Goal: Task Accomplishment & Management: Use online tool/utility

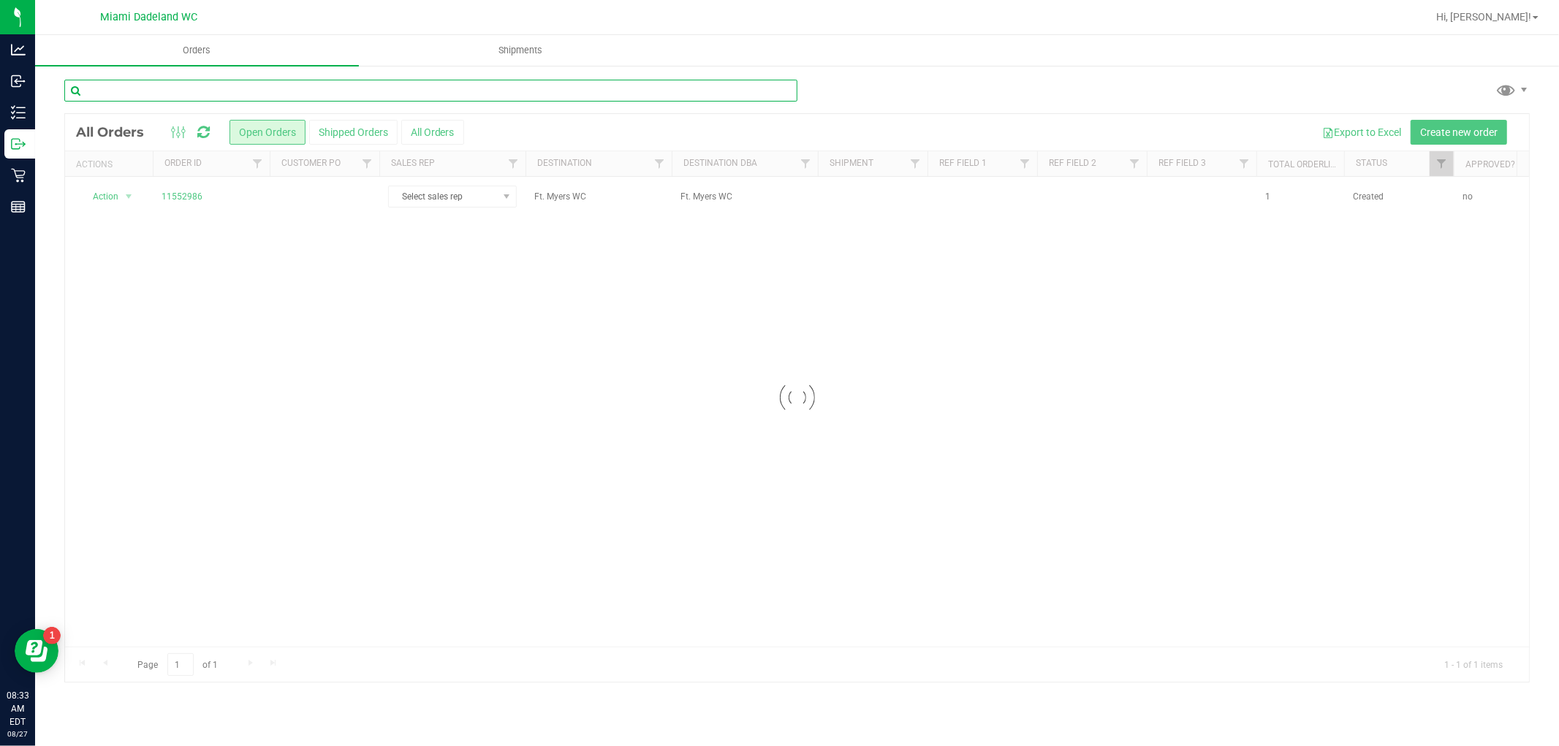
click at [205, 85] on input "text" at bounding box center [430, 91] width 733 height 22
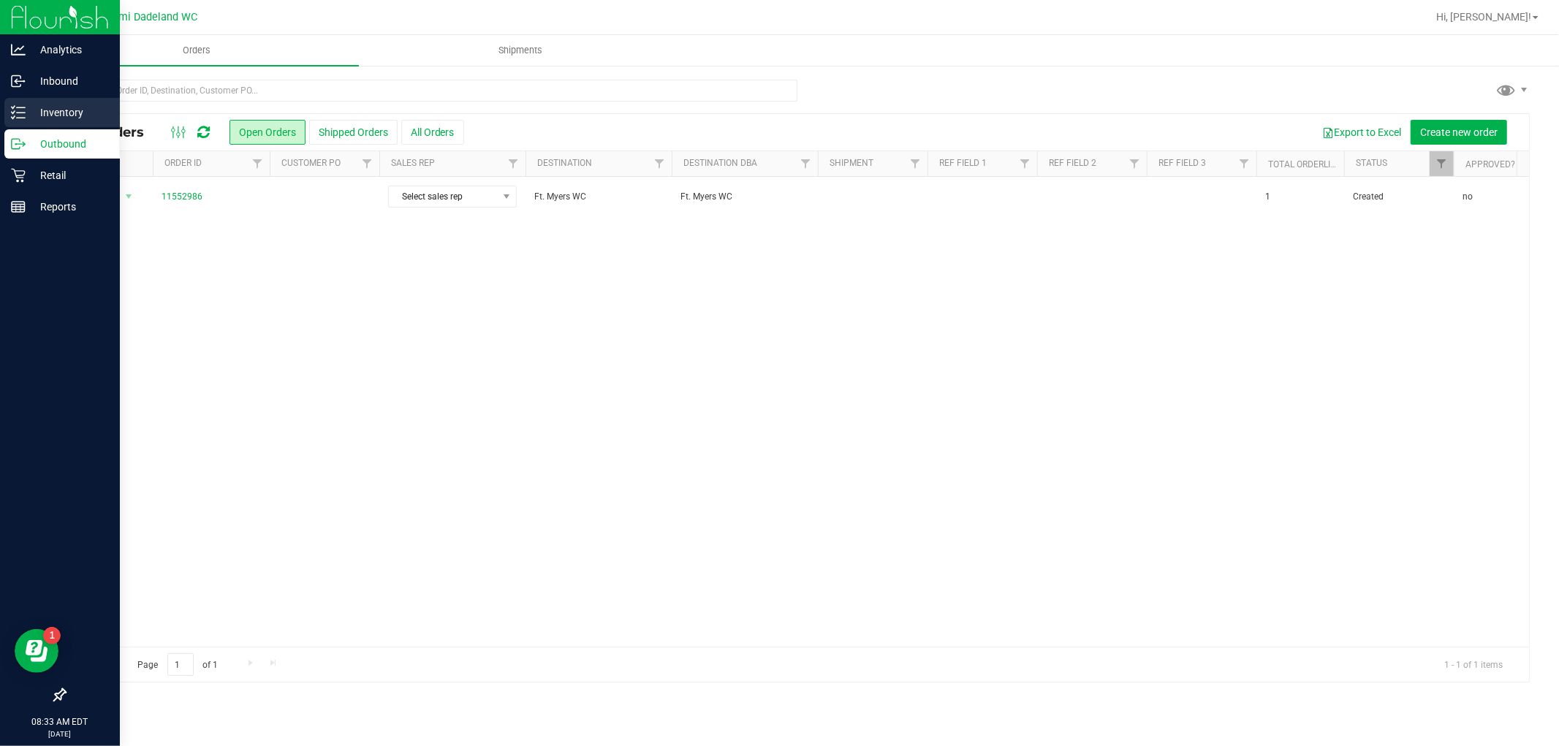
click at [12, 107] on icon at bounding box center [18, 112] width 15 height 15
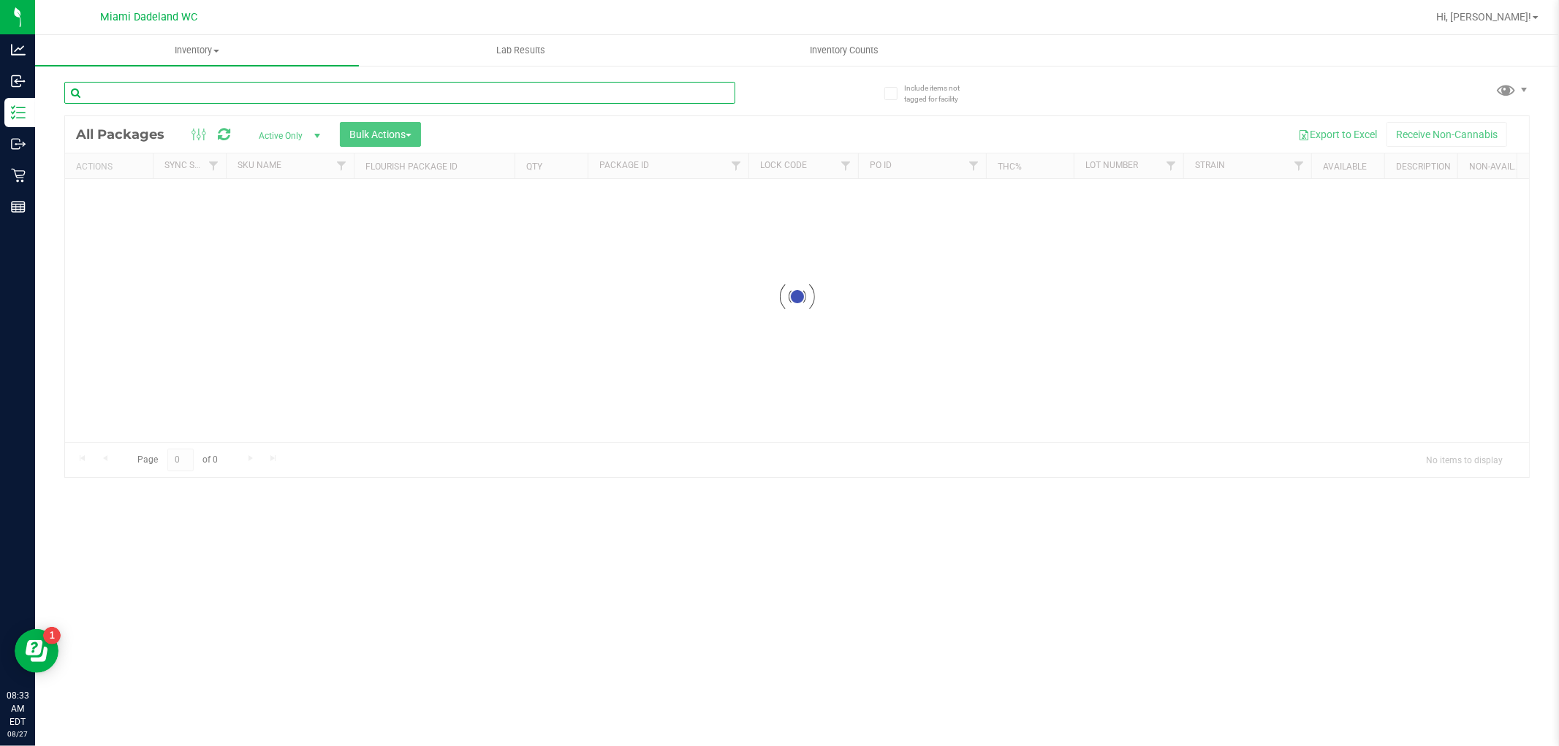
click at [172, 91] on input "text" at bounding box center [399, 93] width 671 height 22
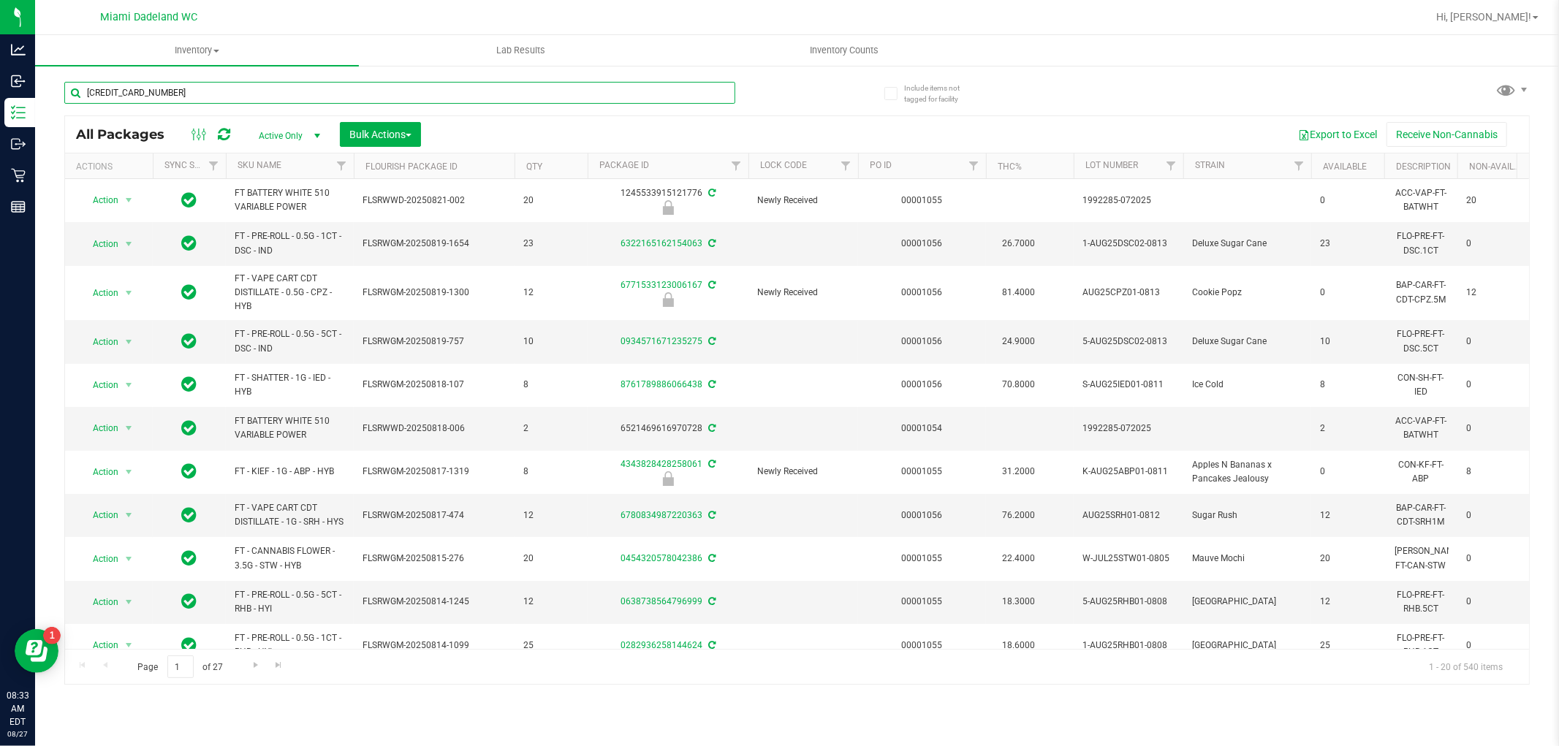
type input "4818157960001123"
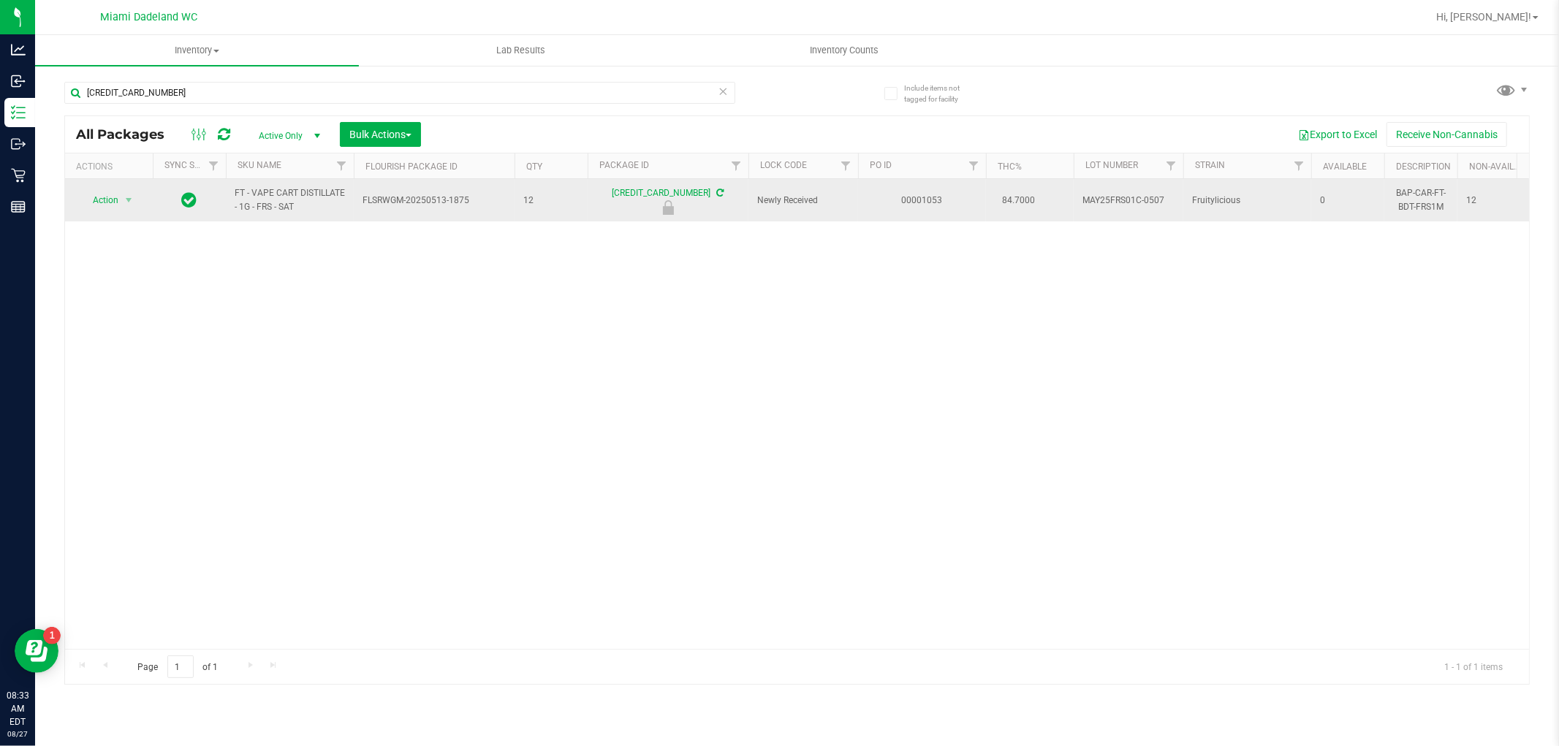
click at [103, 200] on span "Action" at bounding box center [99, 200] width 39 height 20
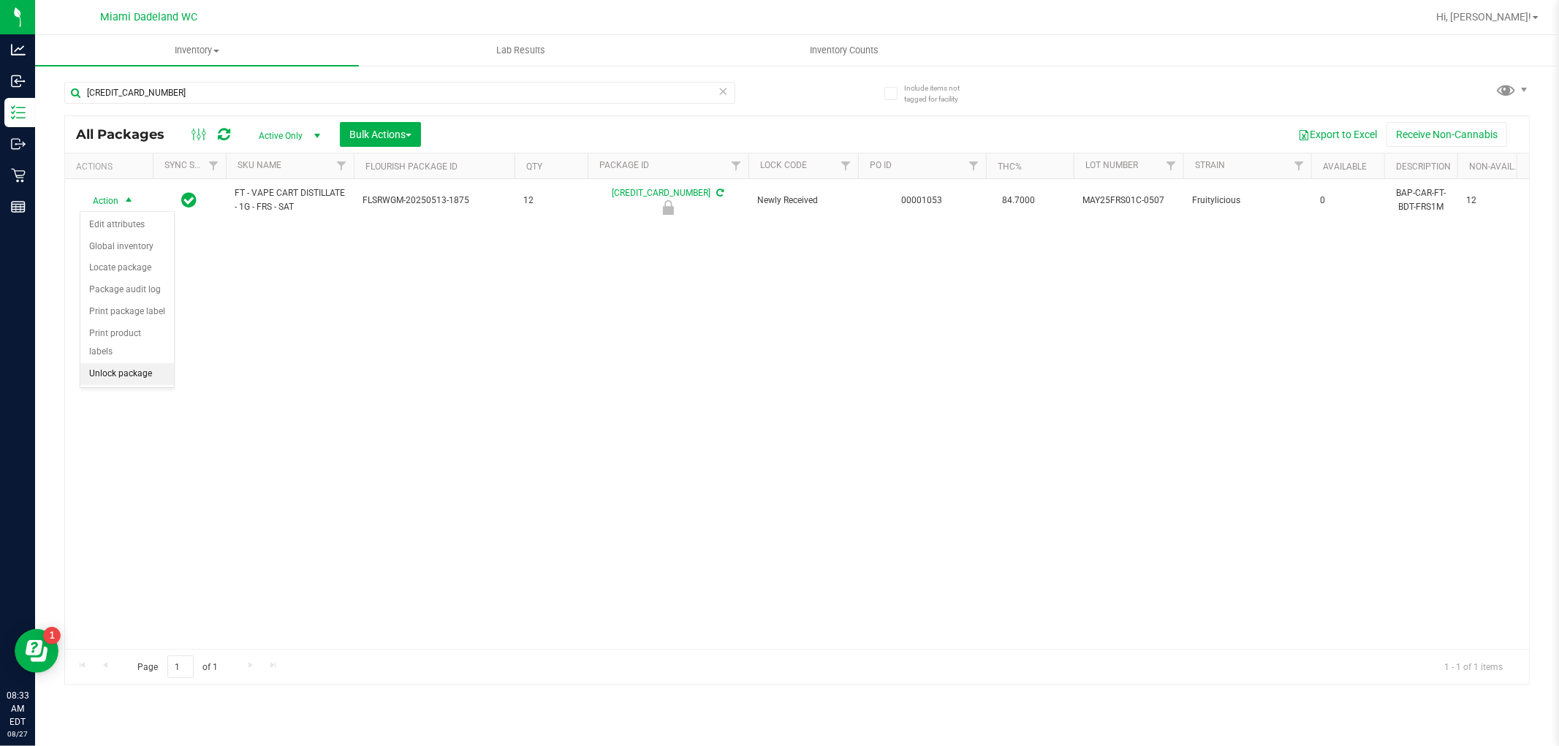
click at [105, 373] on li "Unlock package" at bounding box center [127, 374] width 94 height 22
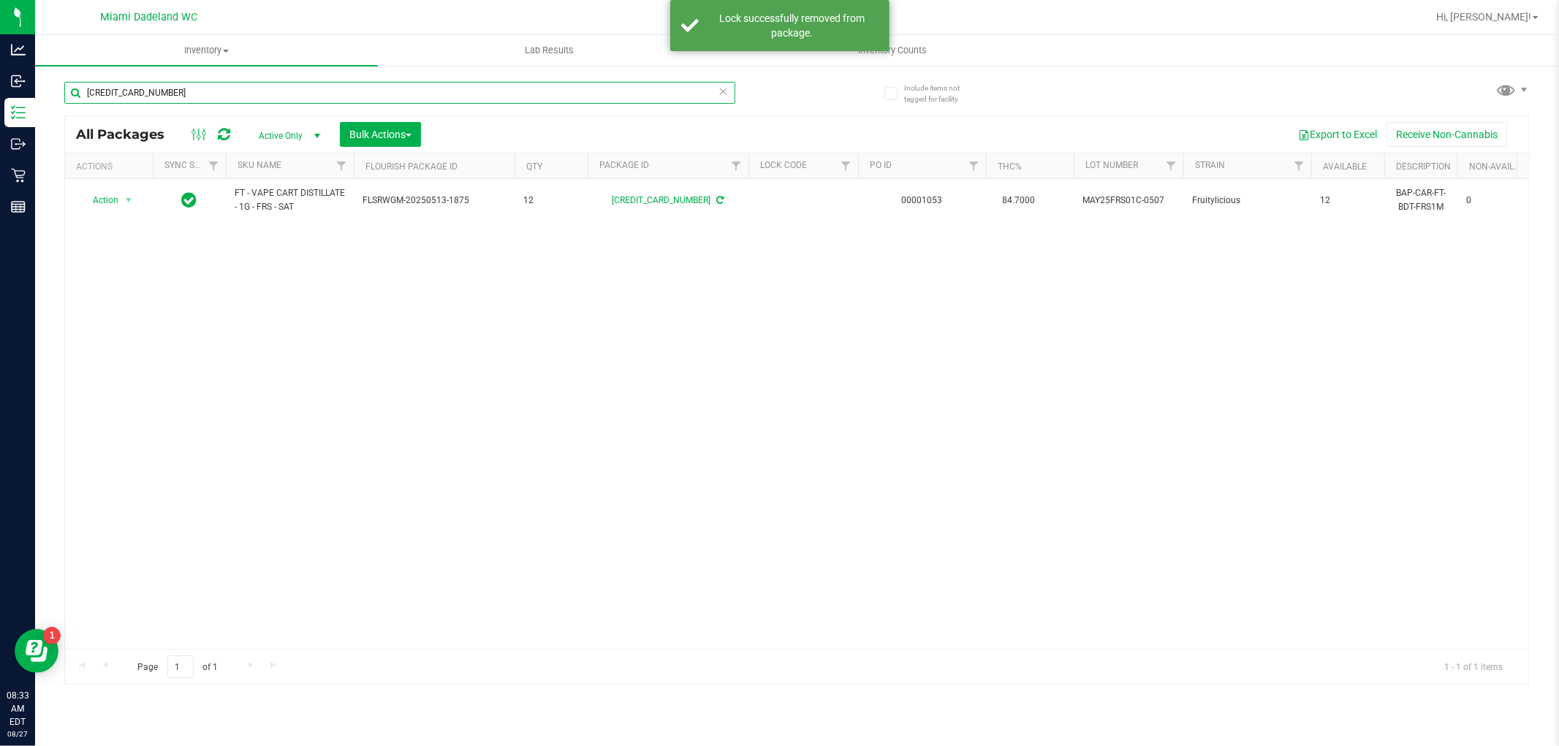
click at [179, 88] on input "4818157960001123" at bounding box center [399, 93] width 671 height 22
type input "CPZ"
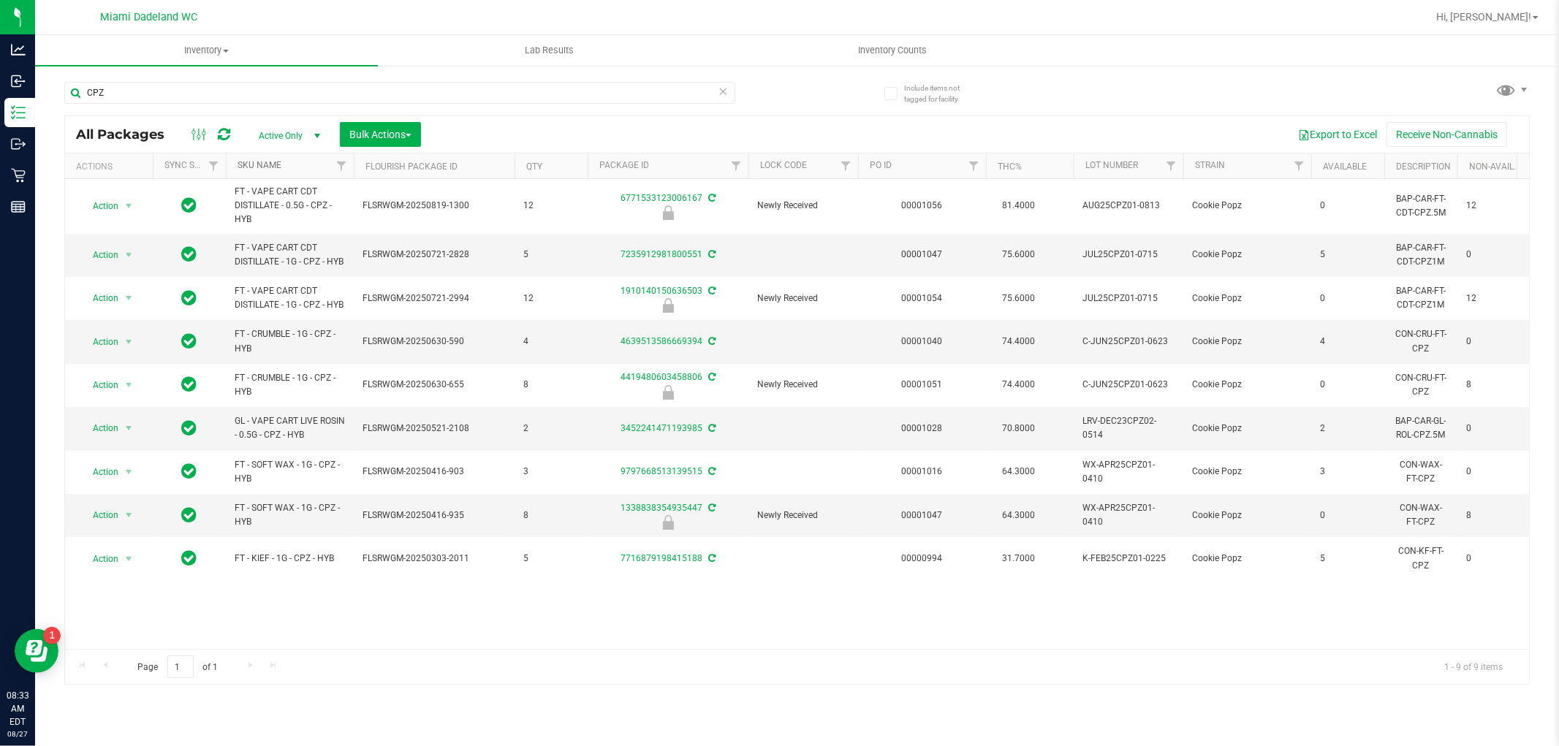
click at [280, 164] on link "SKU Name" at bounding box center [260, 165] width 44 height 10
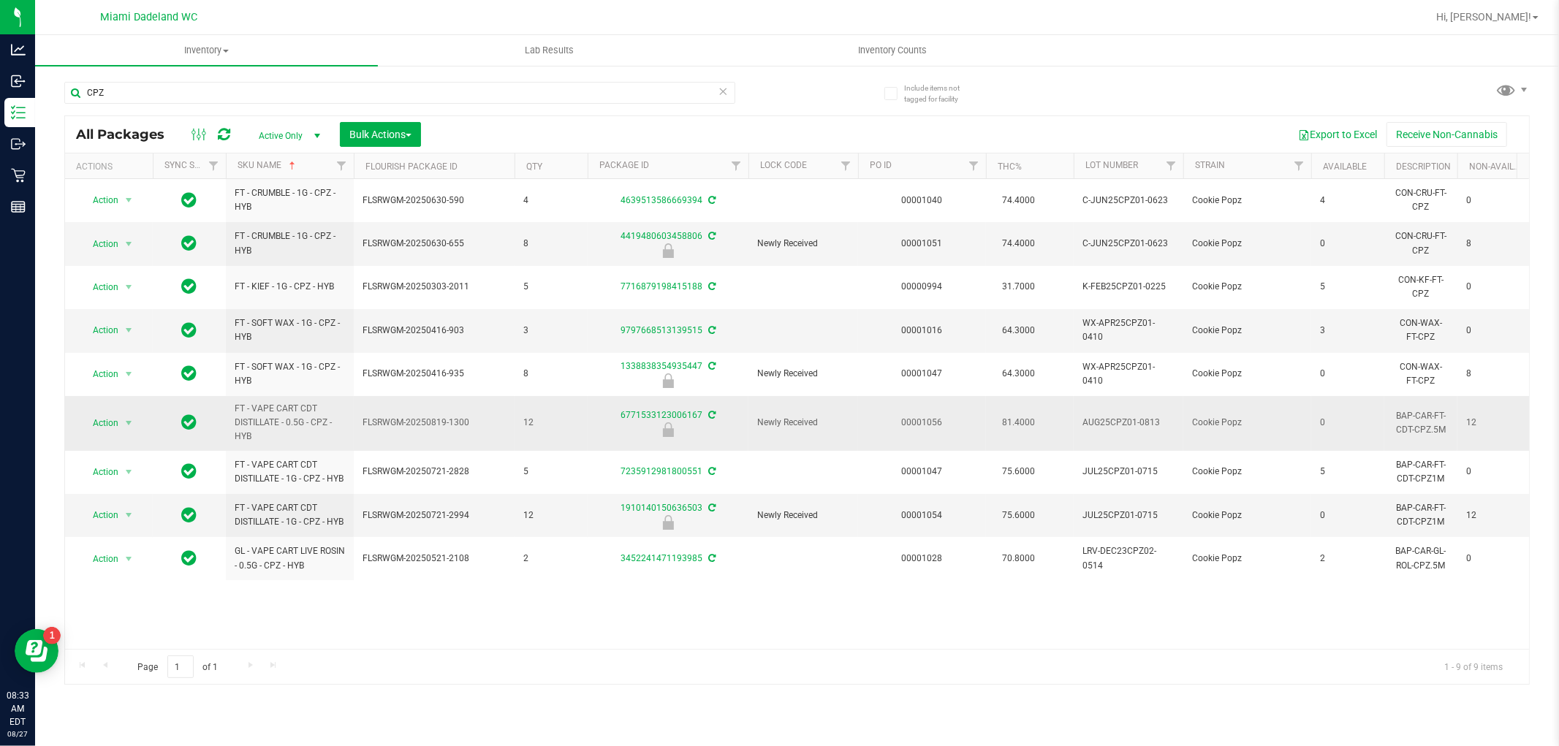
click at [106, 424] on span "Action" at bounding box center [99, 423] width 39 height 20
click at [134, 594] on li "Unlock package" at bounding box center [127, 597] width 94 height 22
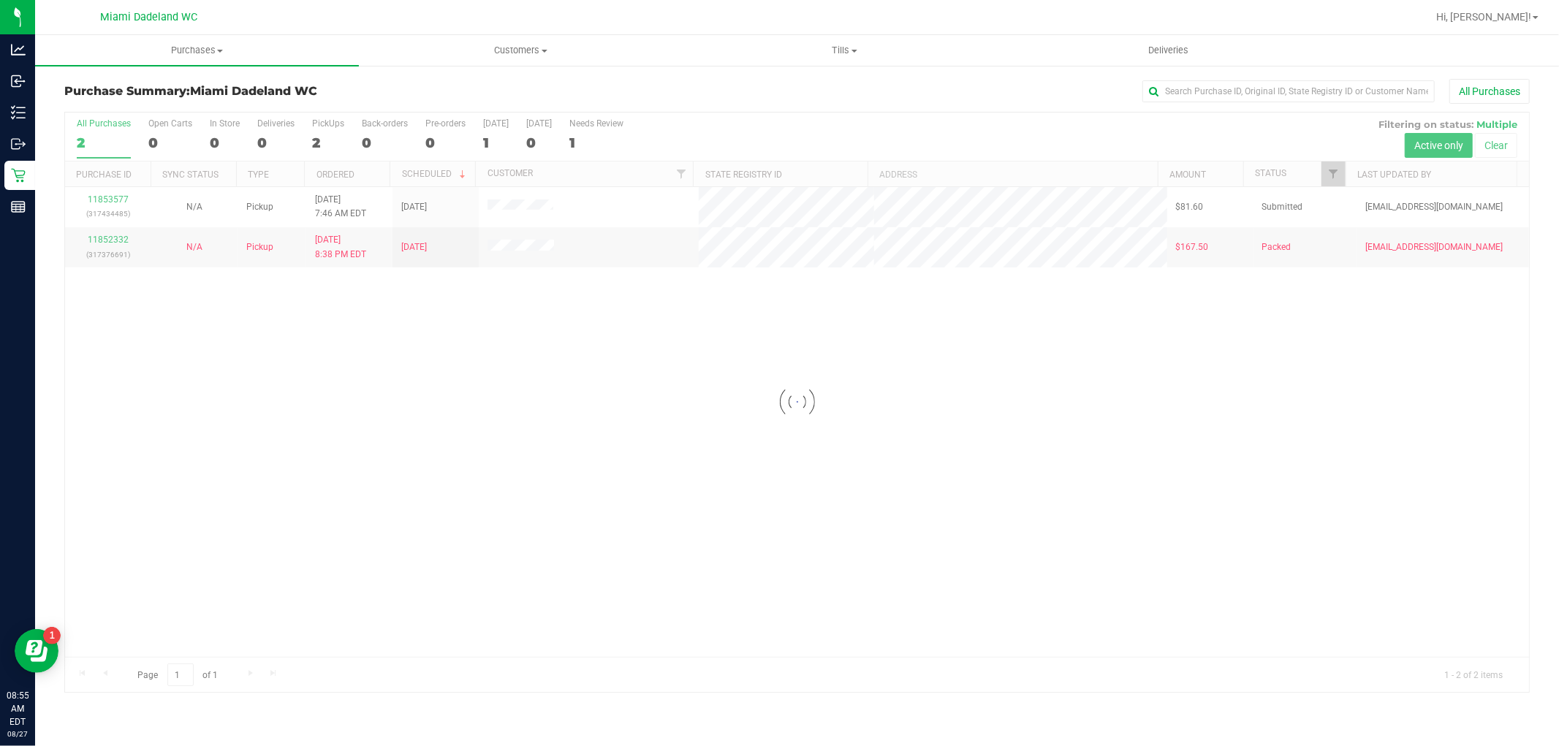
click at [105, 243] on div at bounding box center [797, 403] width 1464 height 580
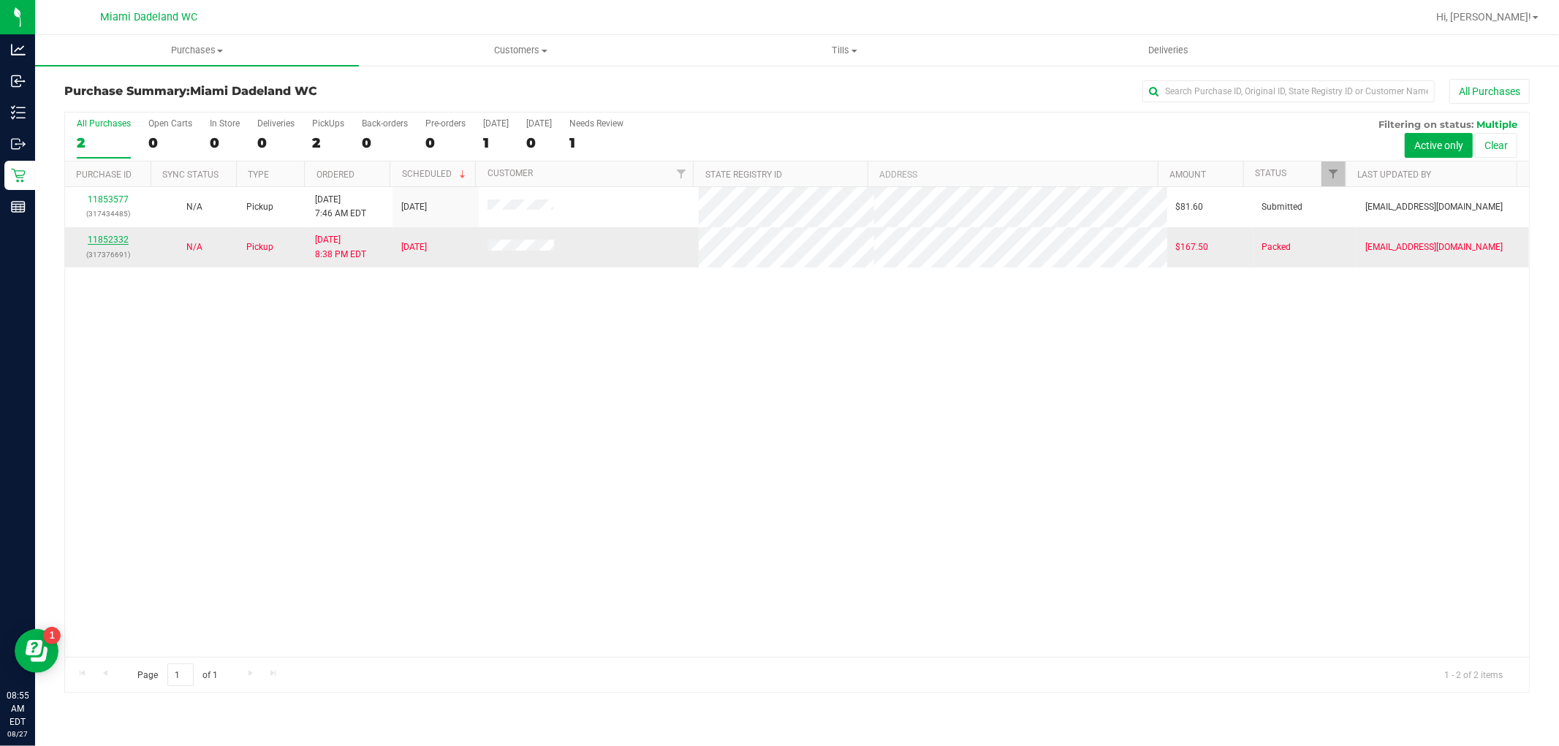
click at [106, 243] on link "11852332" at bounding box center [108, 240] width 41 height 10
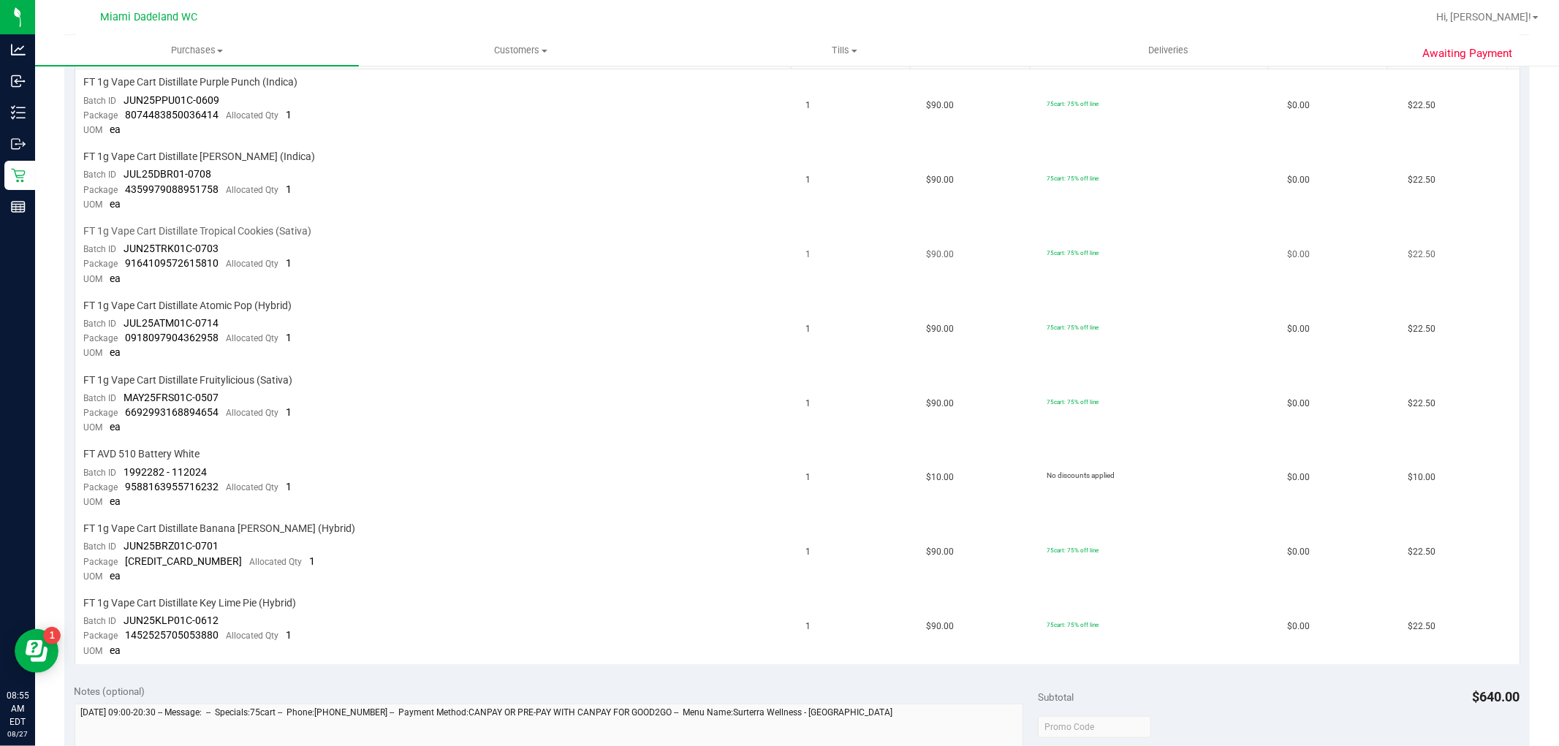
scroll to position [243, 0]
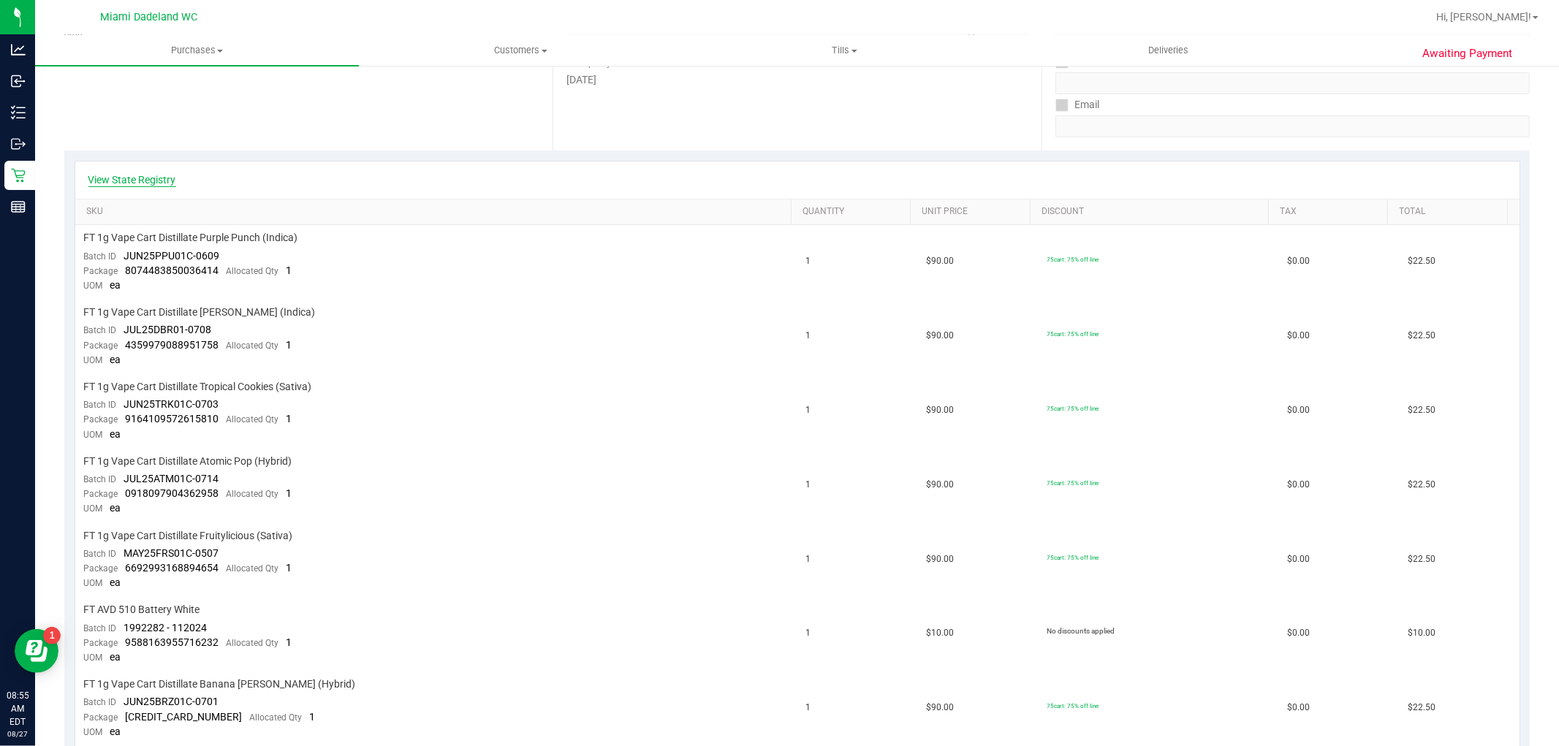
click at [156, 178] on link "View State Registry" at bounding box center [132, 180] width 88 height 15
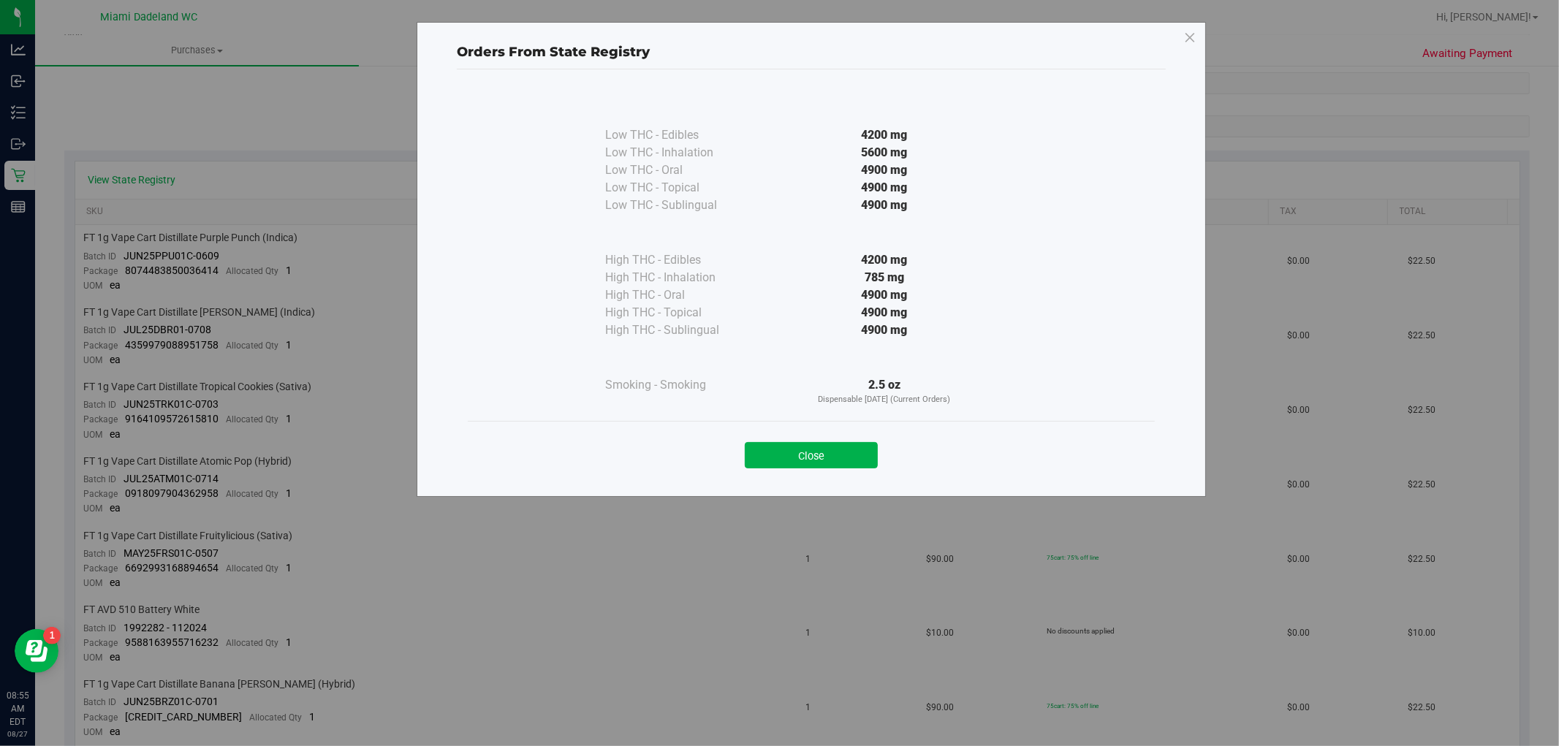
click at [740, 286] on div "High THC - Inhalation" at bounding box center [678, 278] width 146 height 18
click at [793, 444] on button "Close" at bounding box center [811, 455] width 133 height 26
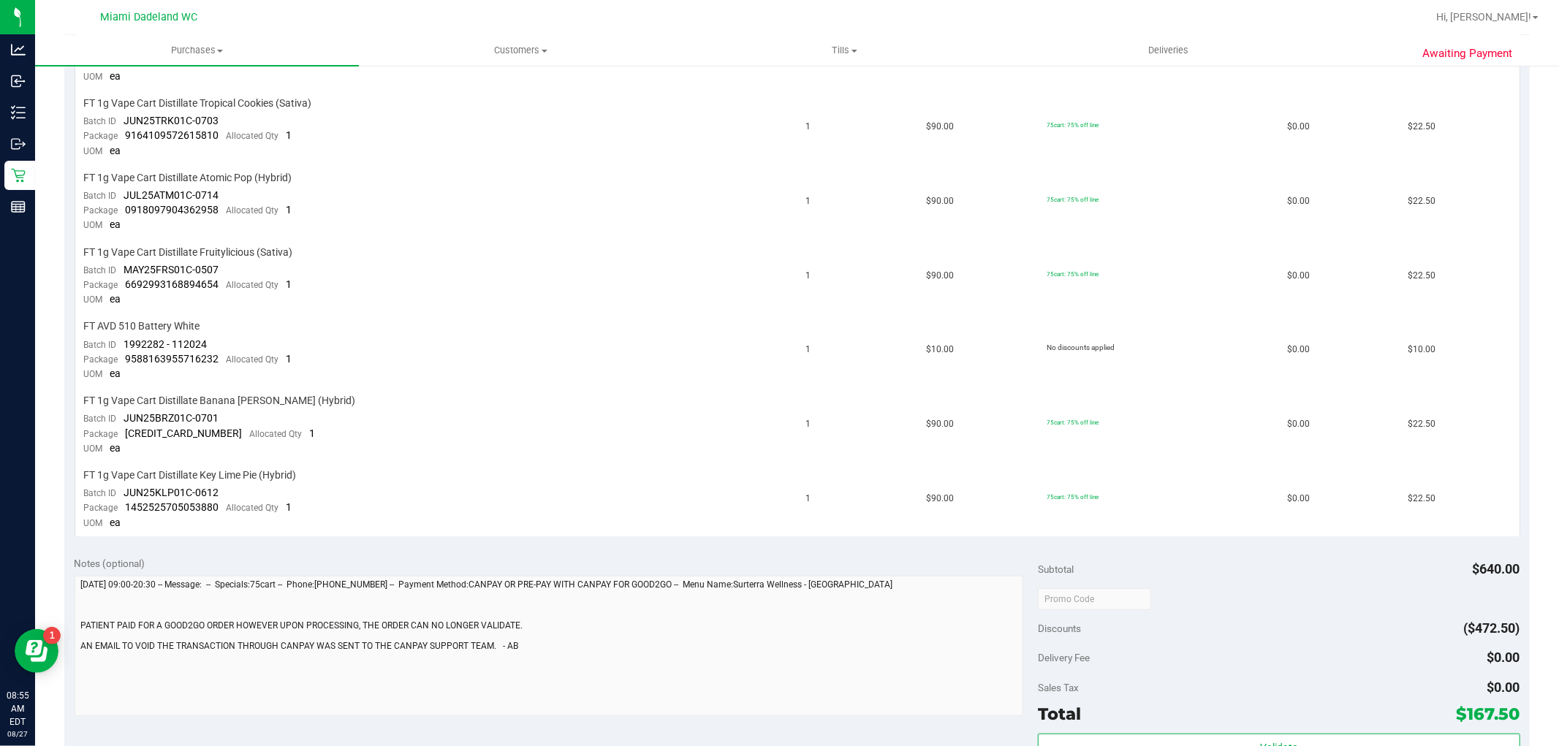
scroll to position [731, 0]
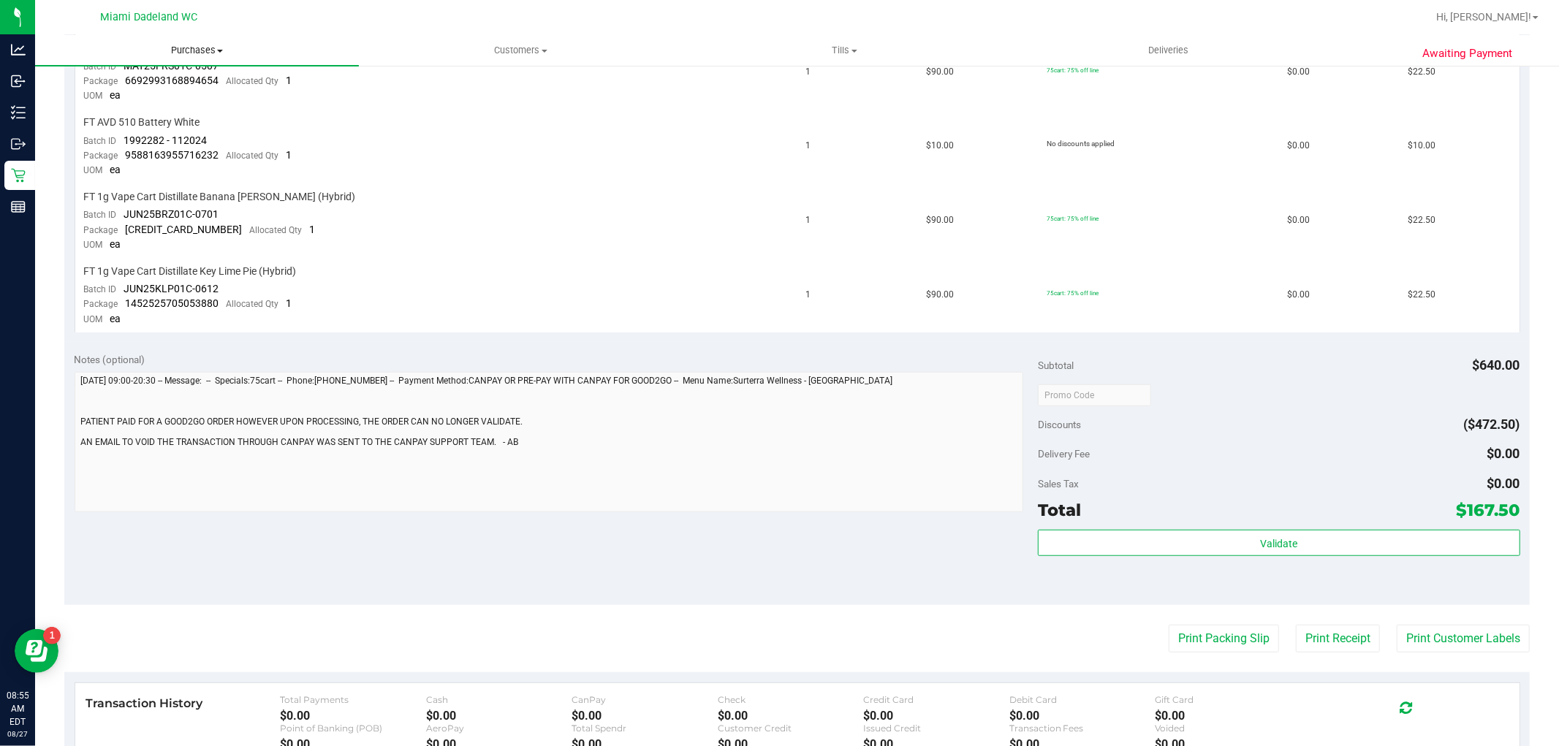
click at [247, 61] on uib-tab-heading "Purchases Summary of purchases Fulfillment All purchases" at bounding box center [197, 50] width 324 height 31
click at [127, 259] on td "FT 1g Vape Cart Distillate Banana [PERSON_NAME] (Hybrid) Batch ID JUN25BRZ01C-0…" at bounding box center [436, 221] width 722 height 75
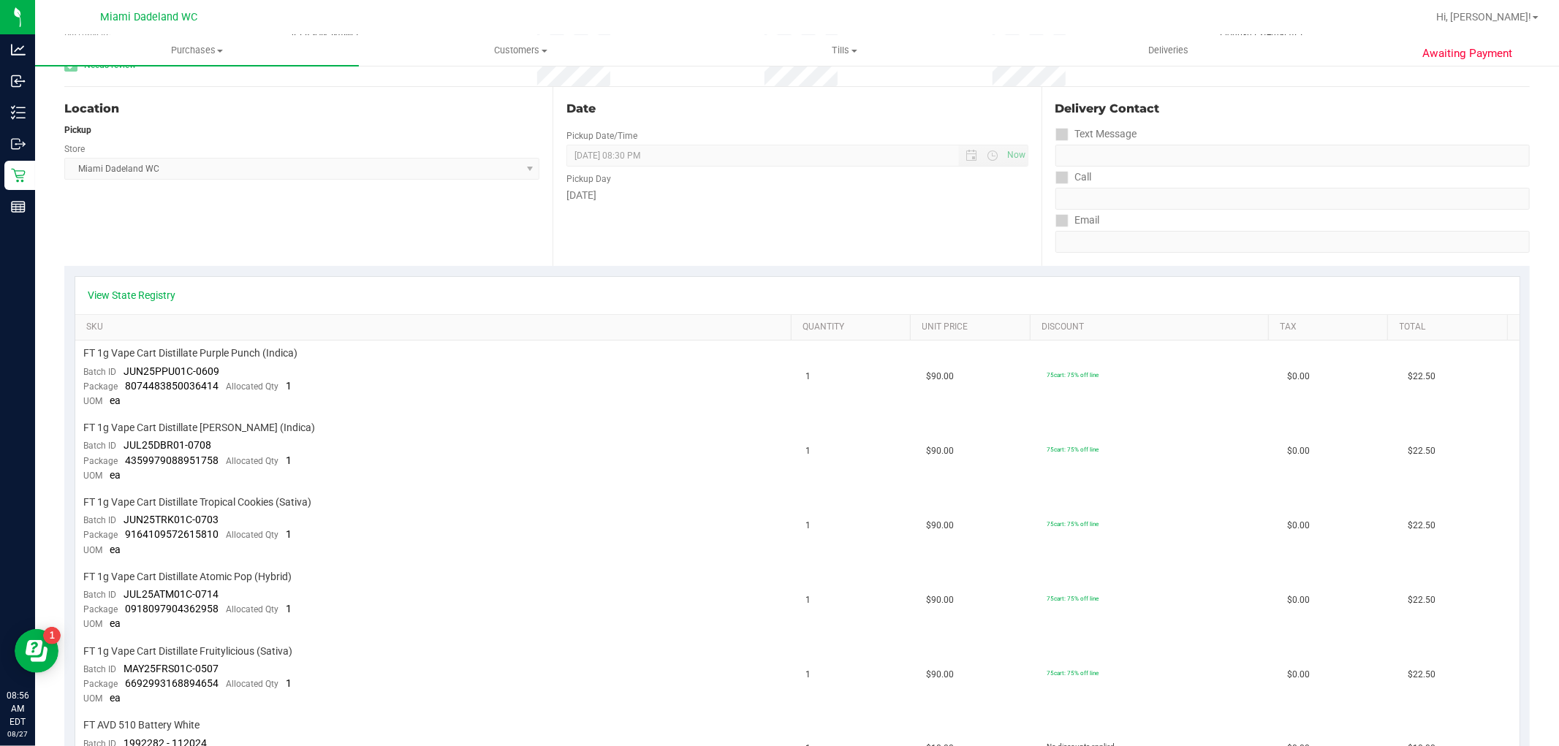
scroll to position [0, 0]
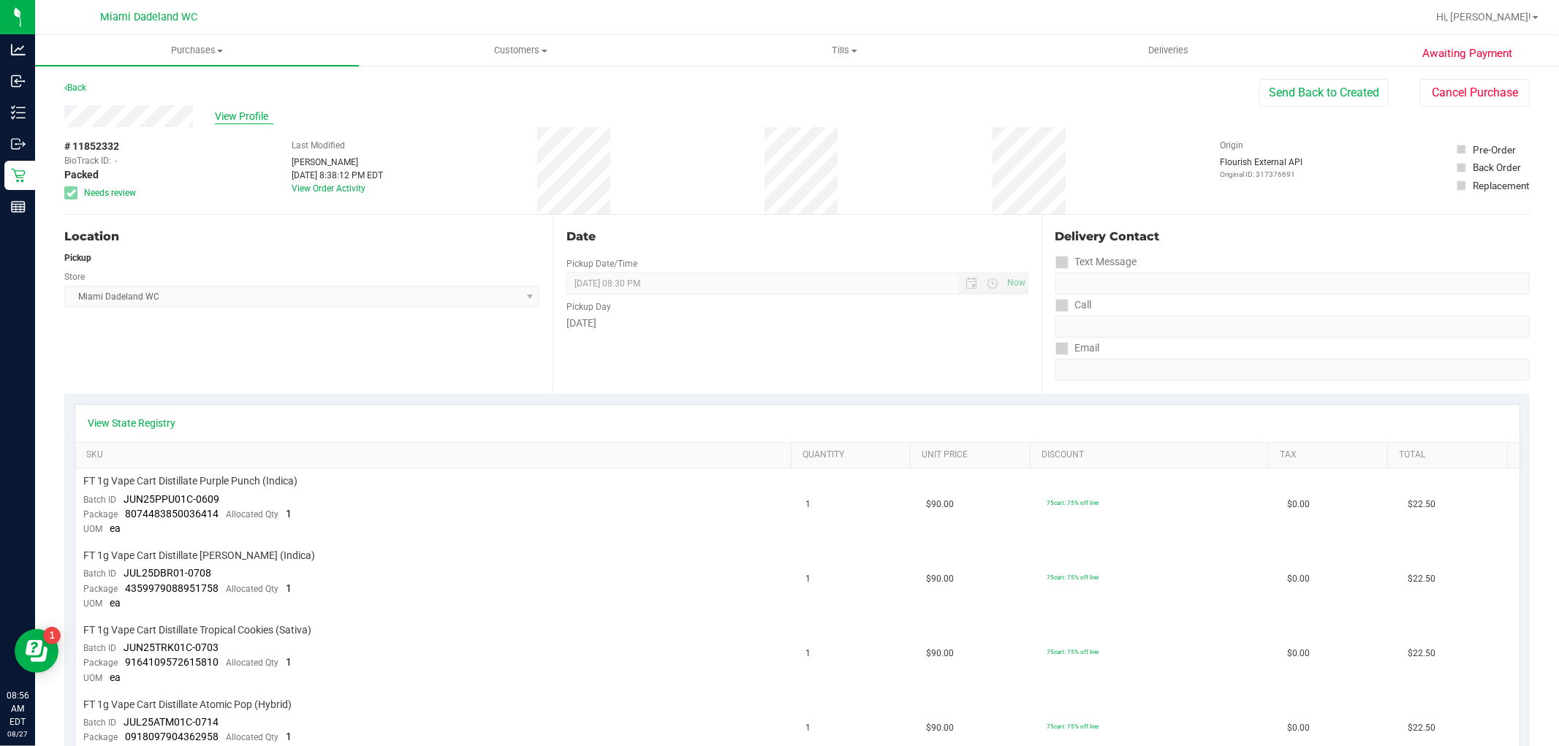
click at [246, 111] on span "View Profile" at bounding box center [244, 116] width 58 height 15
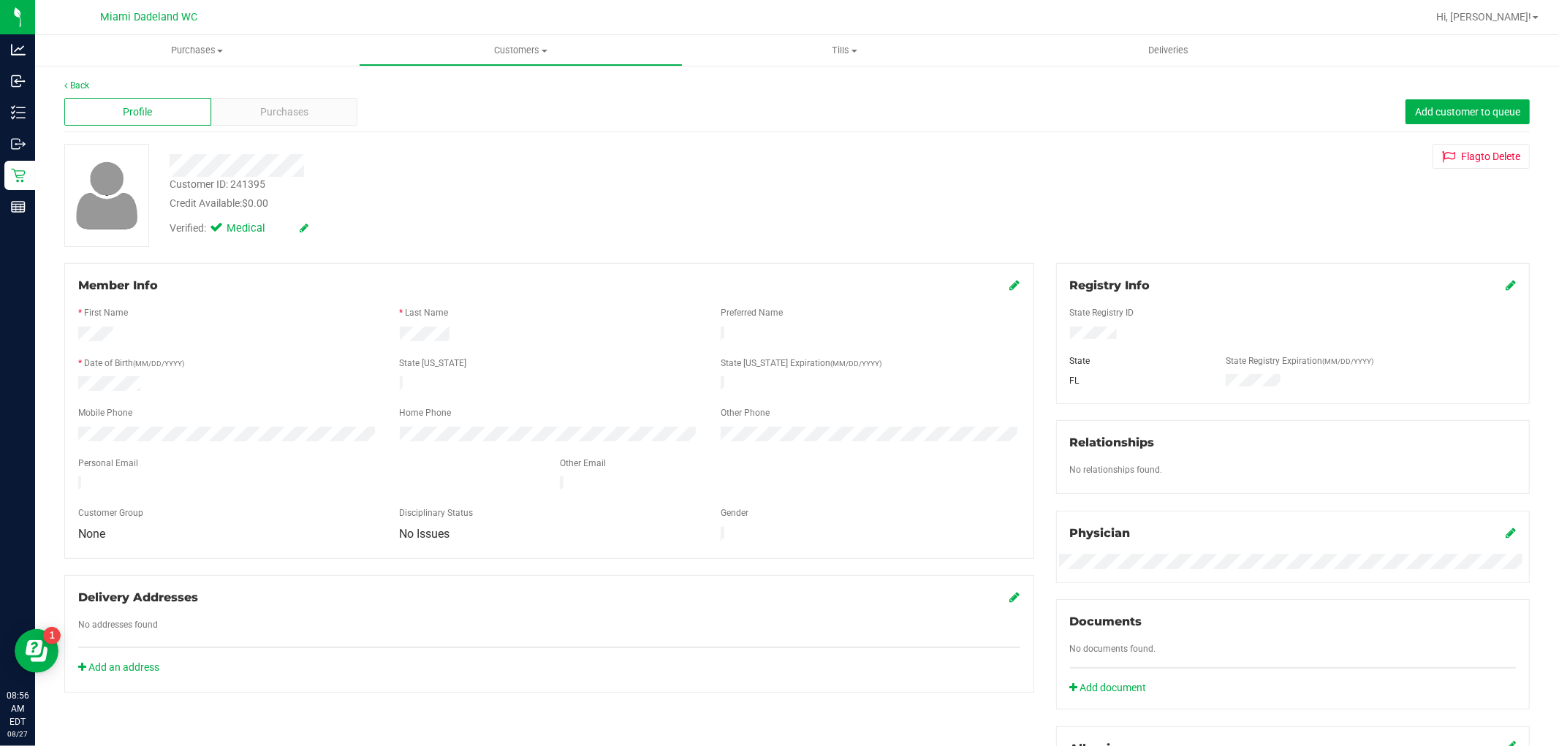
click at [239, 181] on div "Customer ID: 241395" at bounding box center [218, 184] width 96 height 15
copy div "Customer ID: 241395"
click at [240, 107] on div "Purchases" at bounding box center [284, 112] width 147 height 28
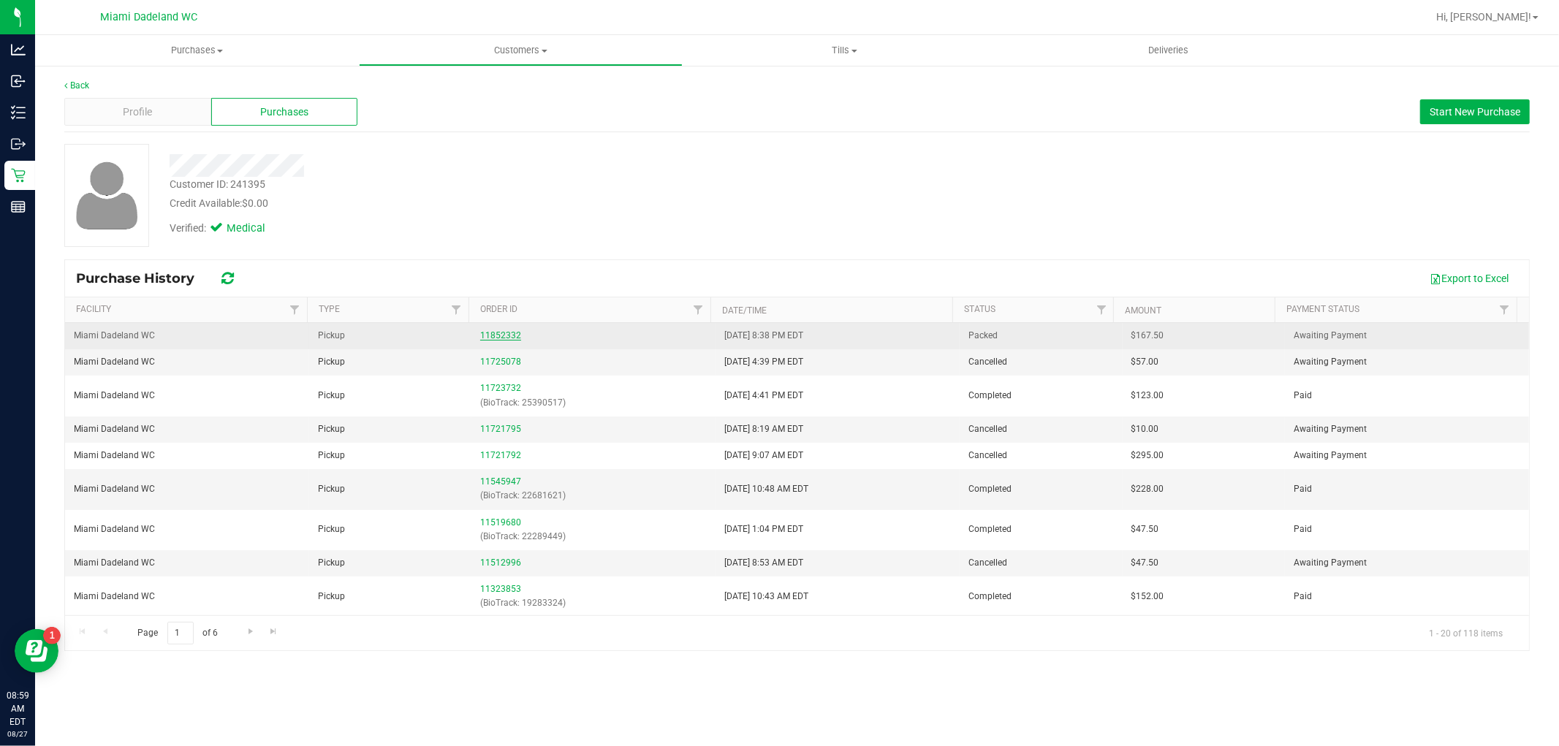
click at [508, 330] on link "11852332" at bounding box center [500, 335] width 41 height 10
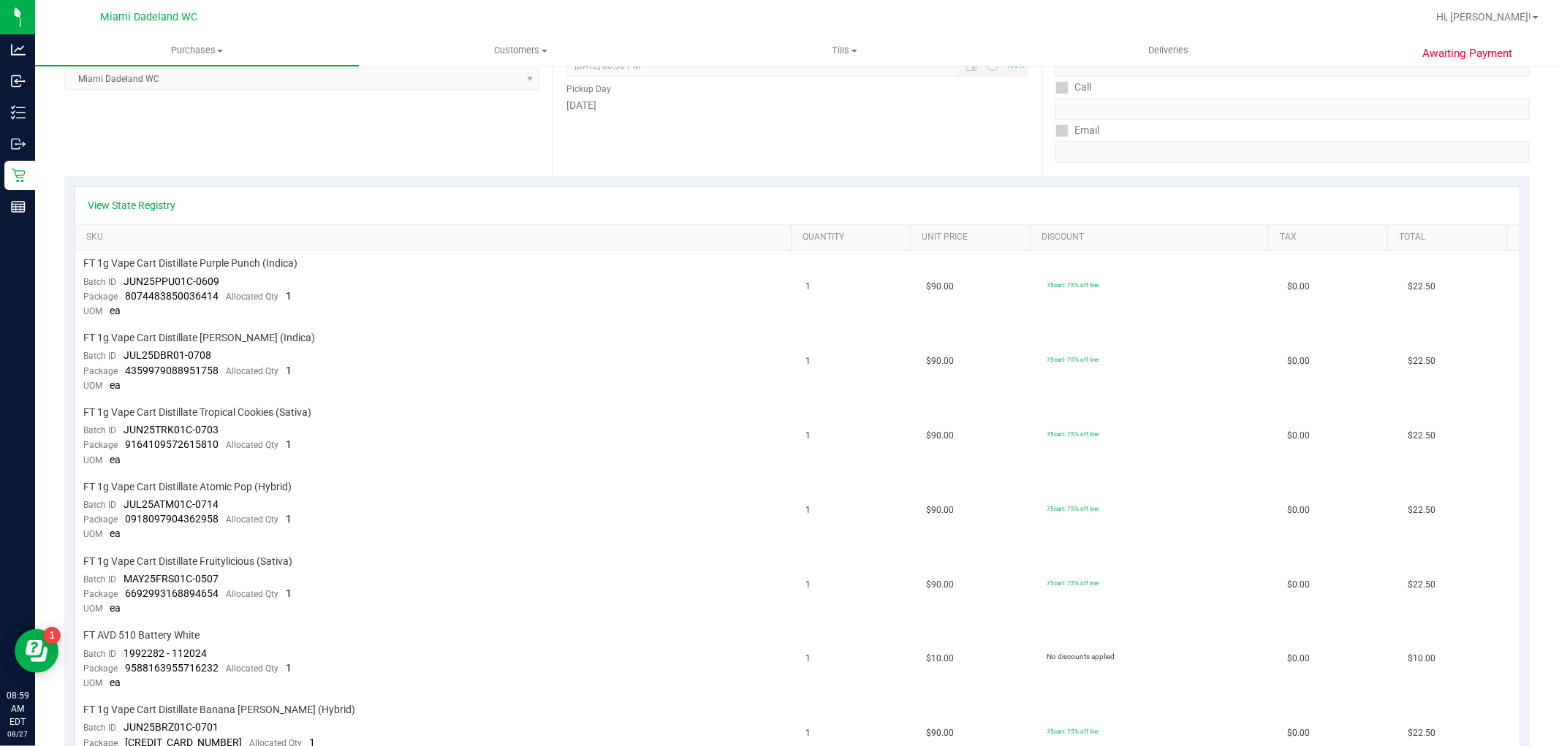
scroll to position [731, 0]
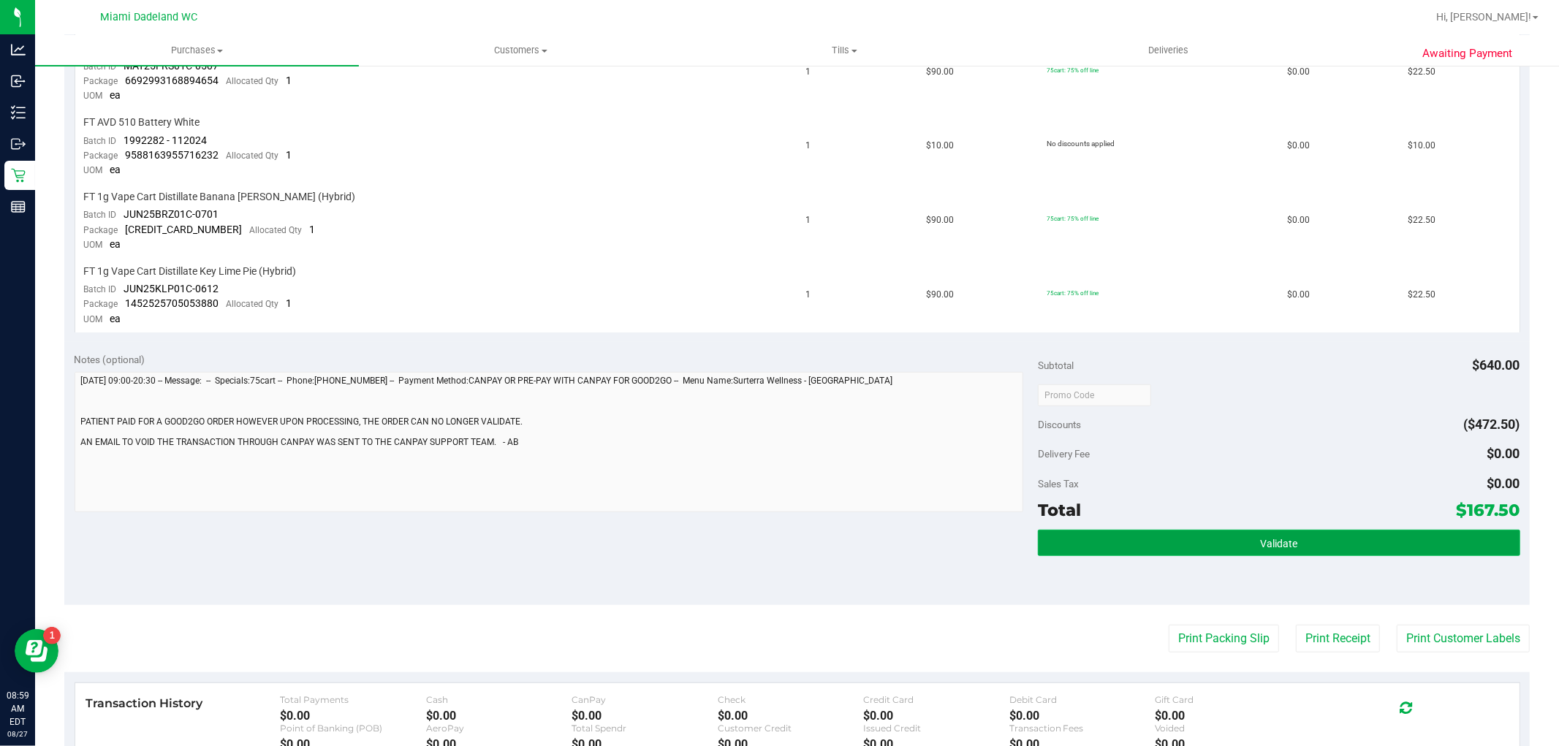
click at [1151, 531] on button "Validate" at bounding box center [1279, 543] width 482 height 26
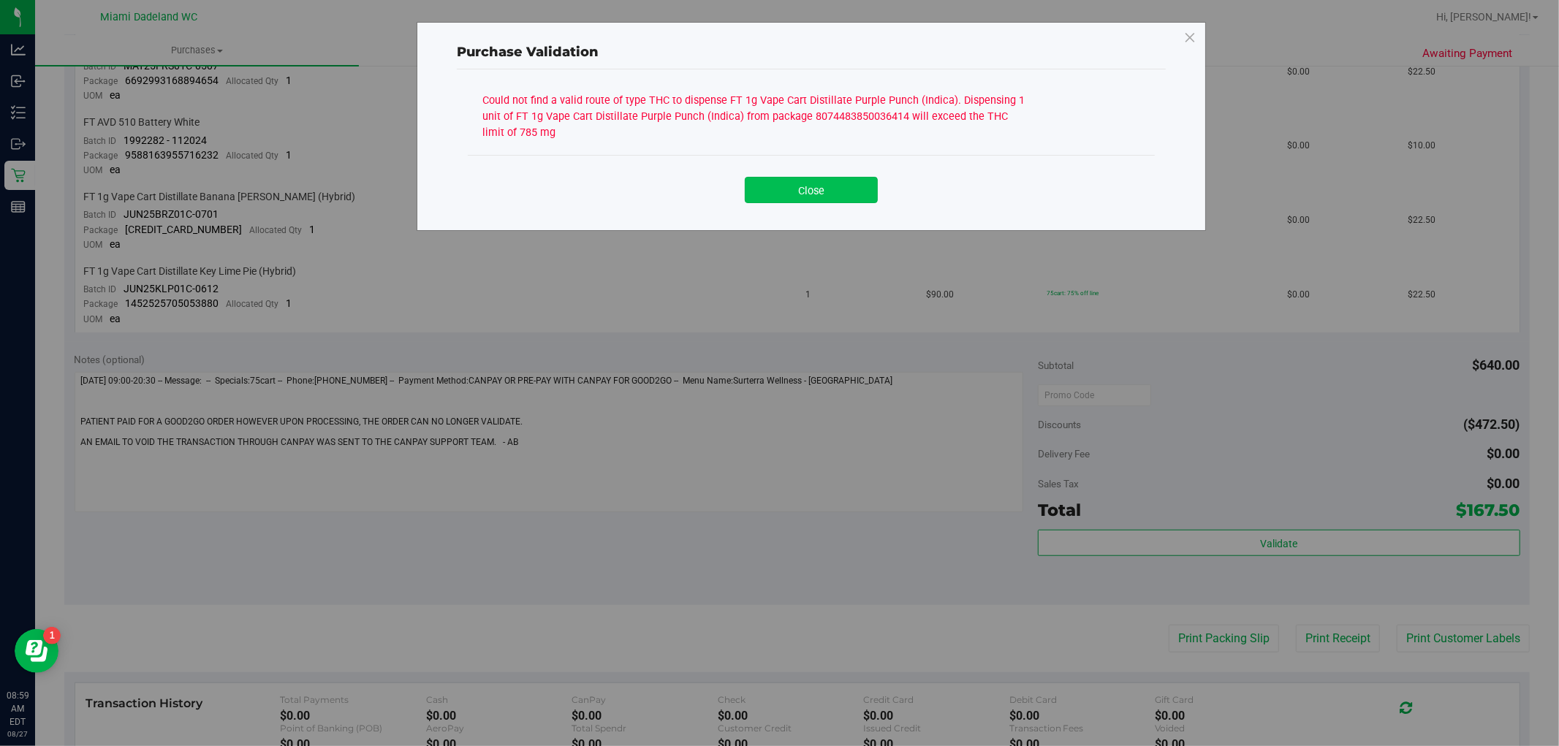
click at [811, 185] on button "Close" at bounding box center [811, 190] width 133 height 26
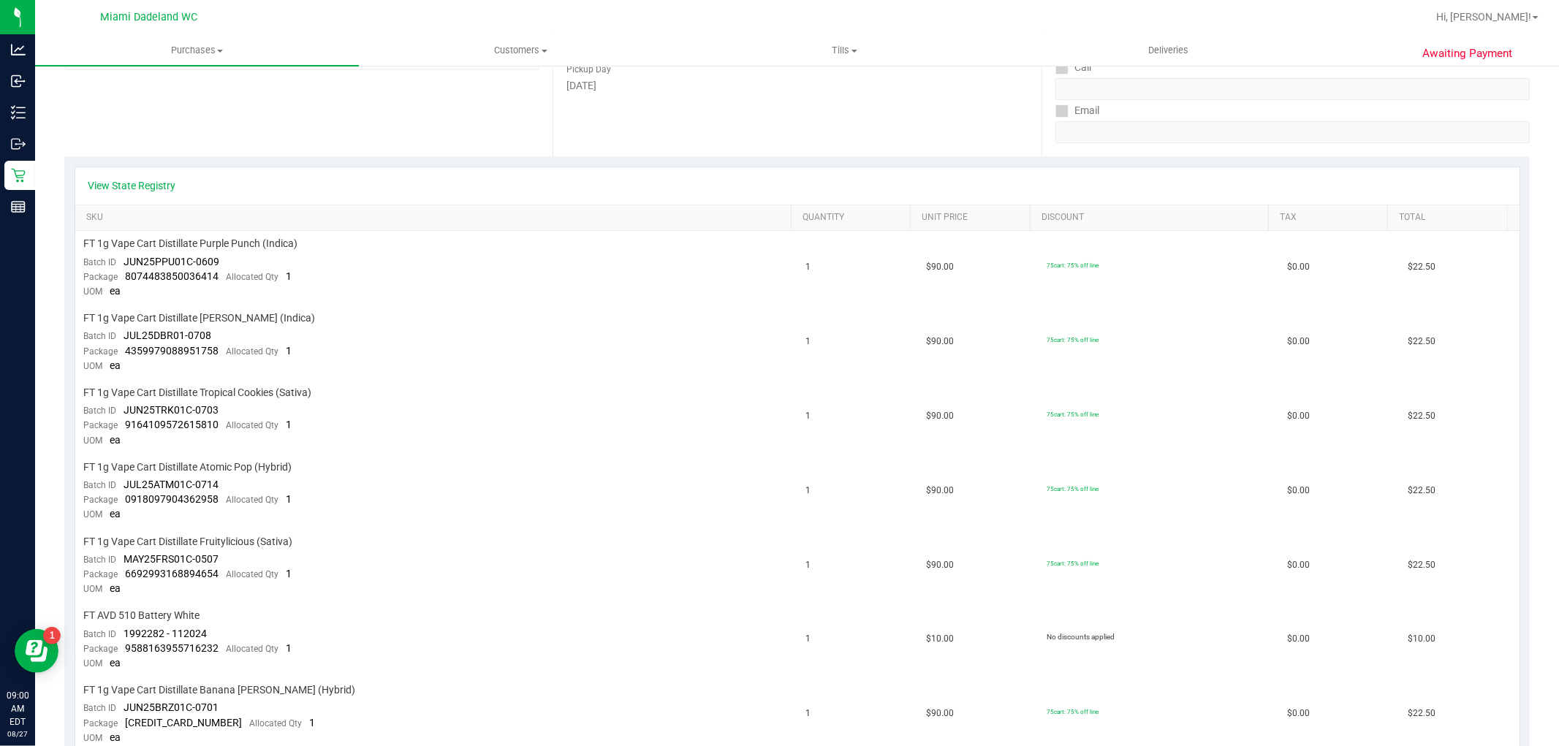
scroll to position [162, 0]
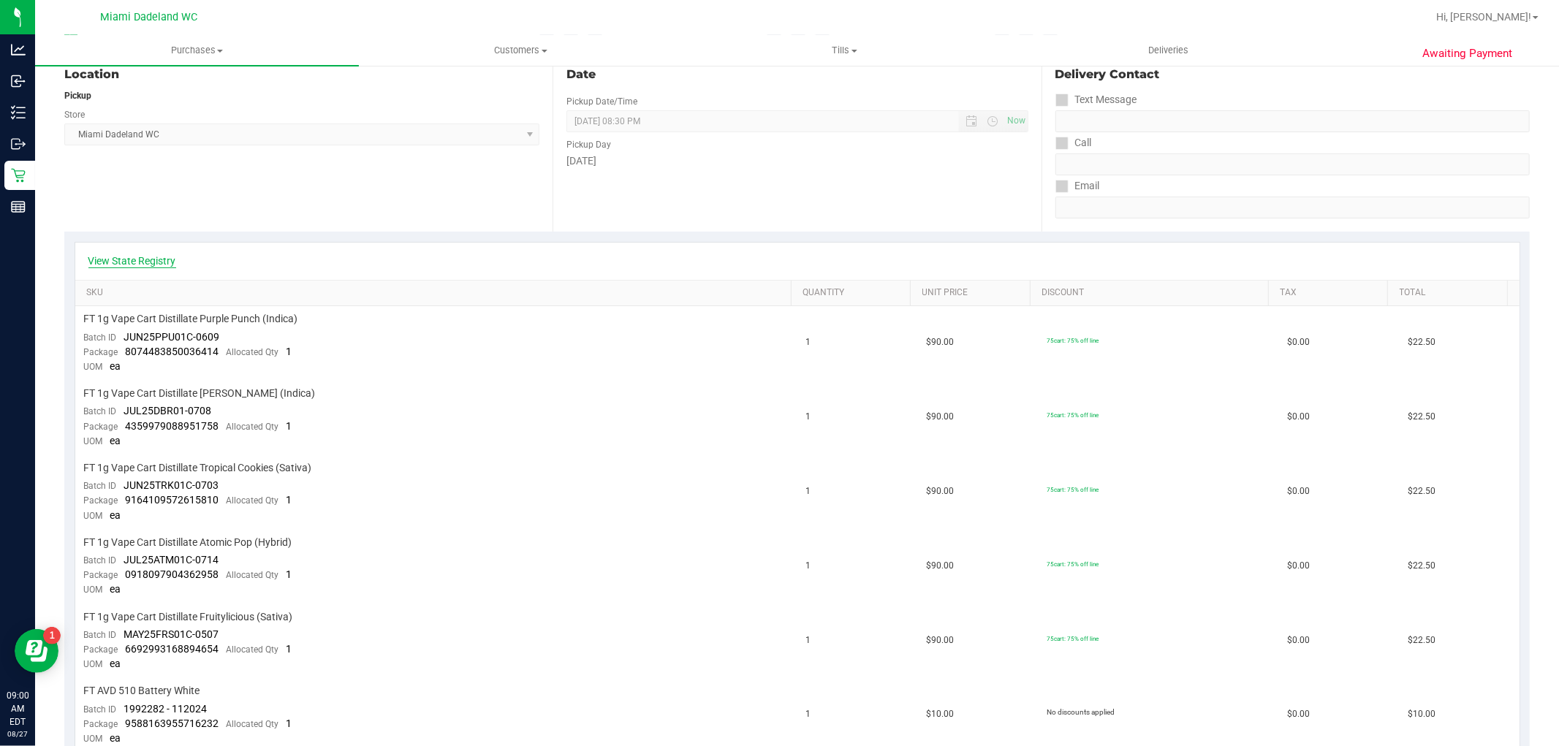
click at [159, 263] on link "View State Registry" at bounding box center [132, 261] width 88 height 15
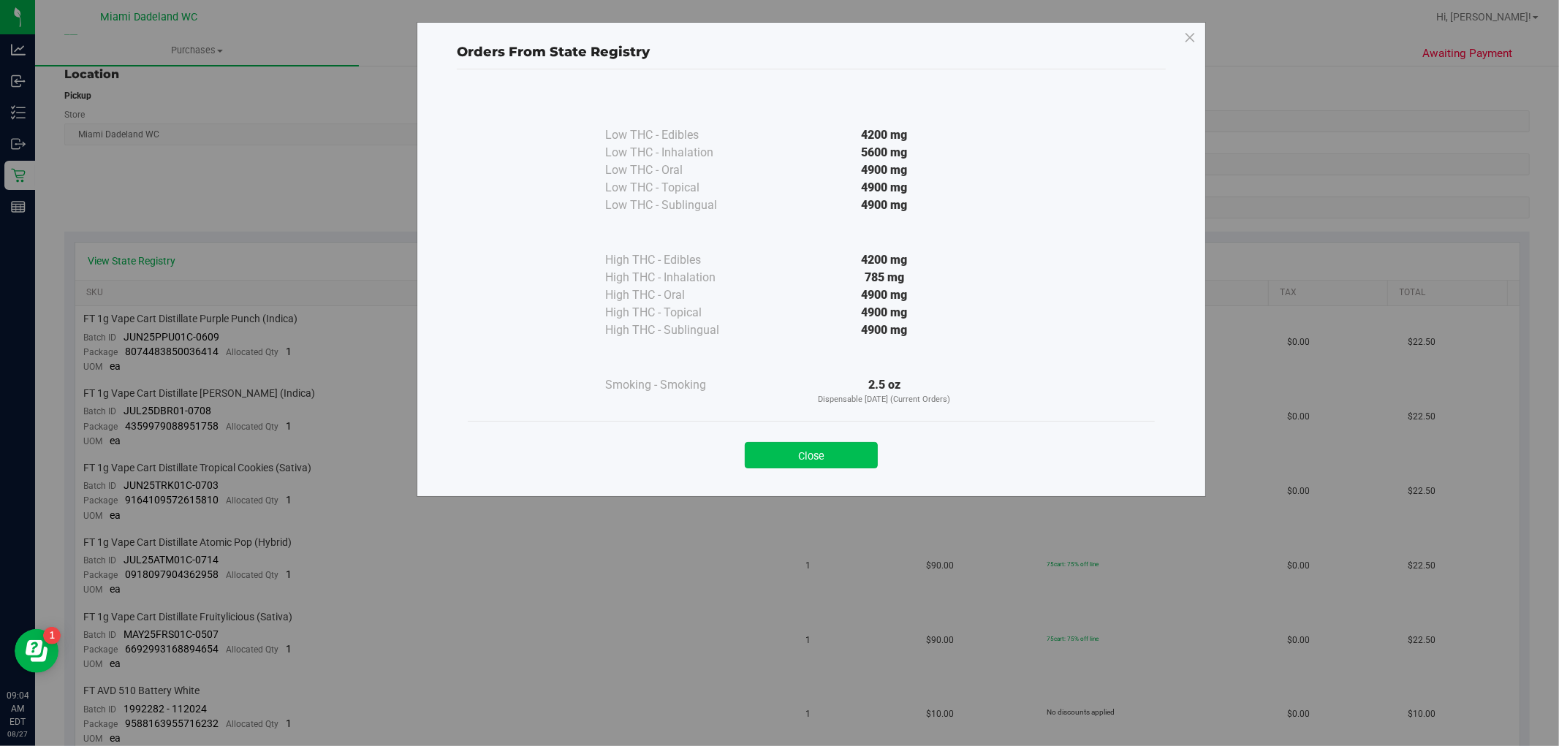
click at [832, 443] on button "Close" at bounding box center [811, 455] width 133 height 26
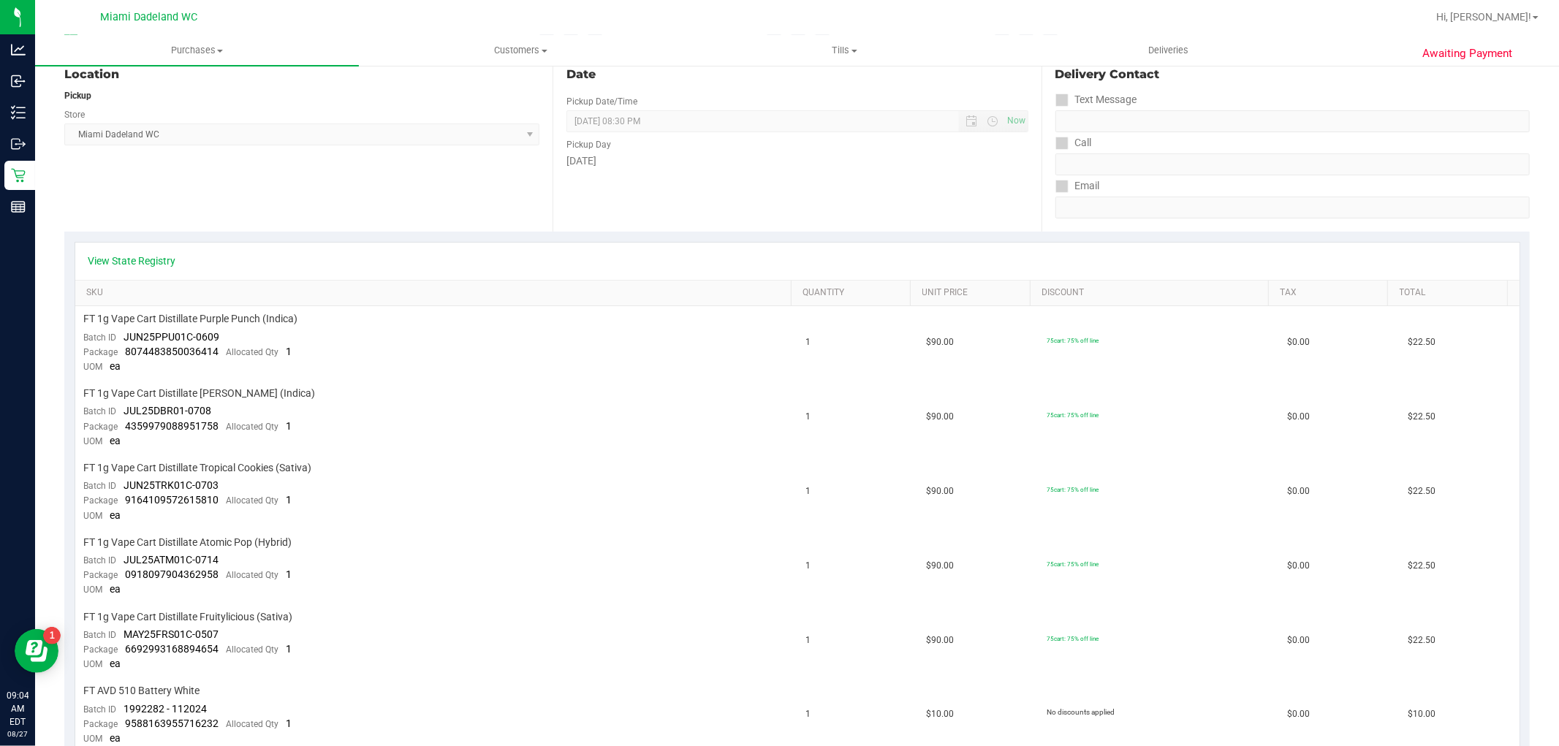
scroll to position [0, 0]
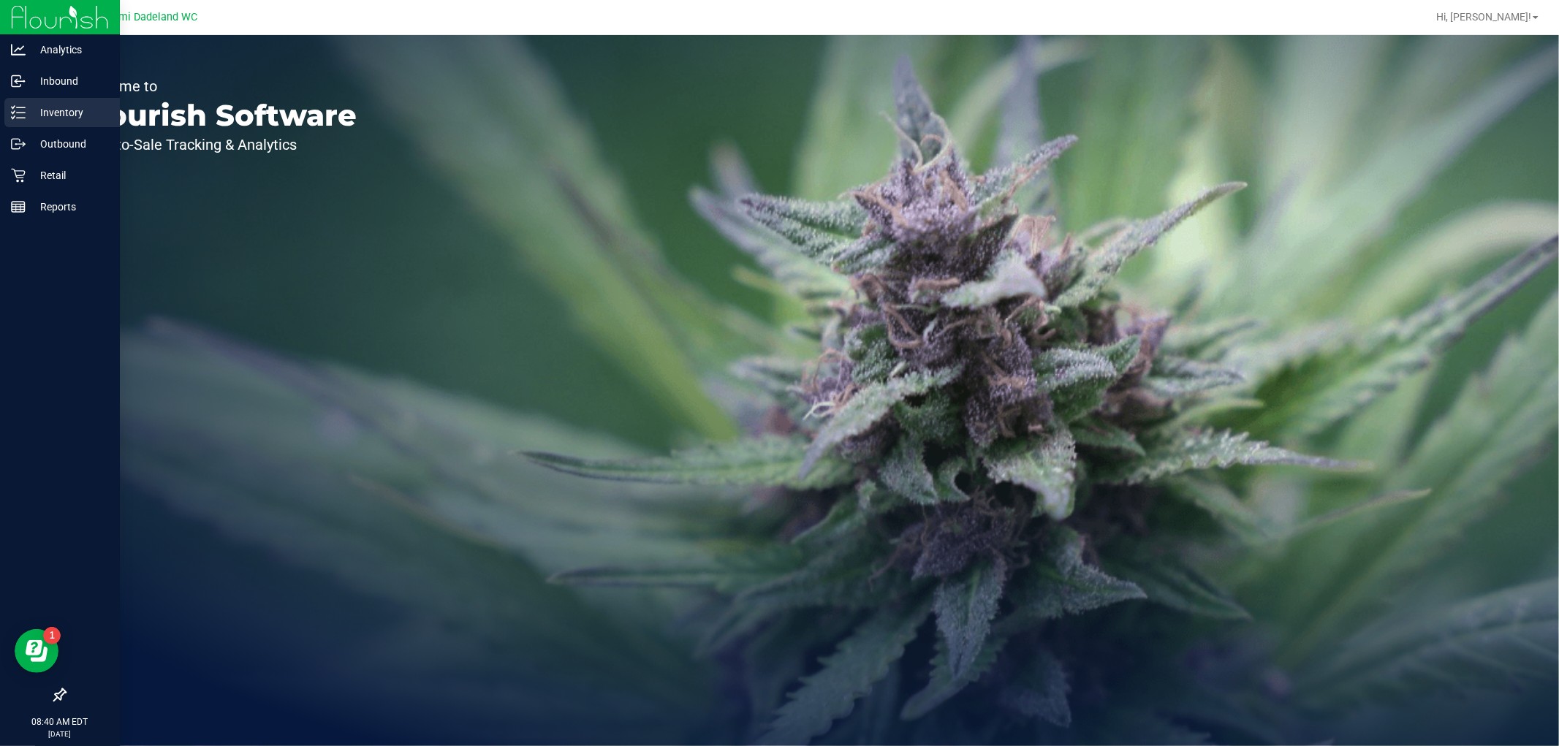
click at [20, 118] on line at bounding box center [21, 118] width 8 height 0
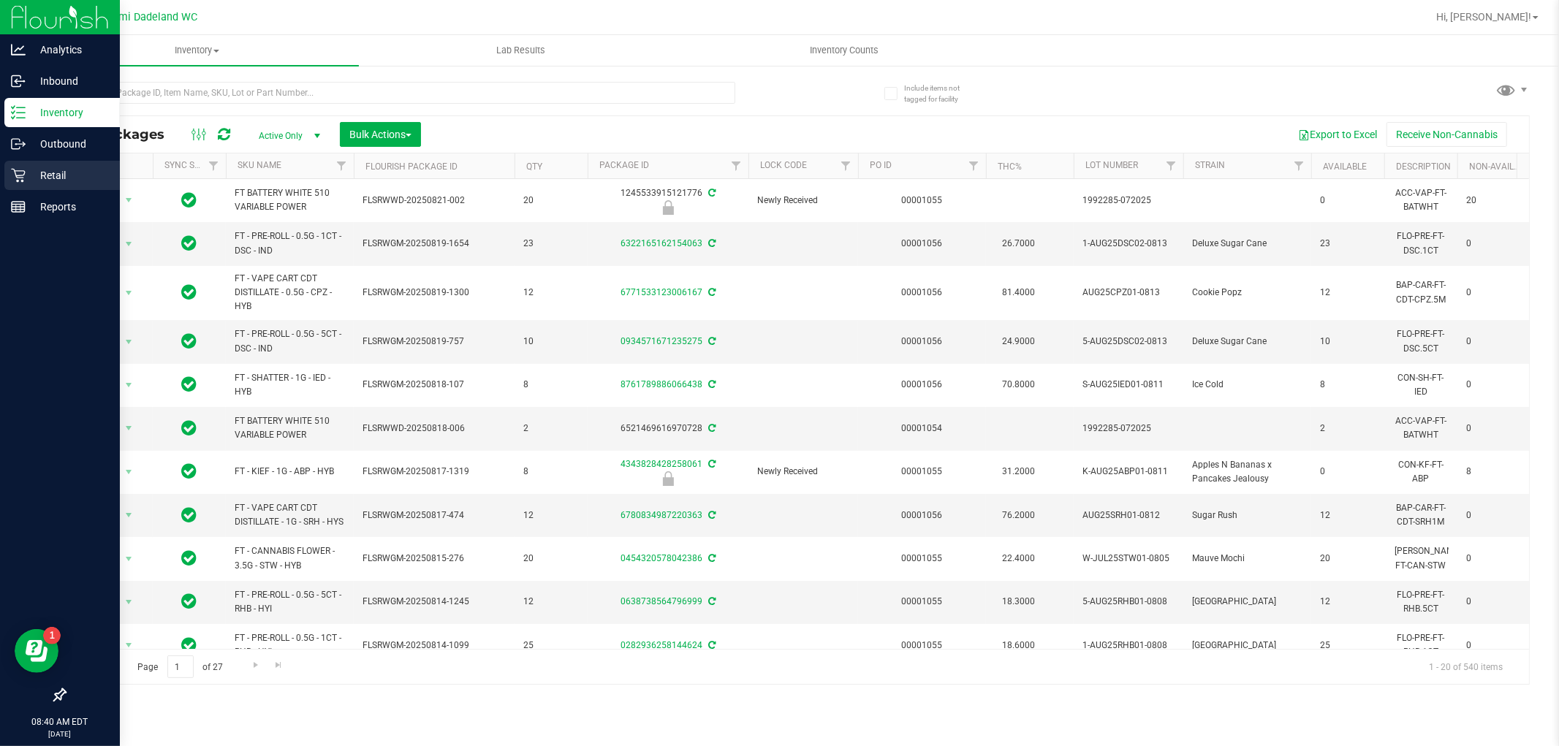
click at [61, 180] on p "Retail" at bounding box center [70, 176] width 88 height 18
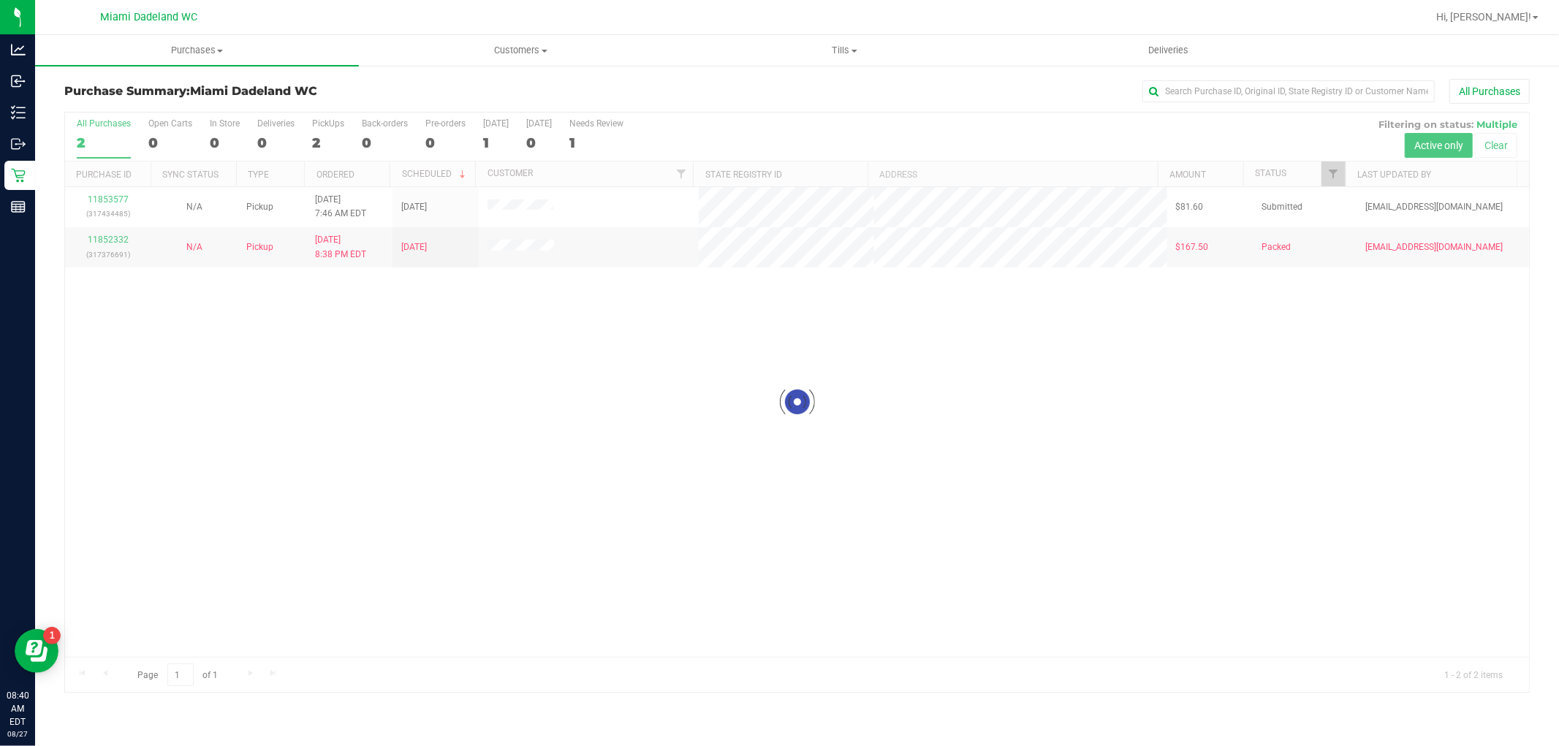
click at [352, 325] on div at bounding box center [797, 403] width 1464 height 580
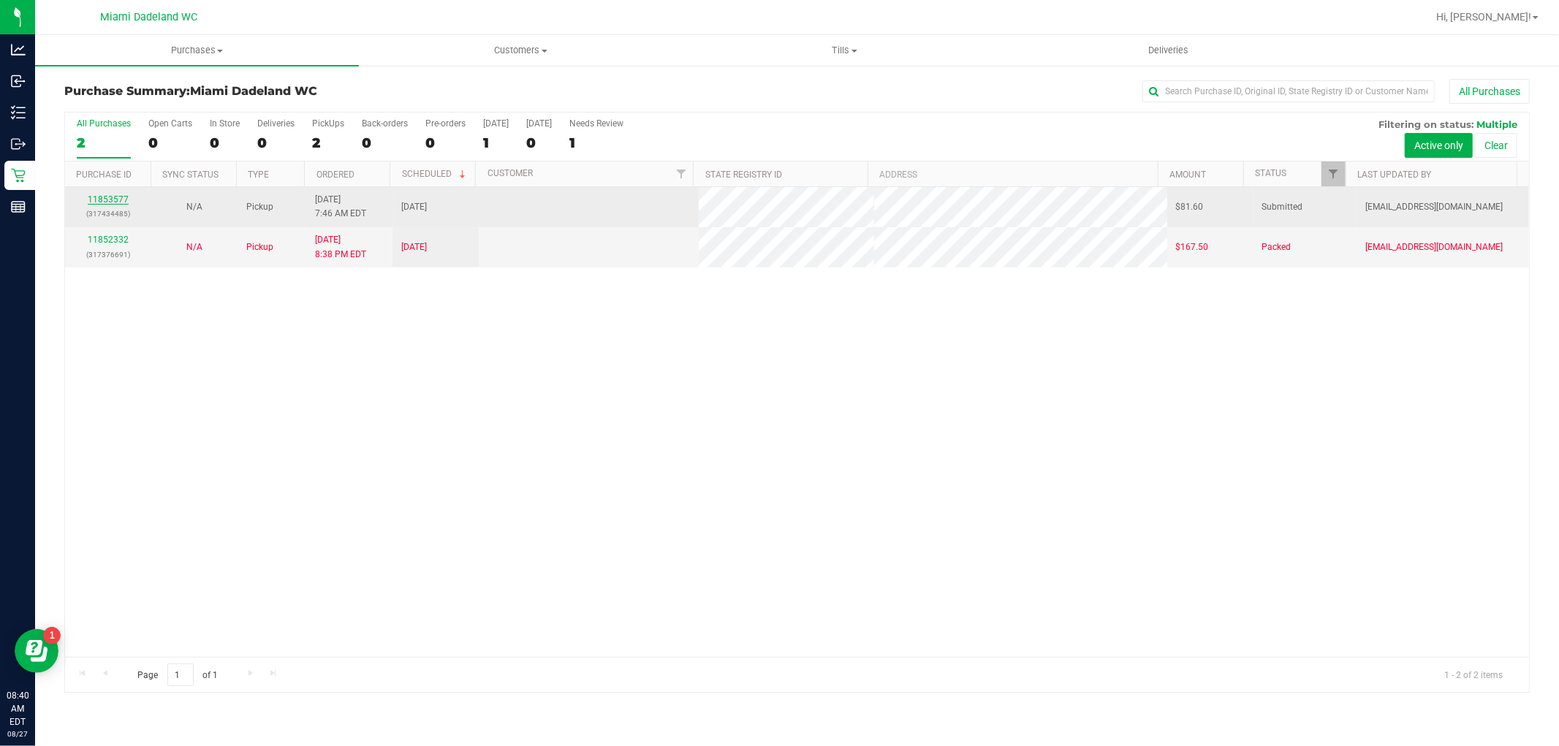
click at [119, 195] on link "11853577" at bounding box center [108, 199] width 41 height 10
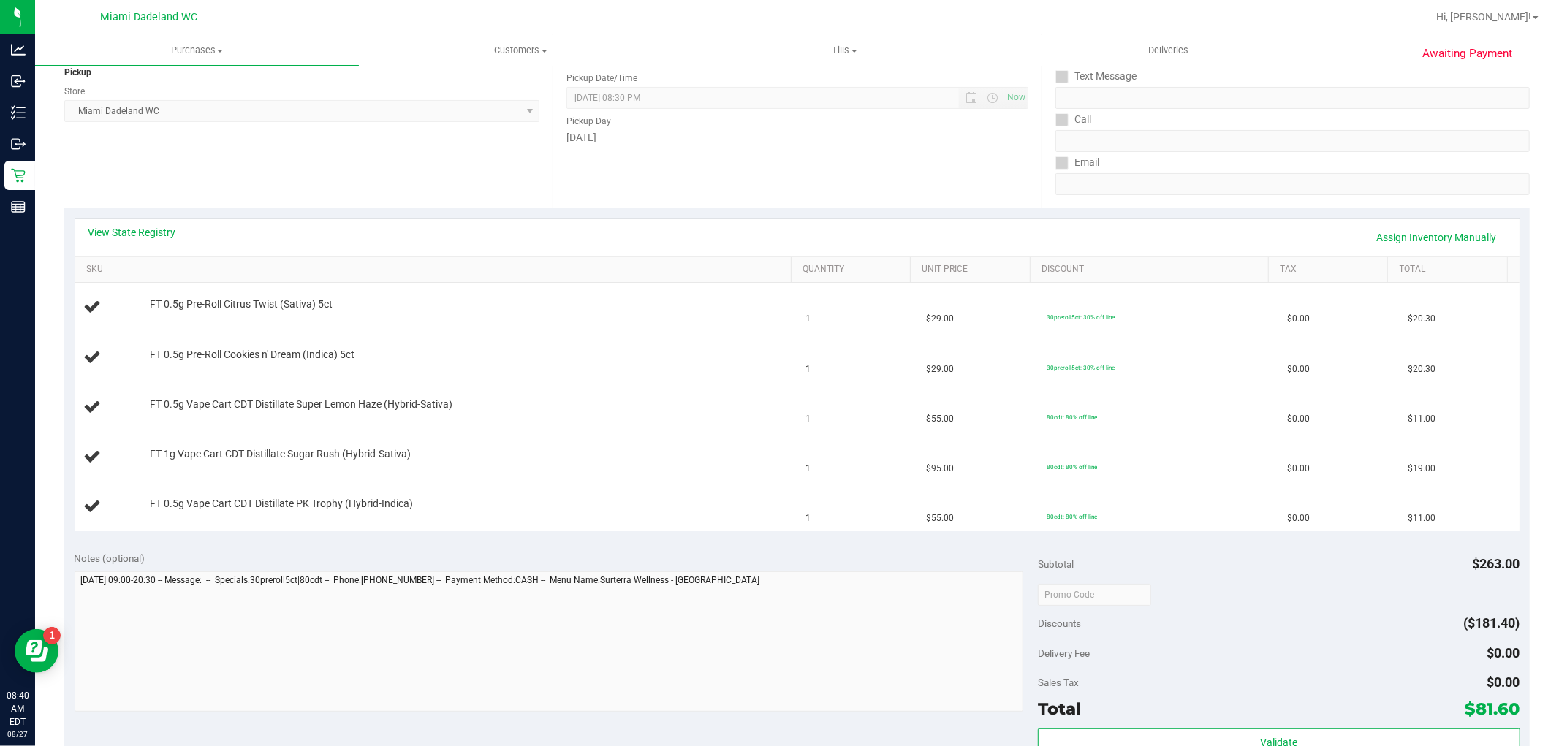
scroll to position [186, 0]
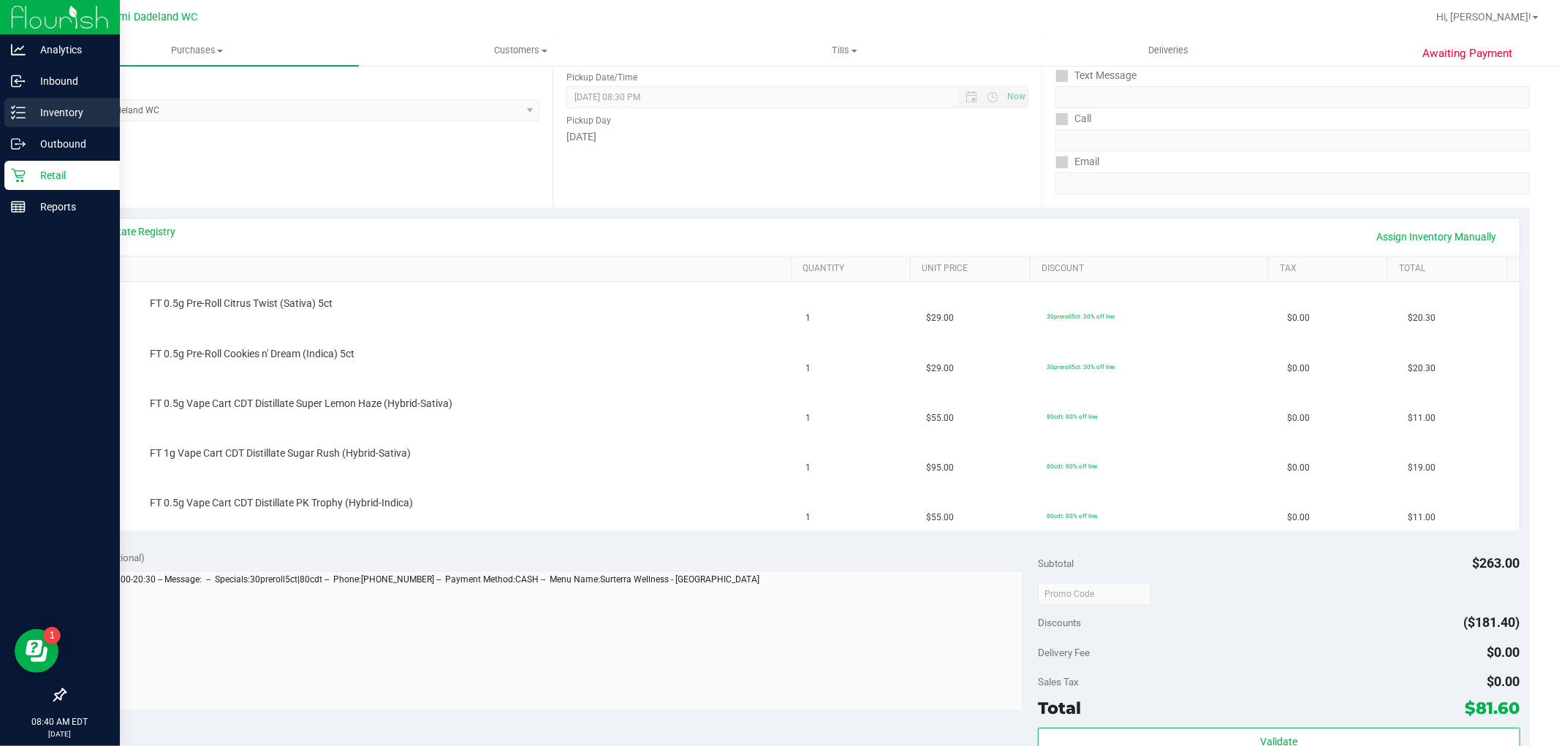
click at [12, 115] on icon at bounding box center [18, 112] width 15 height 15
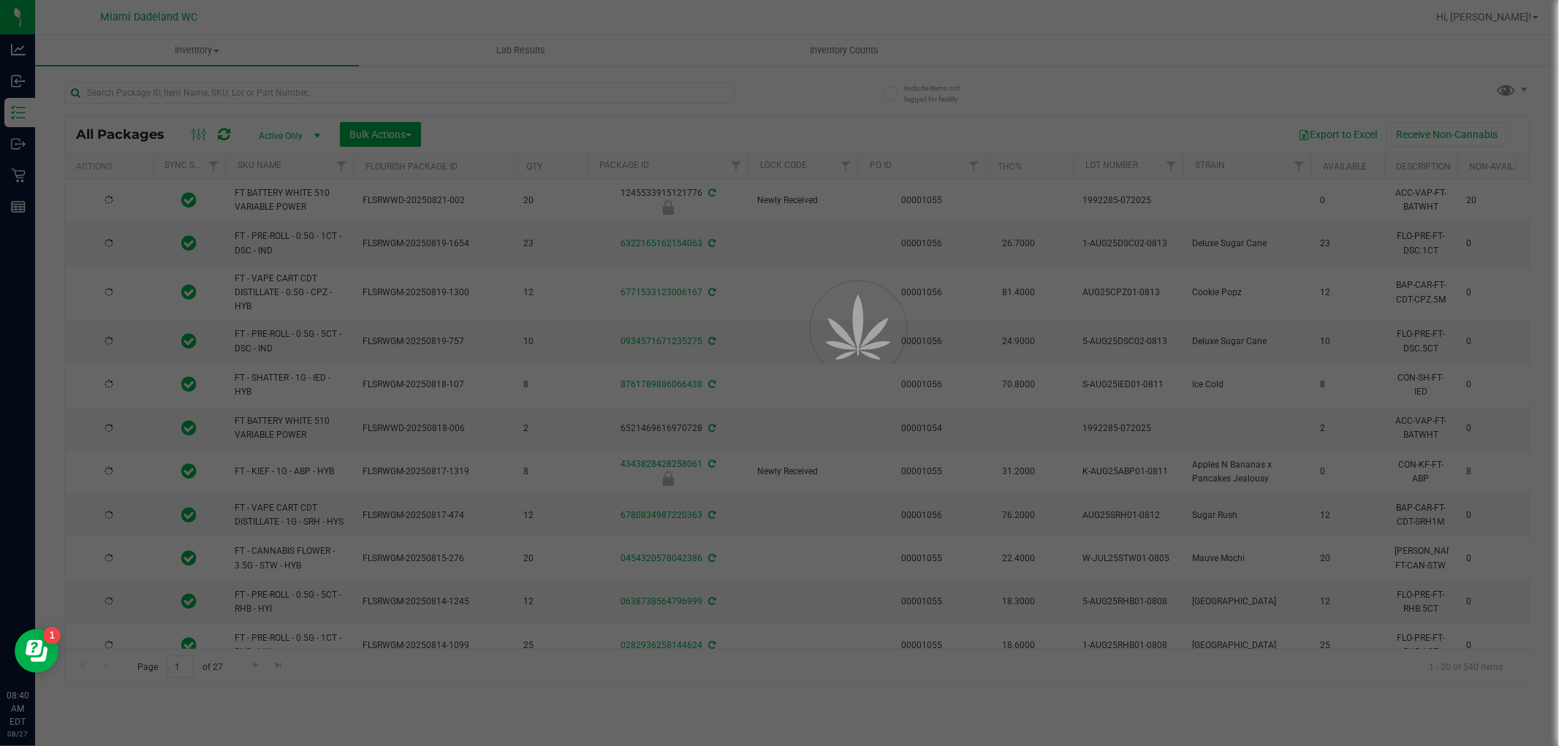
click at [163, 99] on div at bounding box center [779, 373] width 1559 height 746
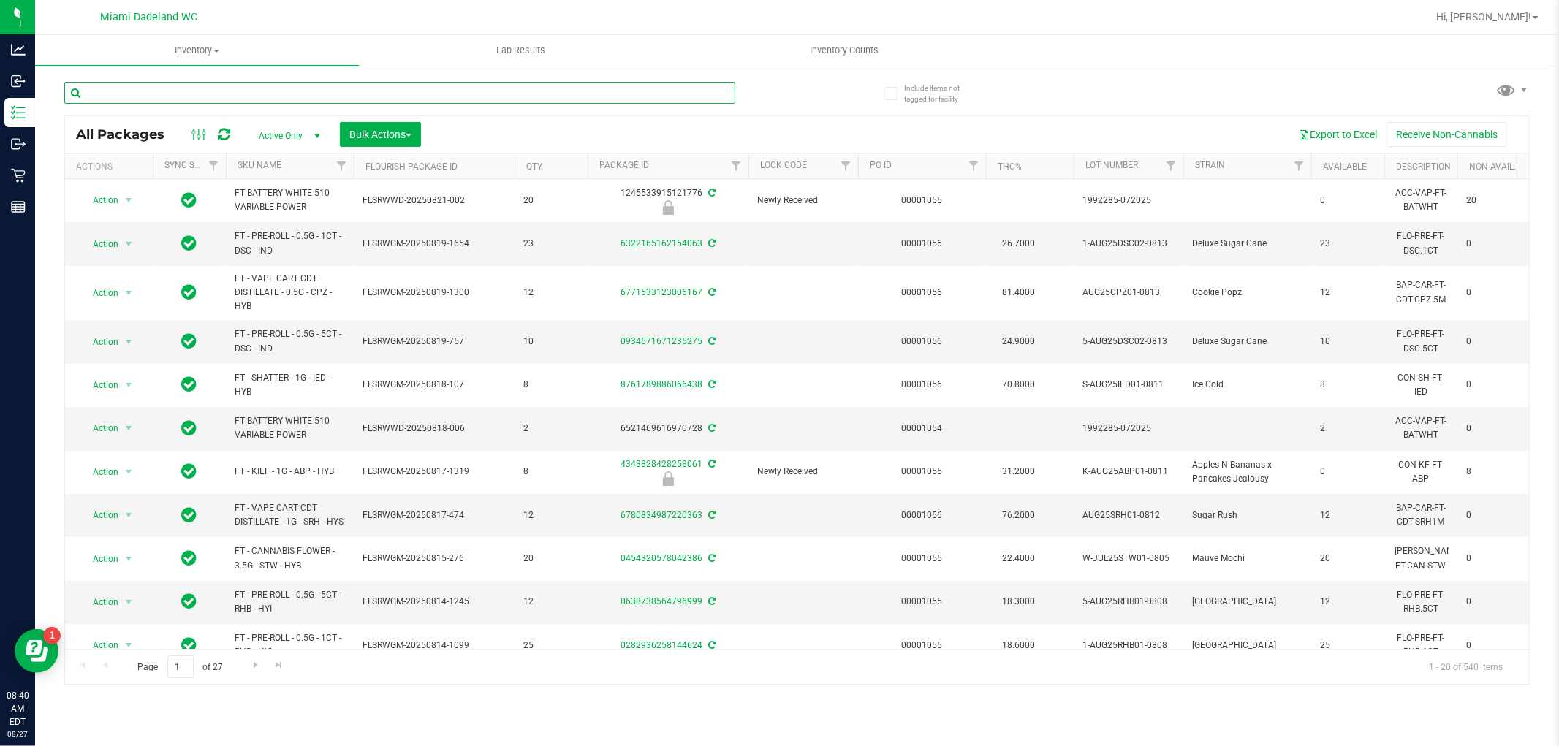
click at [164, 95] on input "text" at bounding box center [399, 93] width 671 height 22
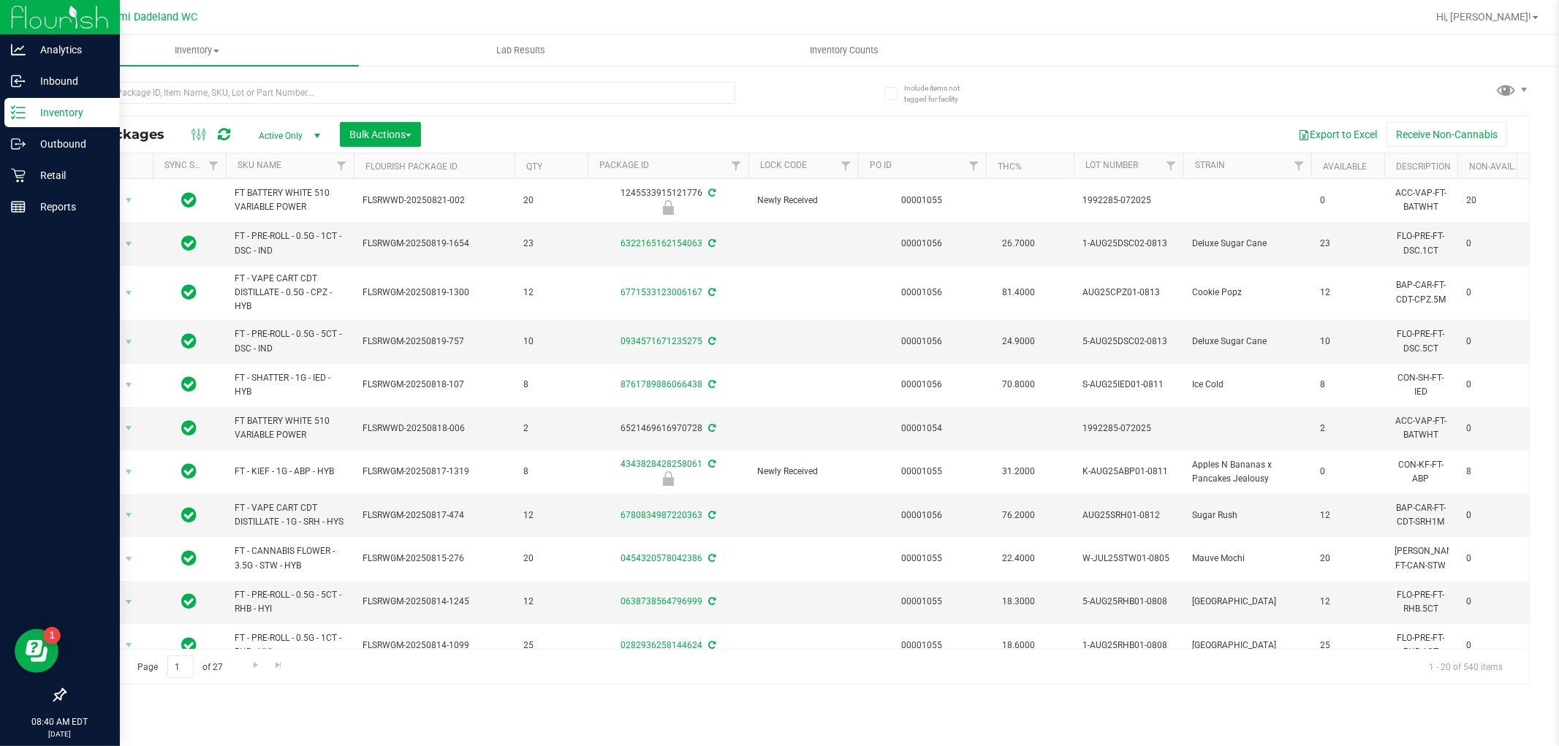
drag, startPoint x: 15, startPoint y: 115, endPoint x: 22, endPoint y: 117, distance: 7.6
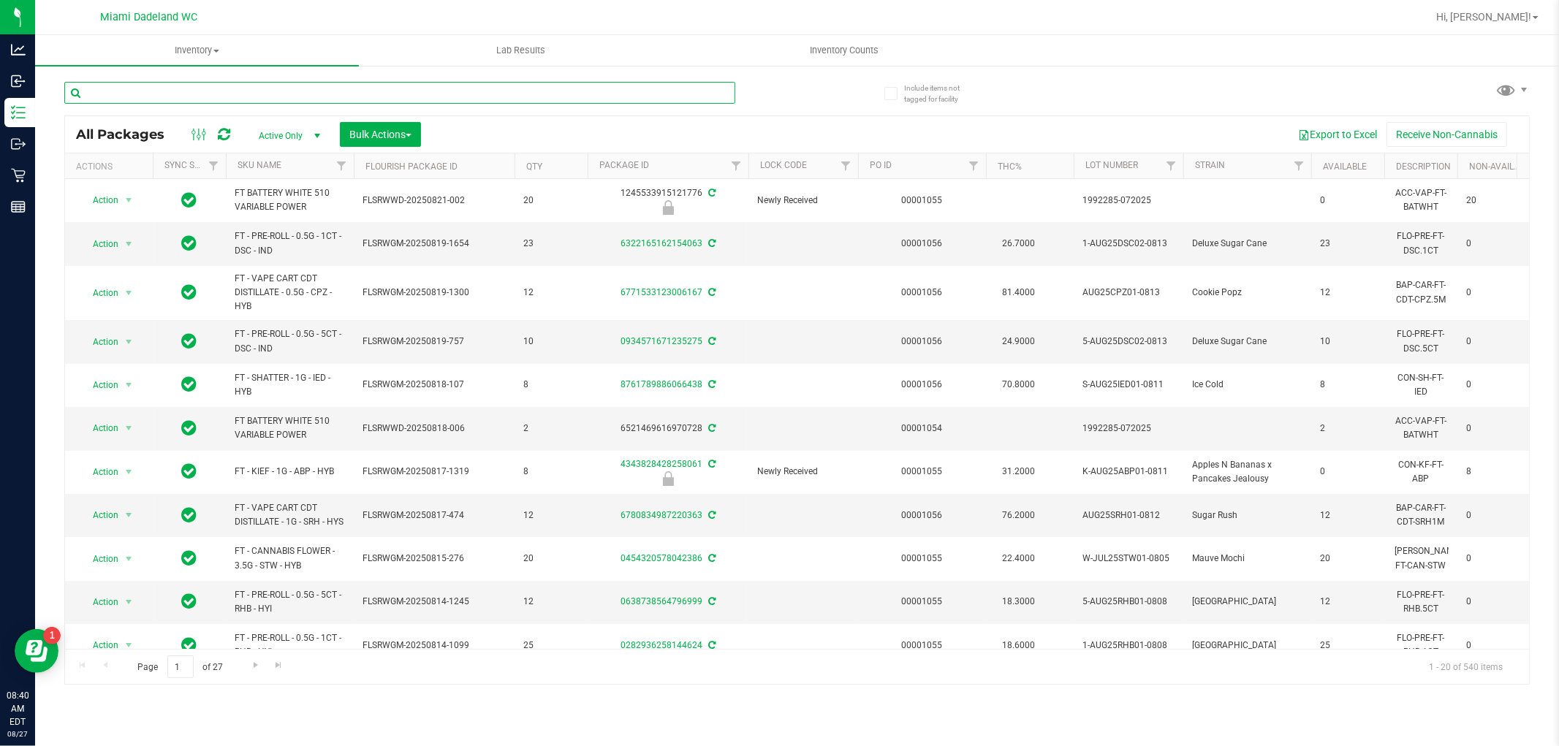
click at [253, 93] on input "text" at bounding box center [399, 93] width 671 height 22
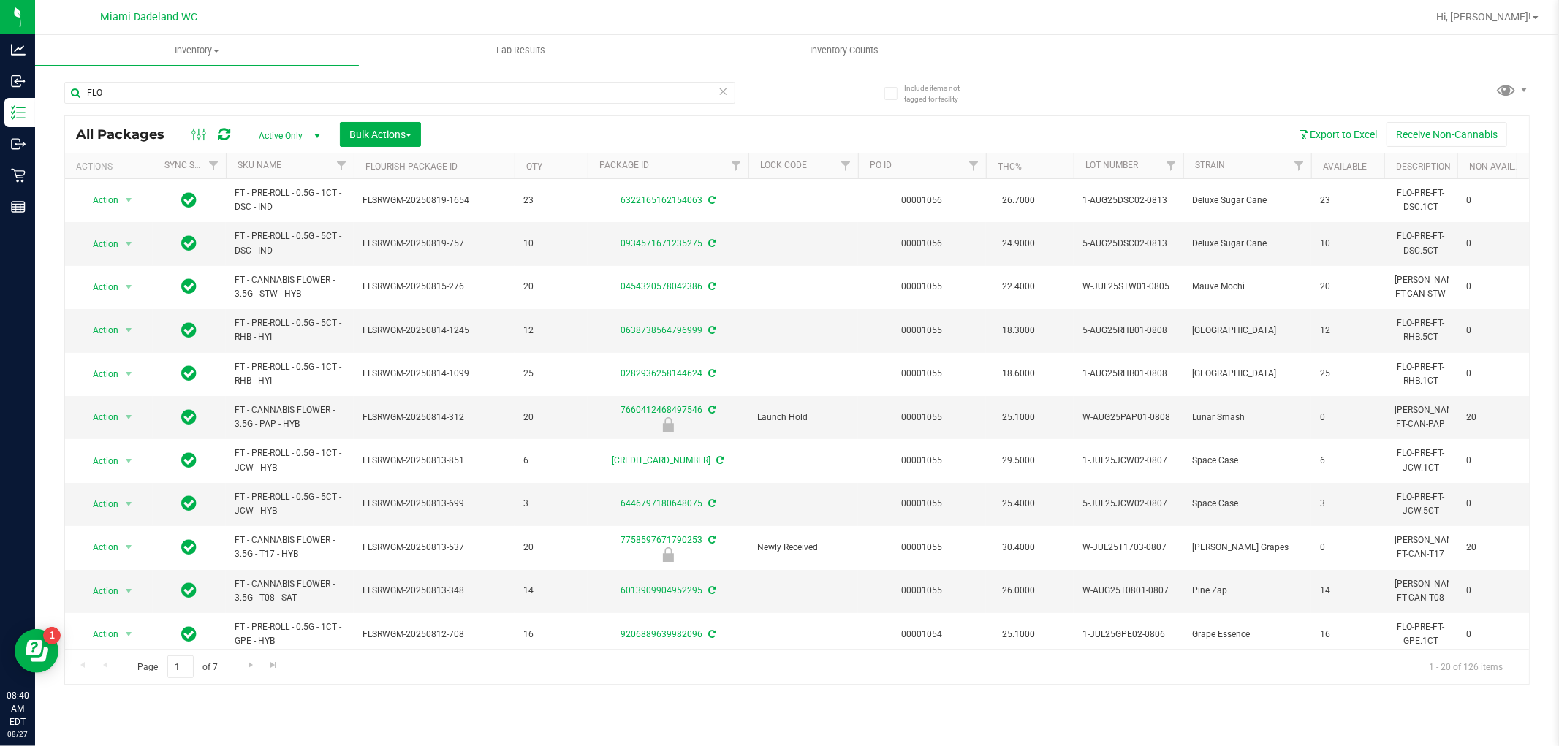
click at [298, 168] on th "SKU Name" at bounding box center [290, 167] width 128 height 26
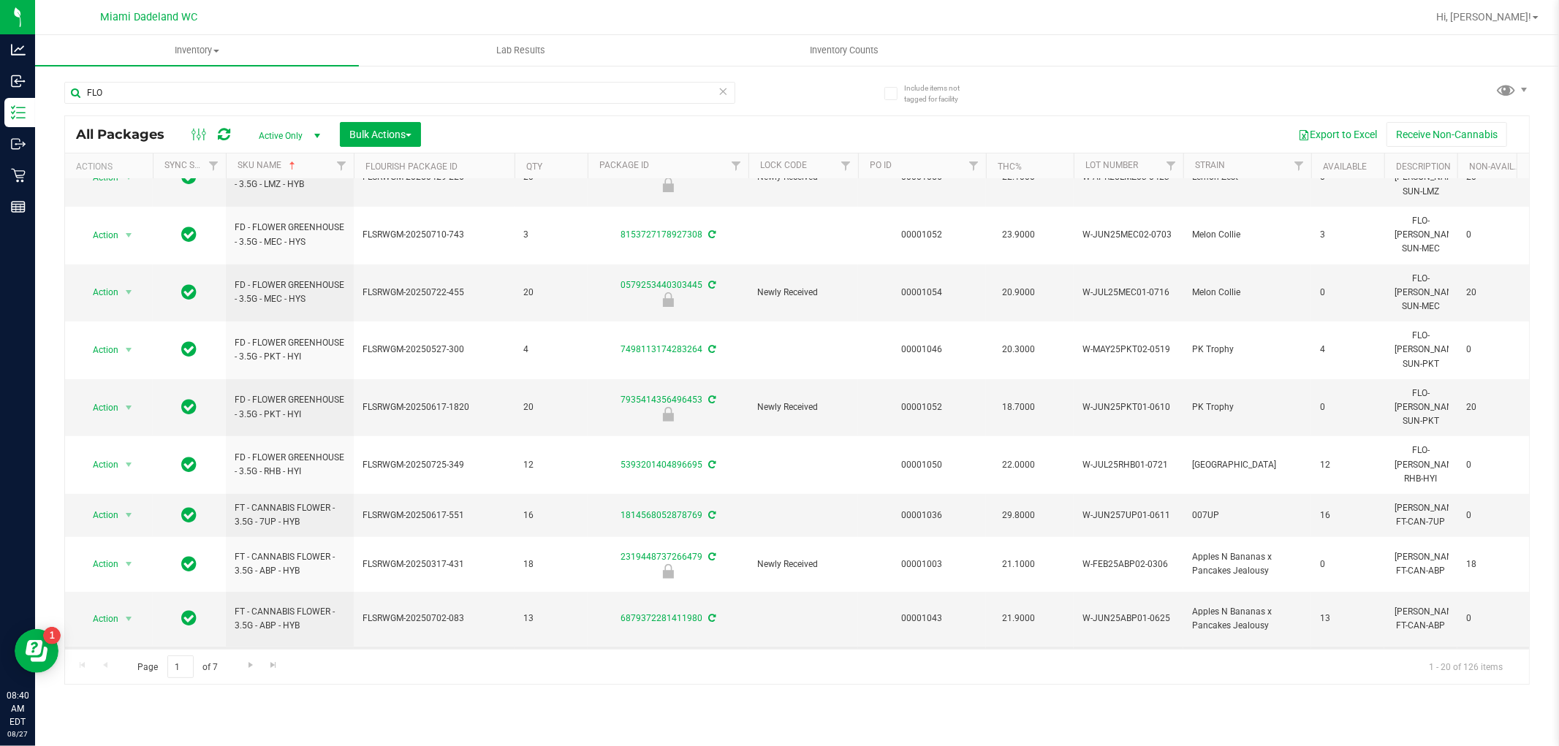
scroll to position [433, 0]
click at [252, 664] on span "Go to the next page" at bounding box center [251, 665] width 12 height 12
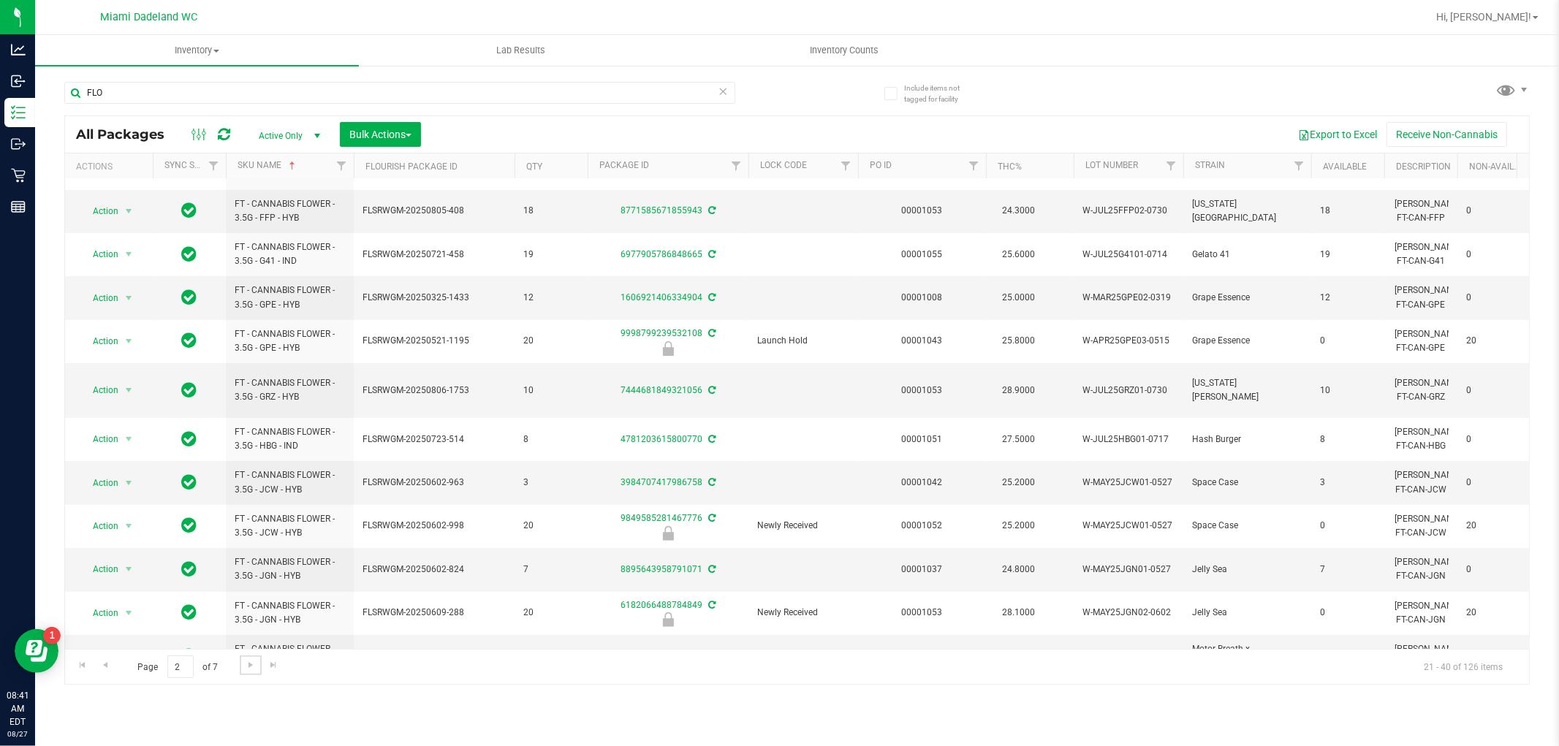
scroll to position [411, 0]
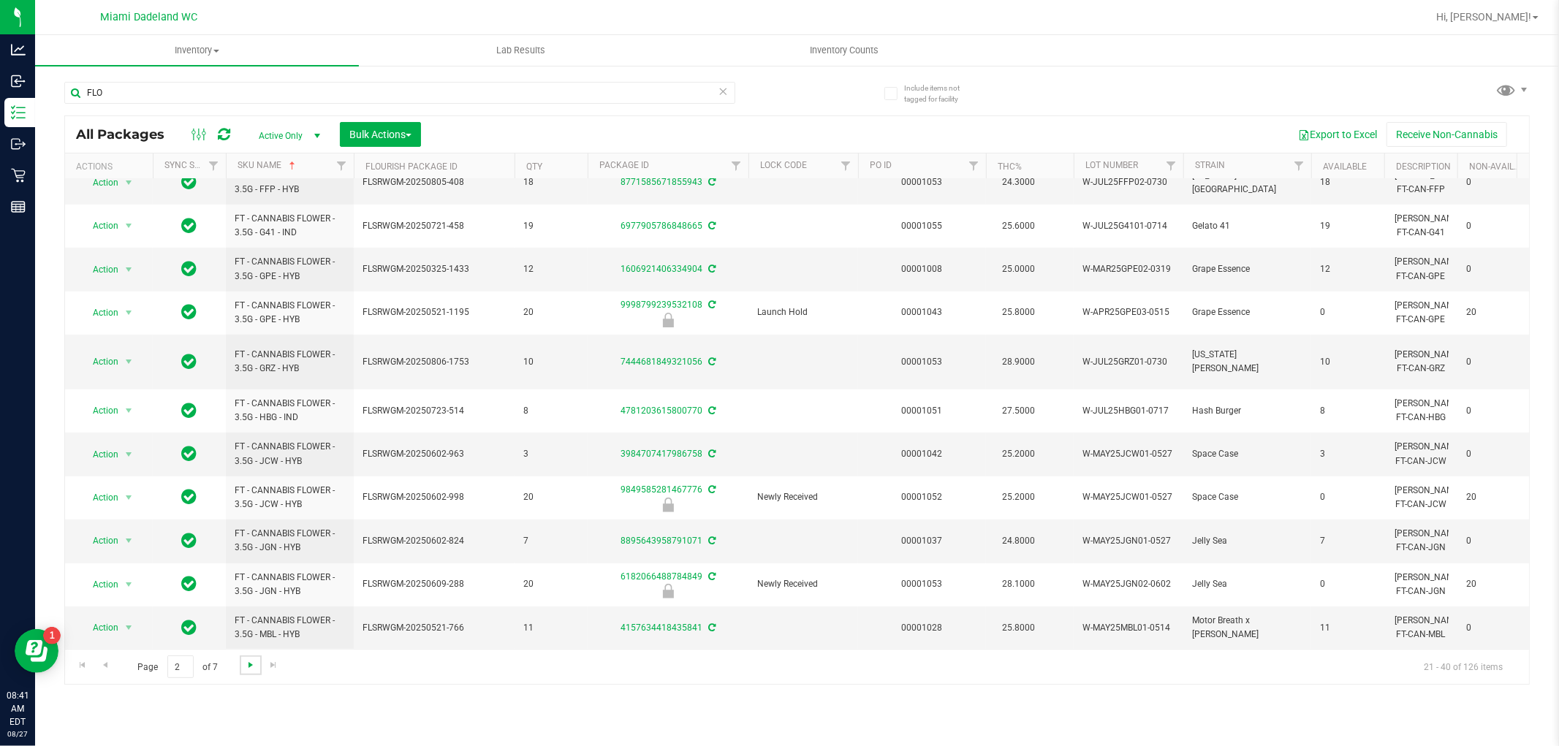
click at [249, 669] on span "Go to the next page" at bounding box center [251, 665] width 12 height 12
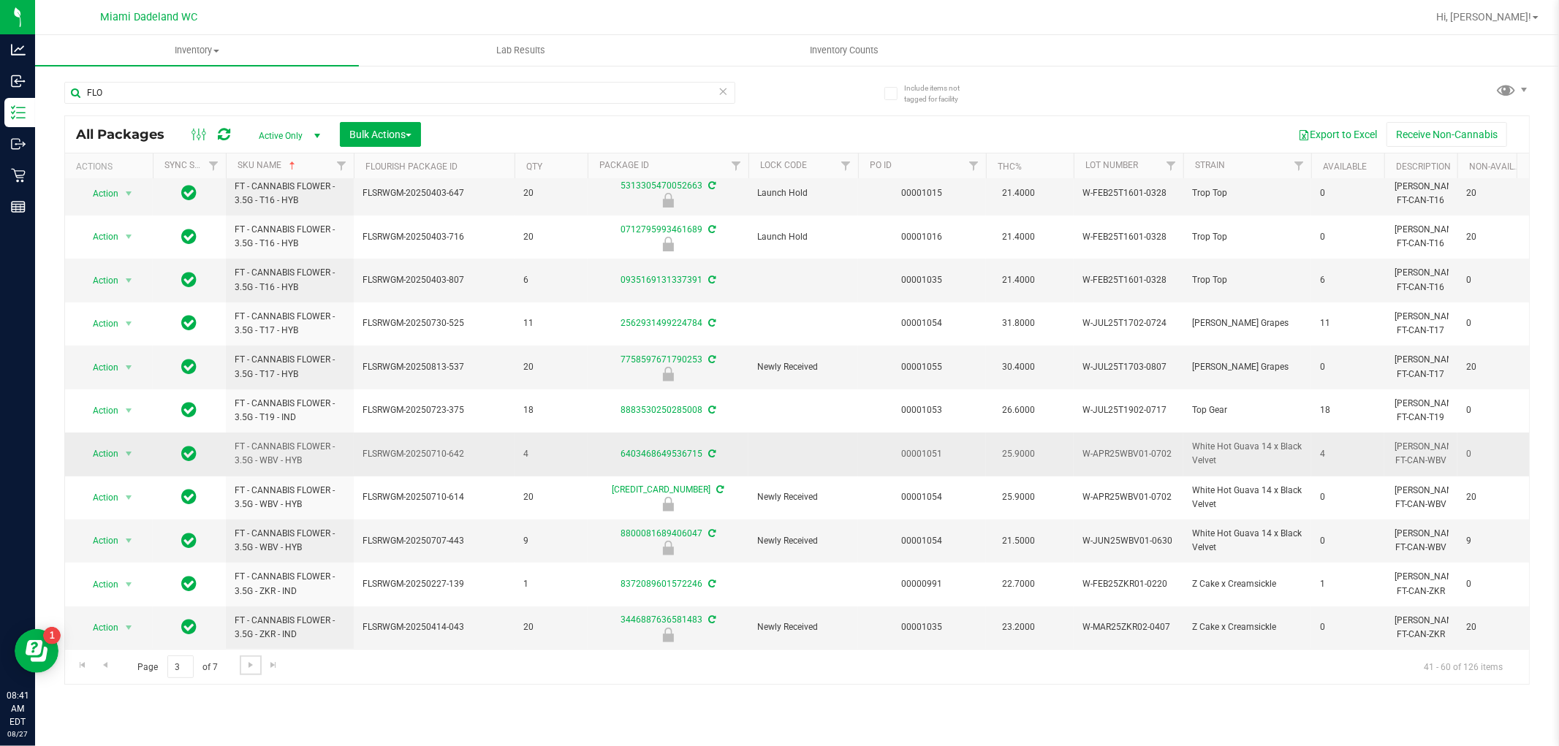
scroll to position [411, 0]
click at [254, 665] on span "Go to the next page" at bounding box center [251, 665] width 12 height 12
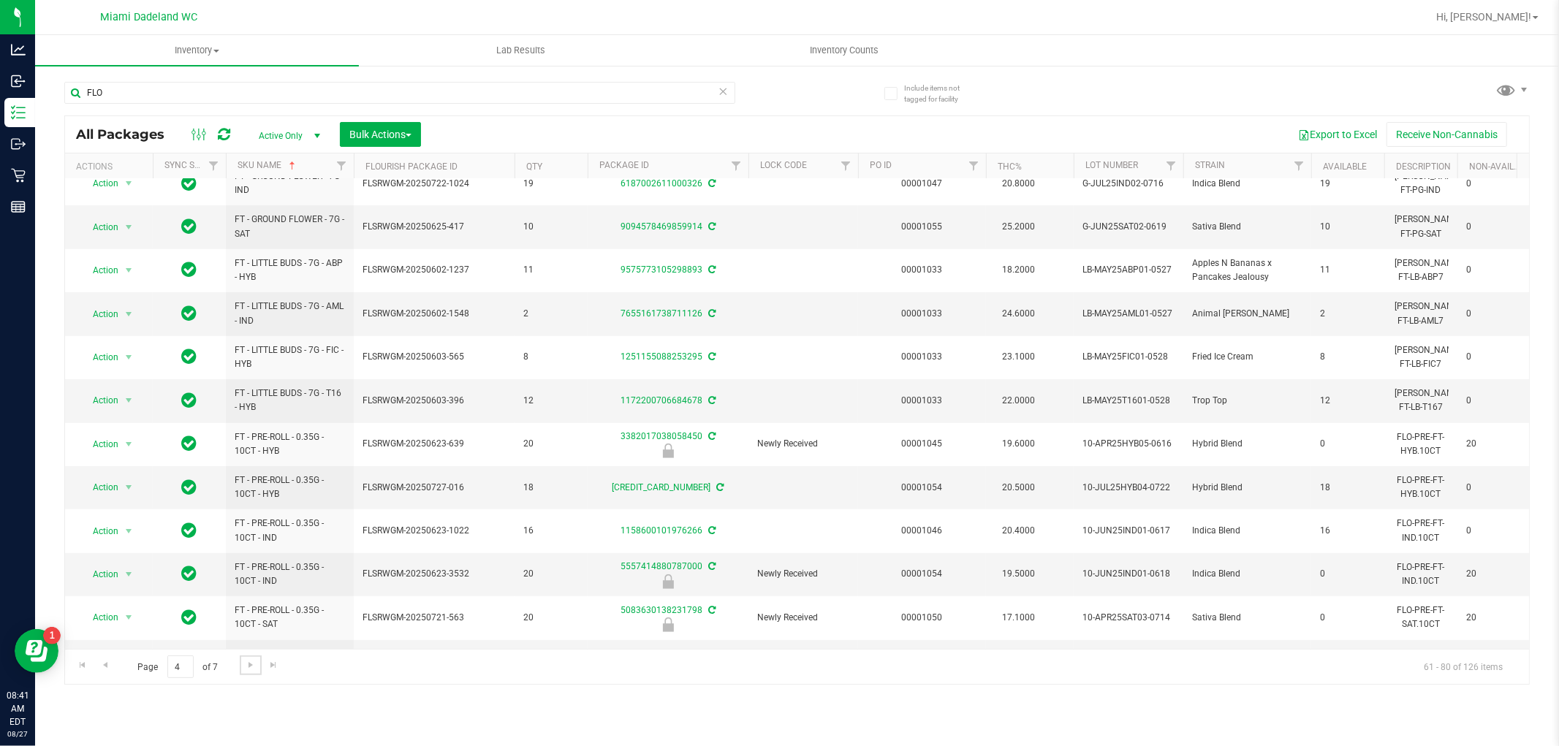
scroll to position [421, 0]
click at [251, 671] on link "Go to the next page" at bounding box center [250, 666] width 21 height 20
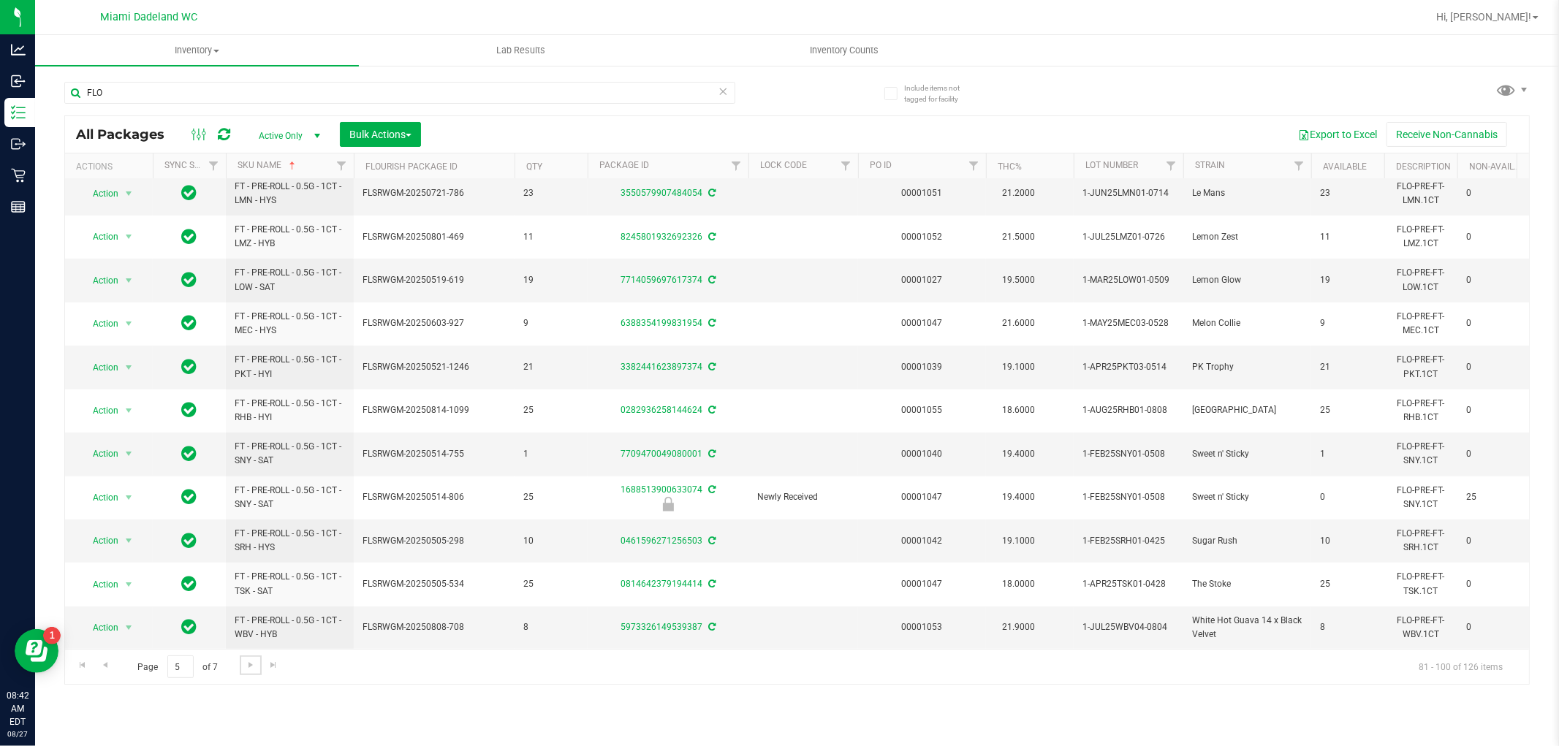
scroll to position [411, 0]
click at [250, 670] on span "Go to the next page" at bounding box center [251, 665] width 12 height 12
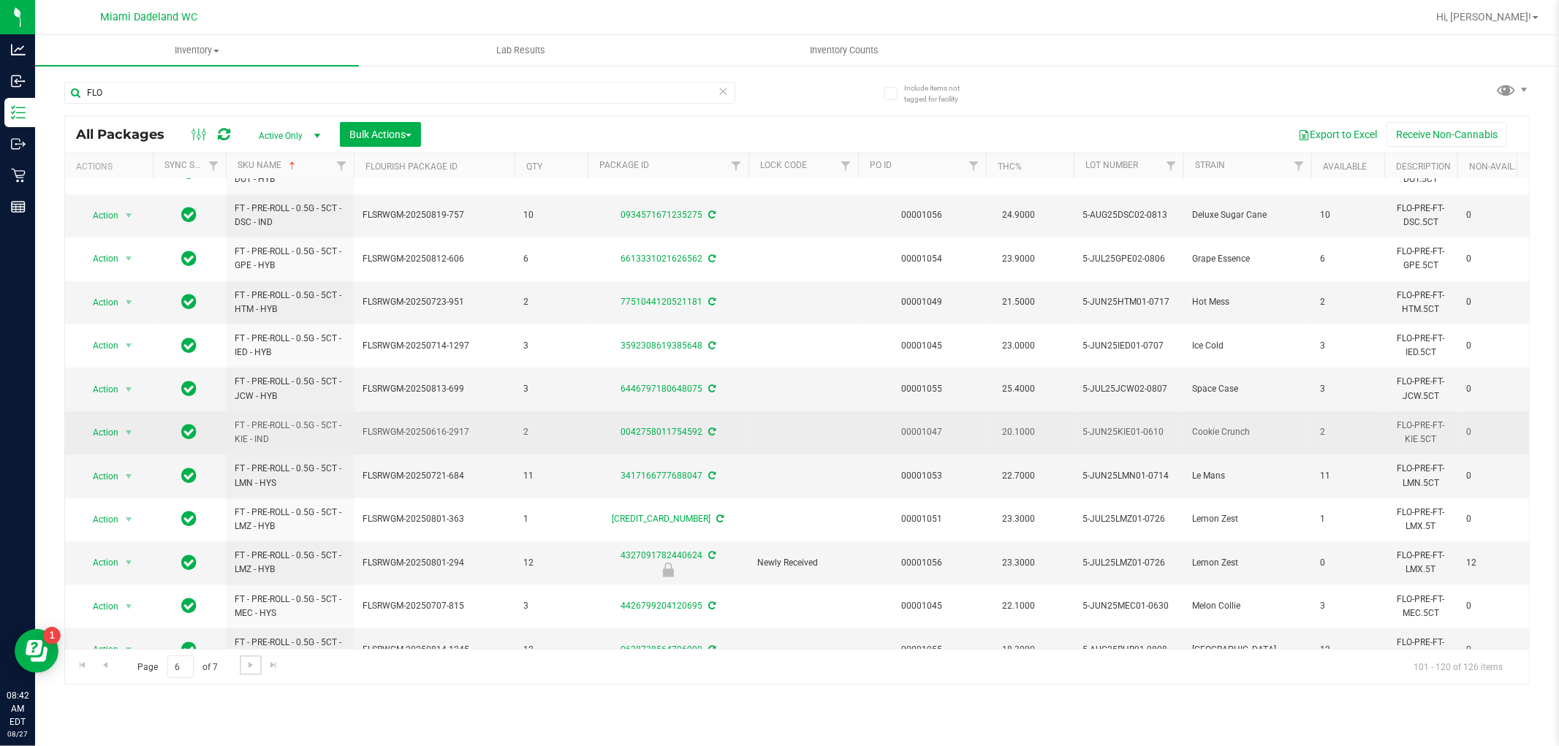
scroll to position [411, 0]
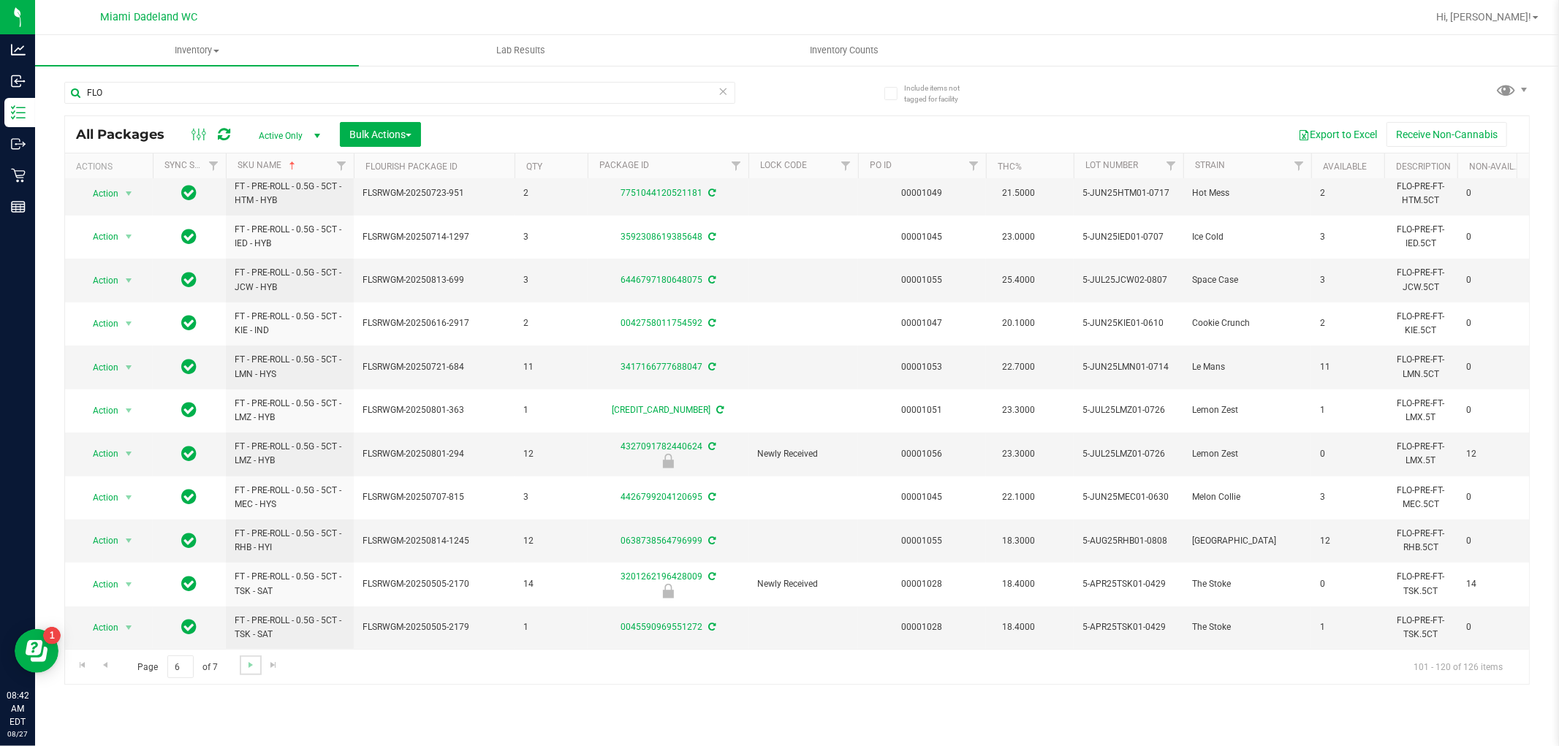
click at [257, 667] on link "Go to the next page" at bounding box center [250, 666] width 21 height 20
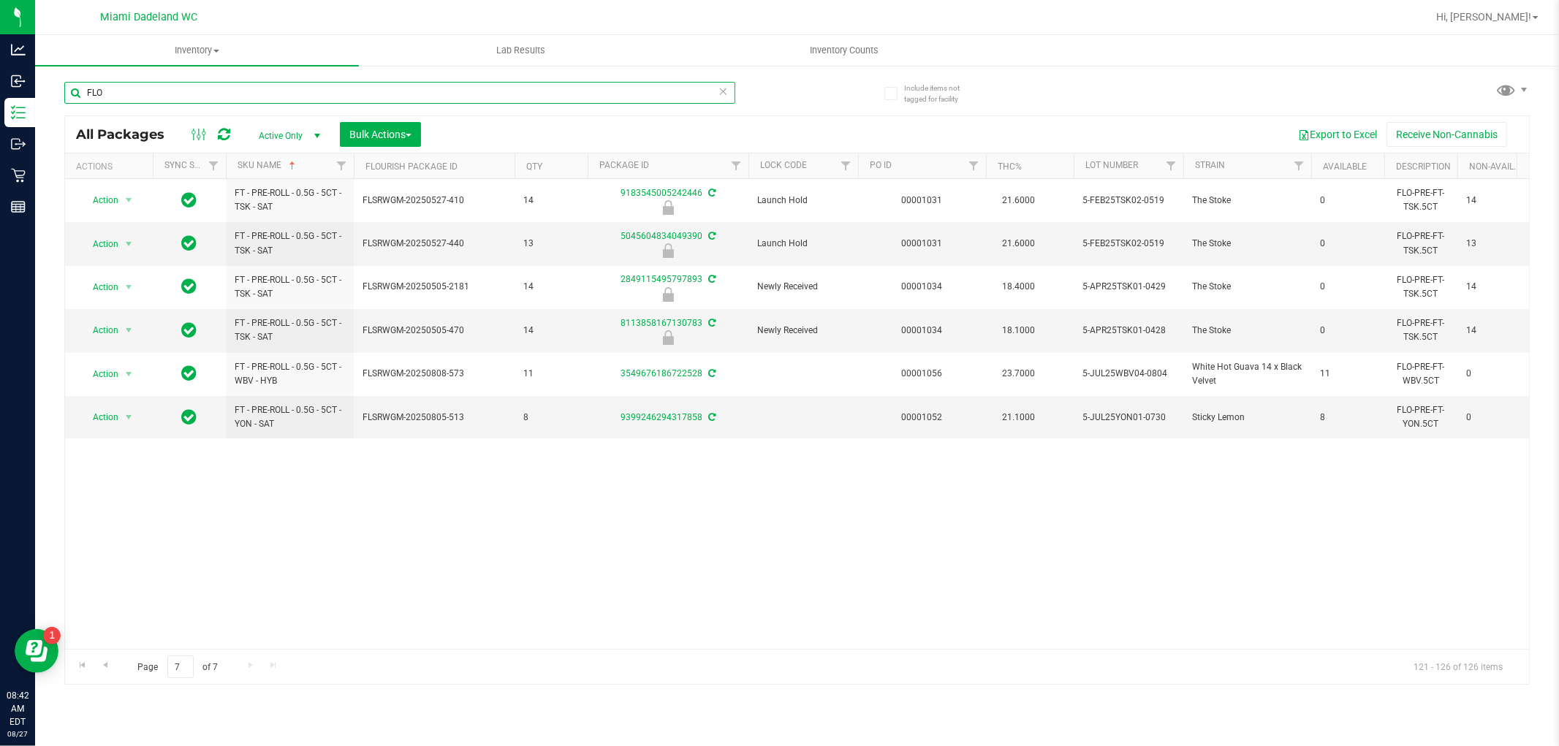
click at [338, 96] on input "FLO" at bounding box center [399, 93] width 671 height 22
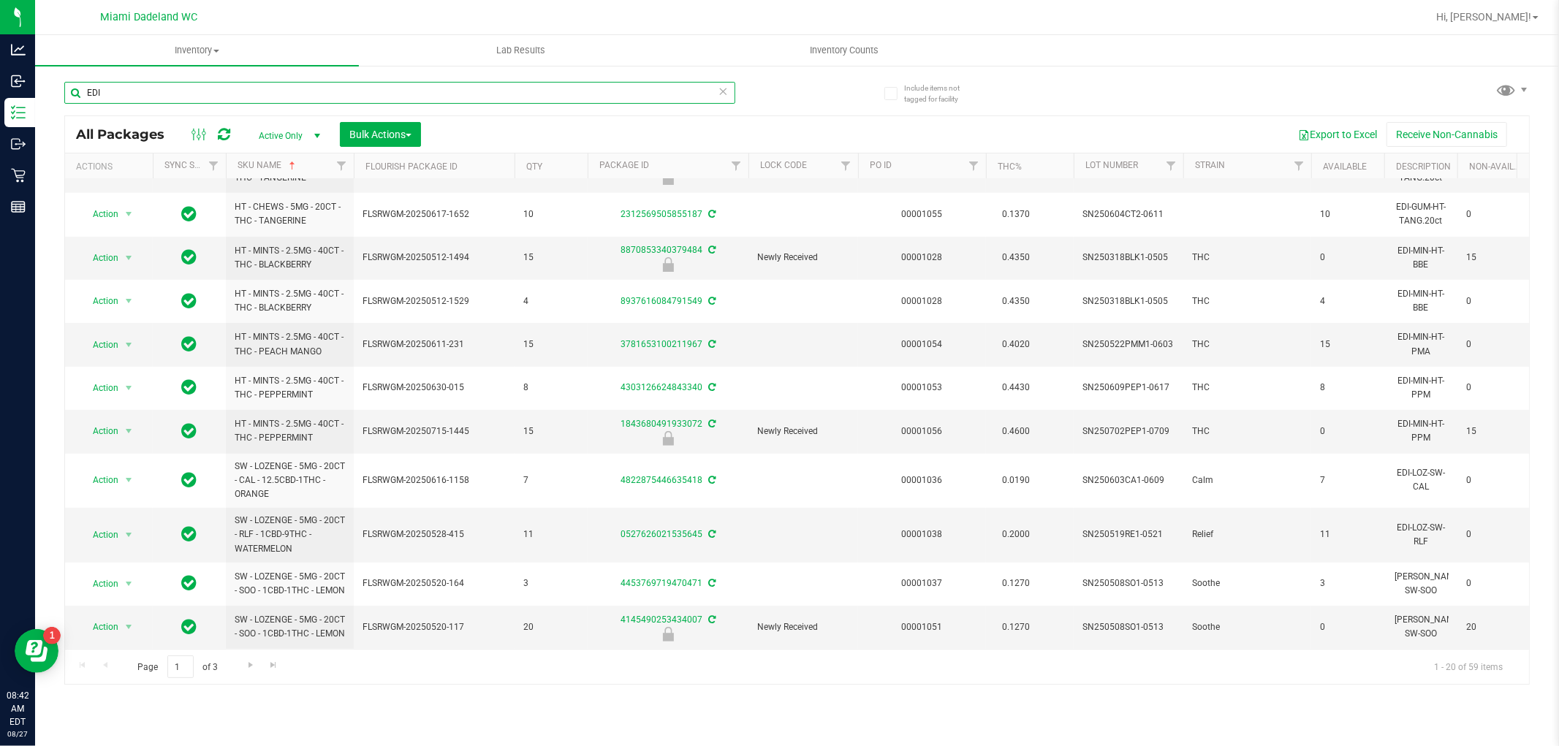
scroll to position [501, 0]
click at [249, 669] on span "Go to the next page" at bounding box center [251, 665] width 12 height 12
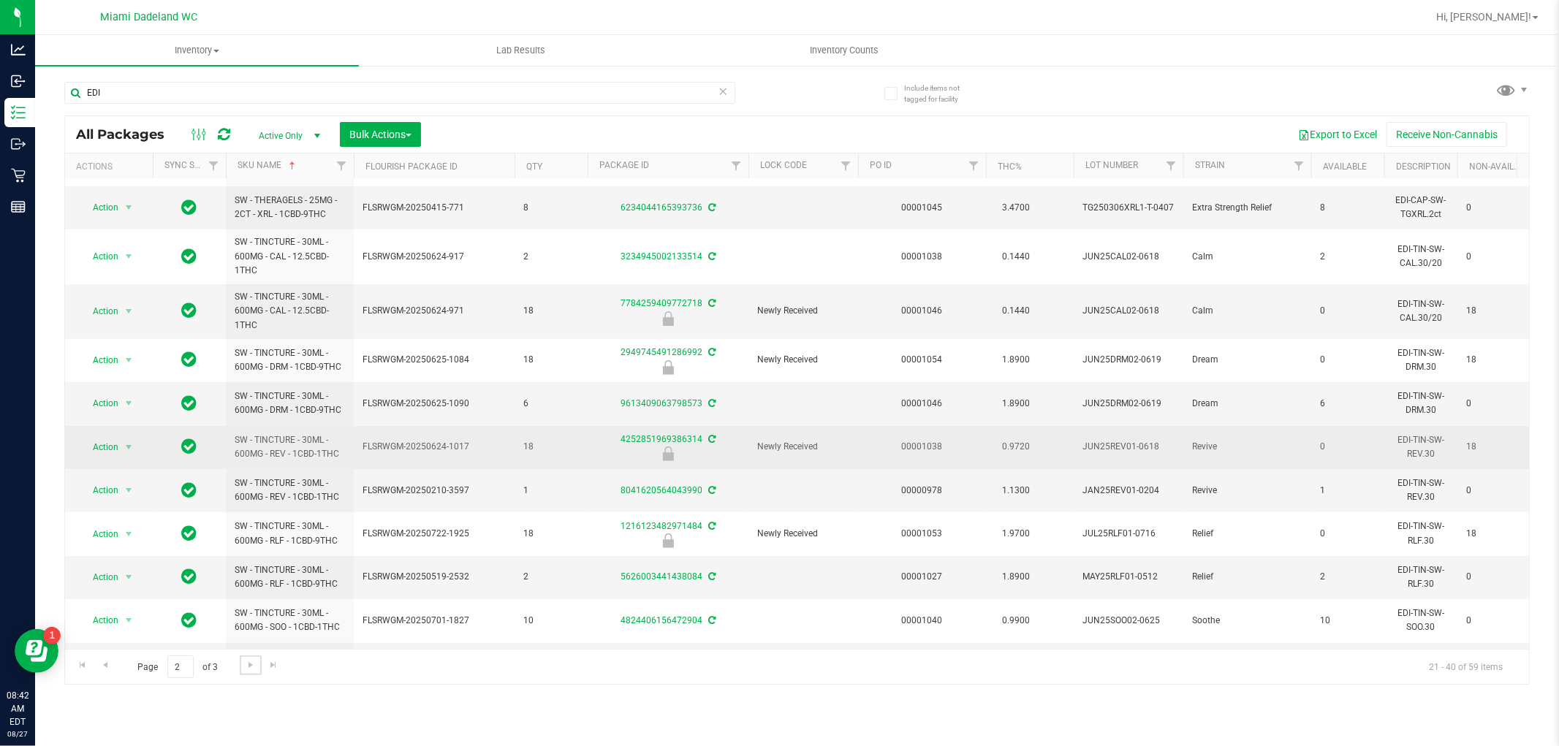
scroll to position [433, 0]
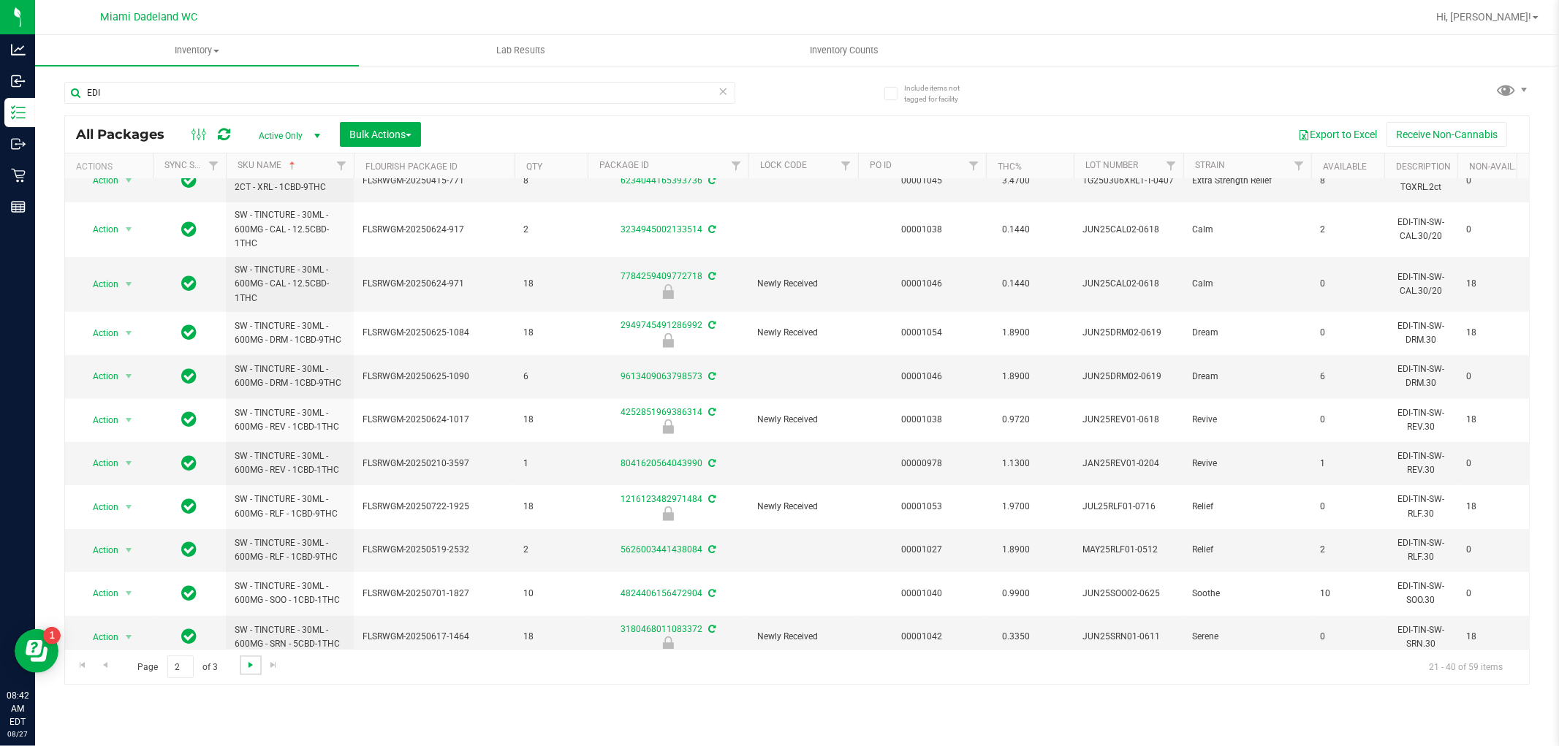
click at [251, 662] on span "Go to the next page" at bounding box center [251, 665] width 12 height 12
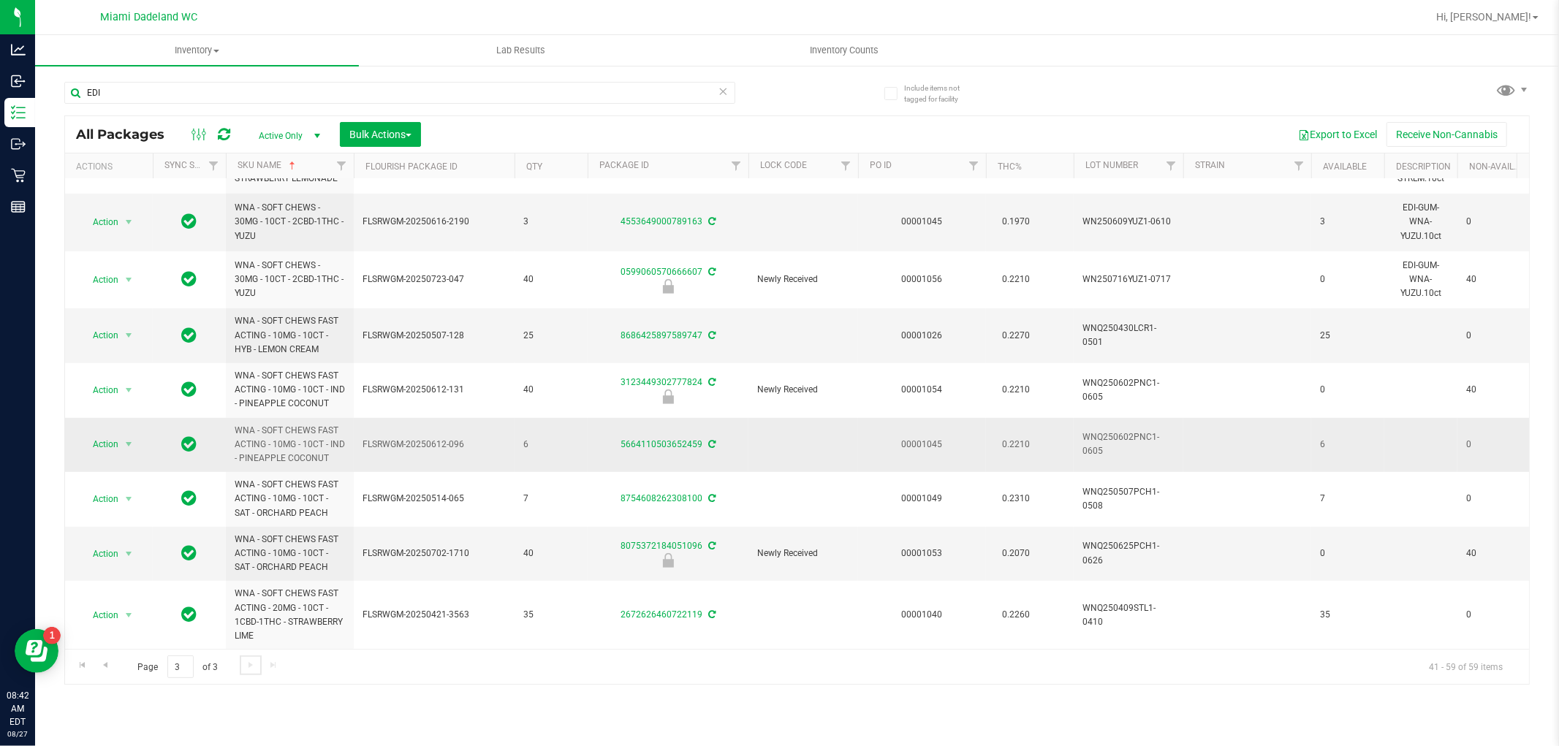
scroll to position [588, 0]
click at [426, 89] on input "EDI" at bounding box center [399, 93] width 671 height 22
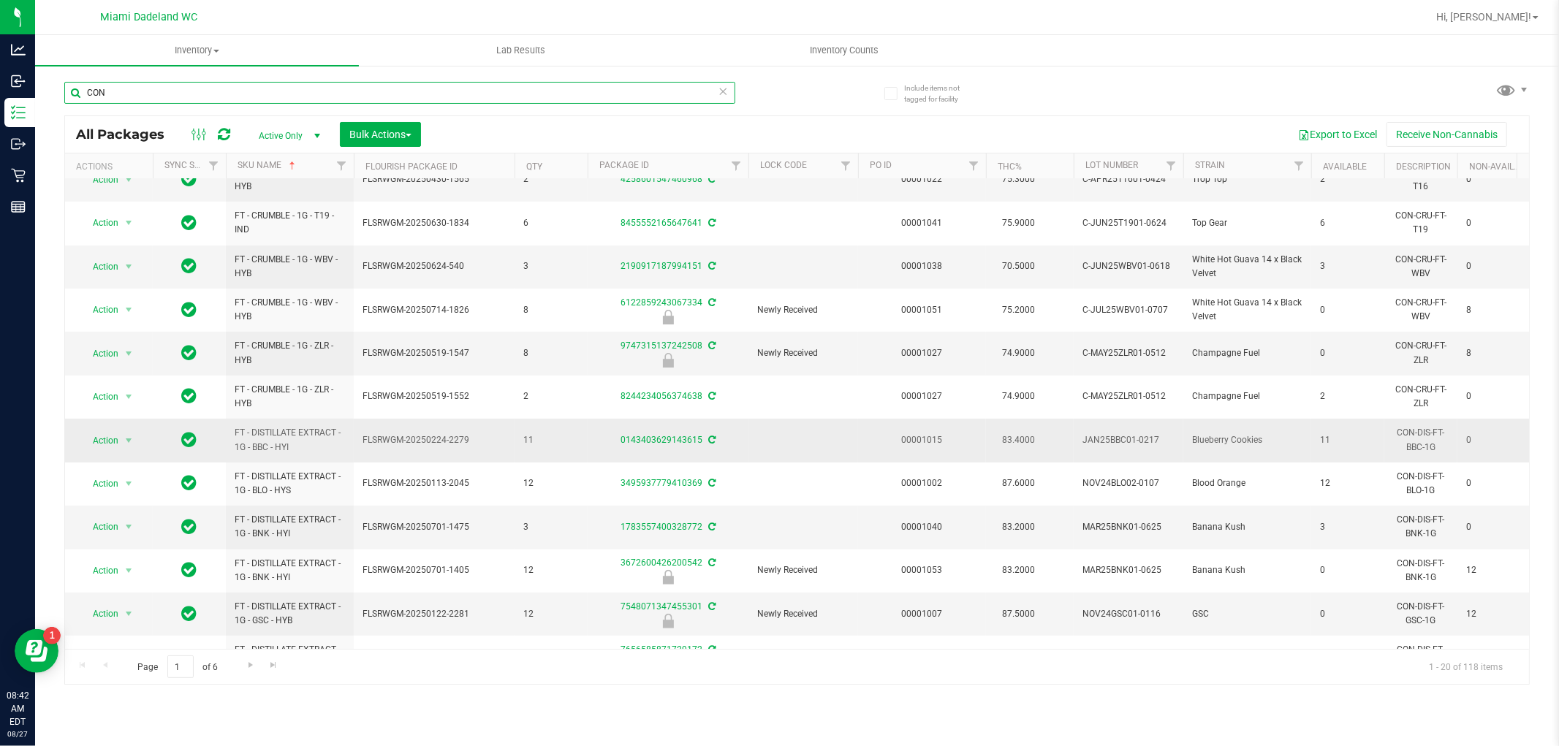
scroll to position [411, 0]
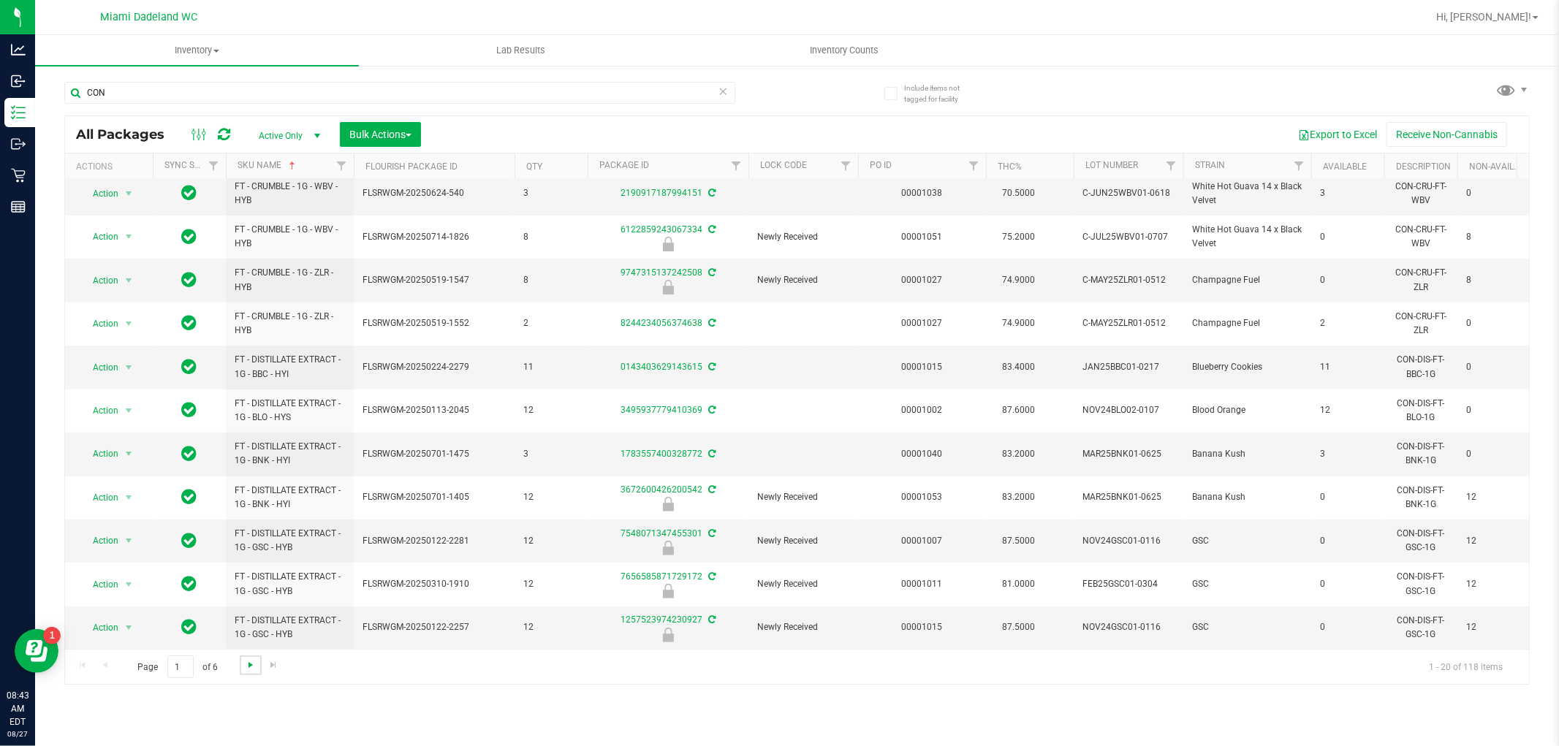
click at [250, 667] on span "Go to the next page" at bounding box center [251, 665] width 12 height 12
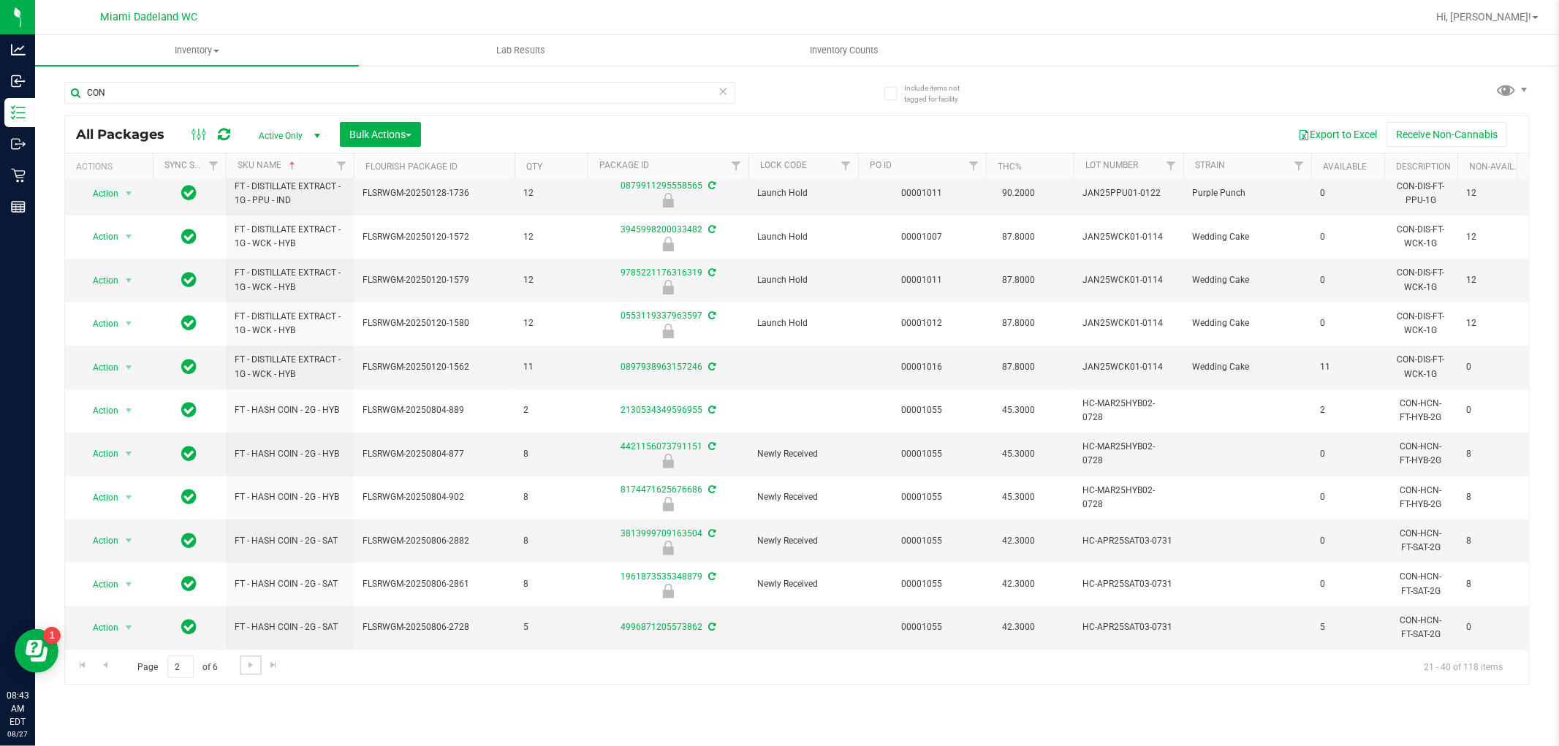
scroll to position [411, 0]
click at [249, 665] on span "Go to the next page" at bounding box center [251, 665] width 12 height 12
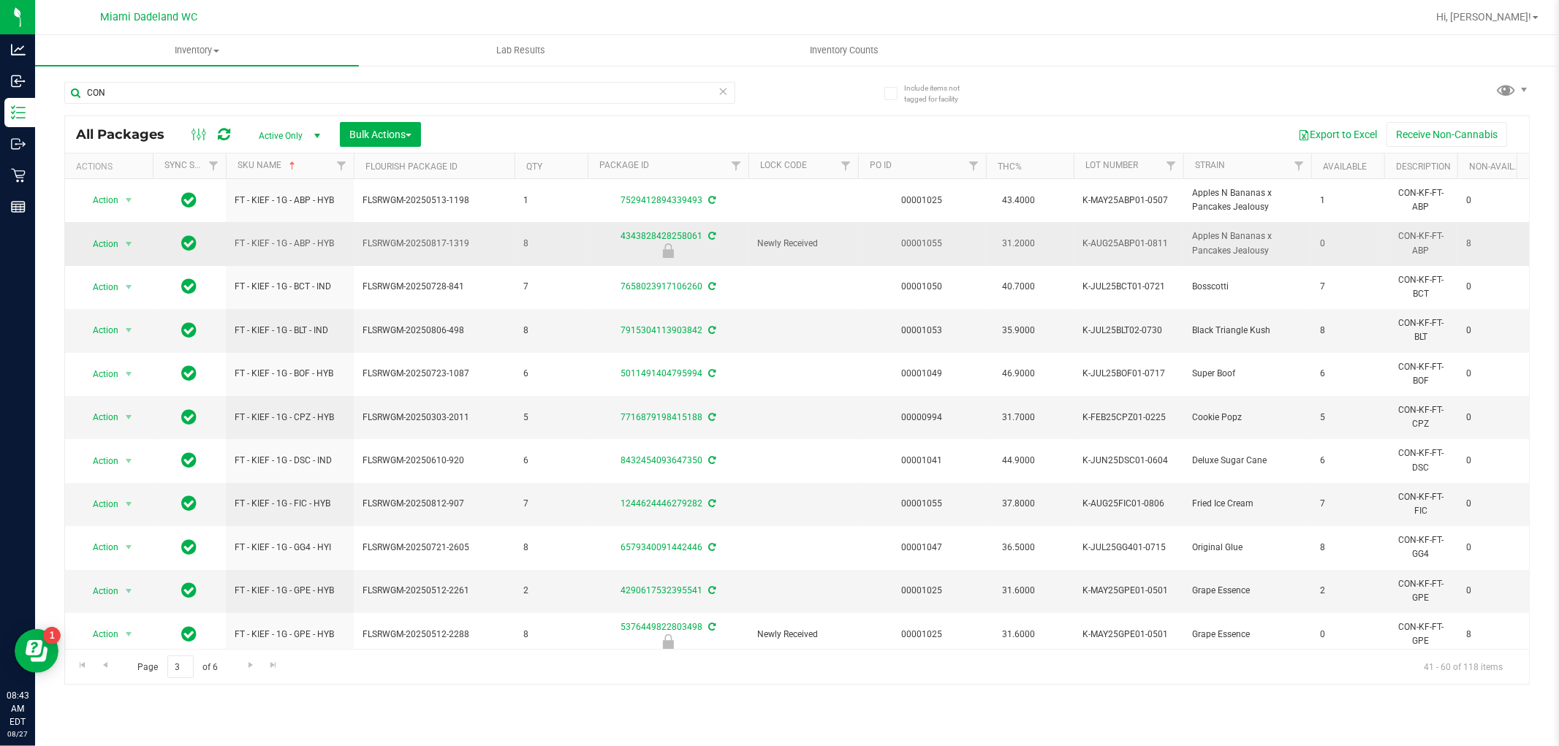
click at [598, 252] on div at bounding box center [668, 250] width 165 height 15
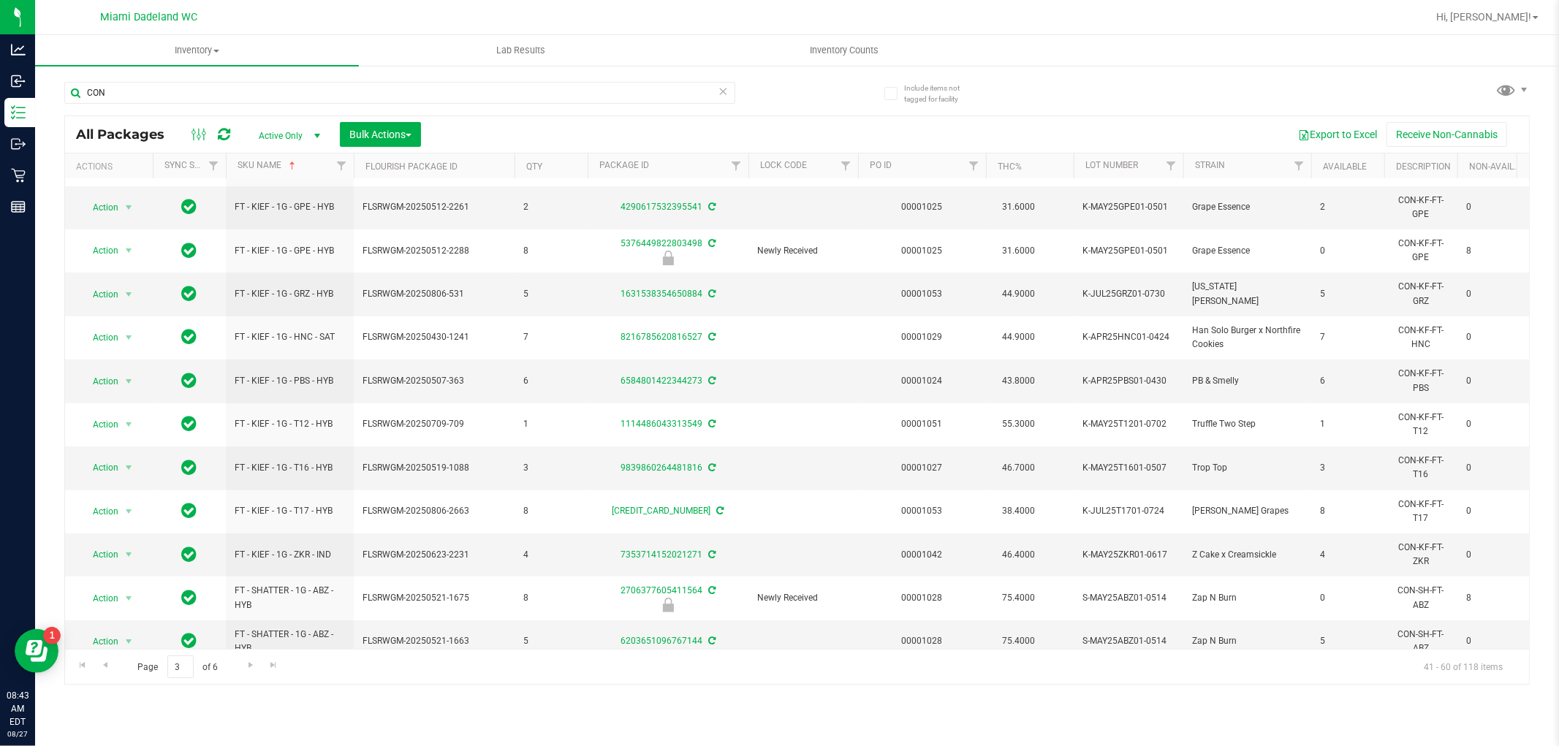
scroll to position [411, 0]
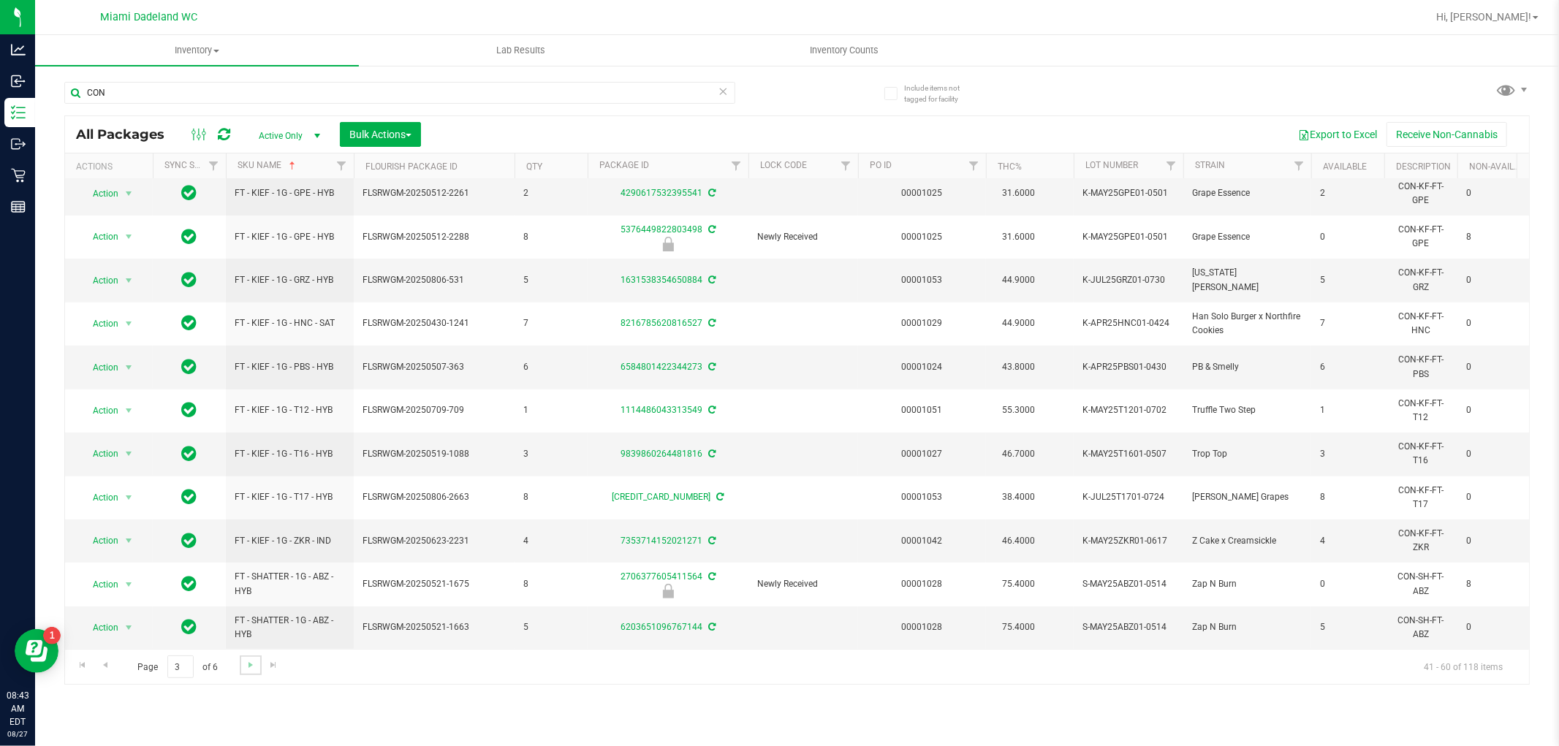
click at [249, 675] on link "Go to the next page" at bounding box center [250, 666] width 21 height 20
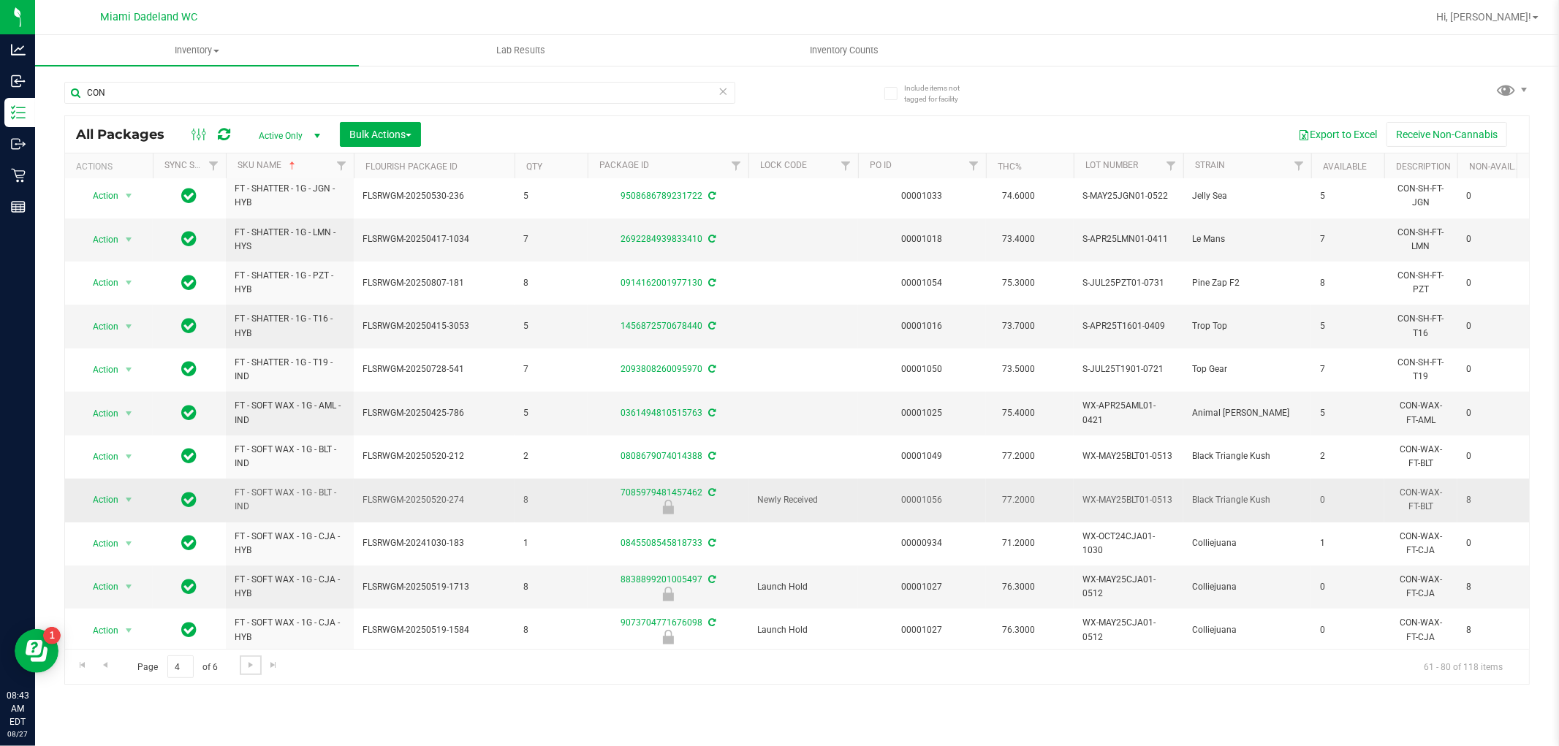
scroll to position [411, 0]
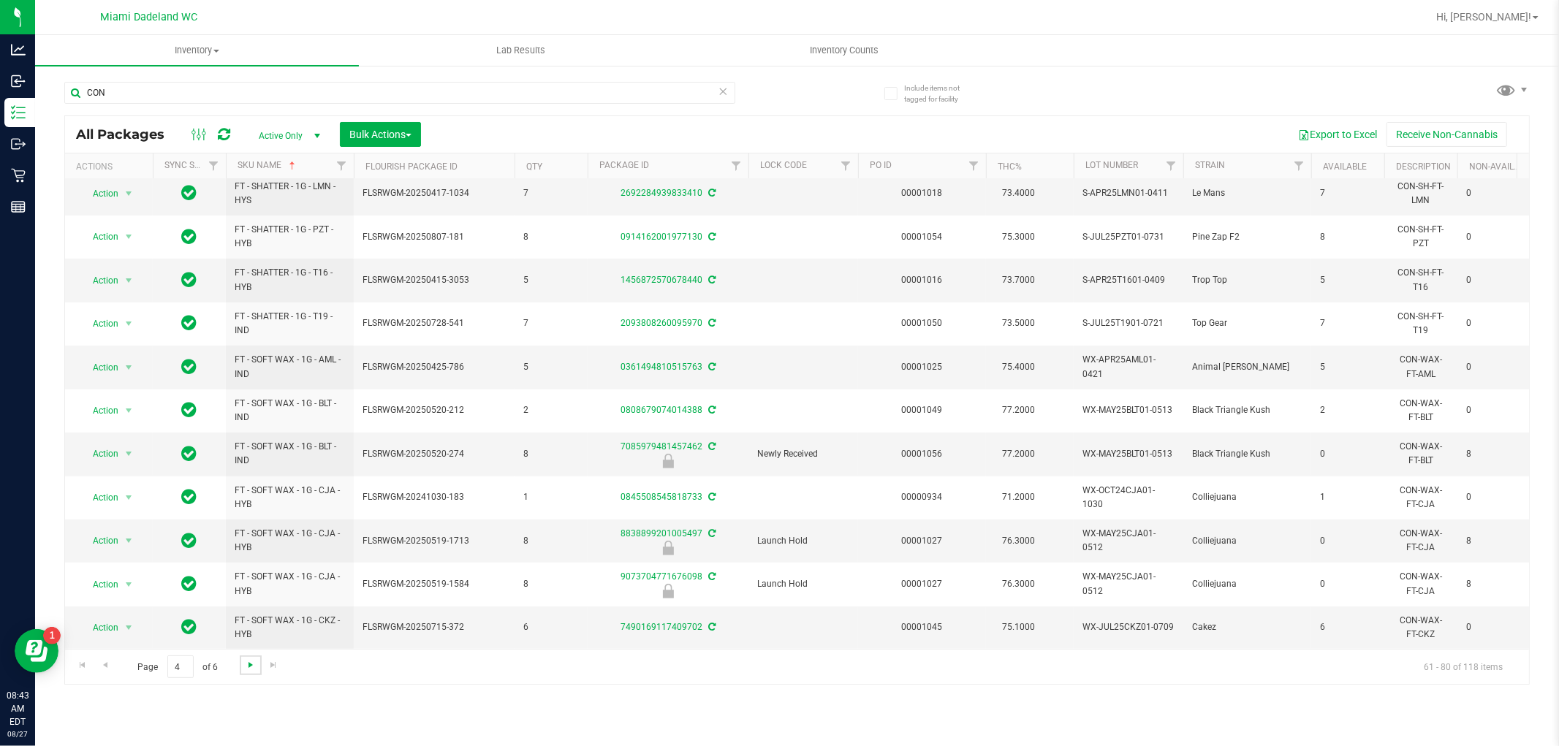
click at [249, 668] on span "Go to the next page" at bounding box center [251, 665] width 12 height 12
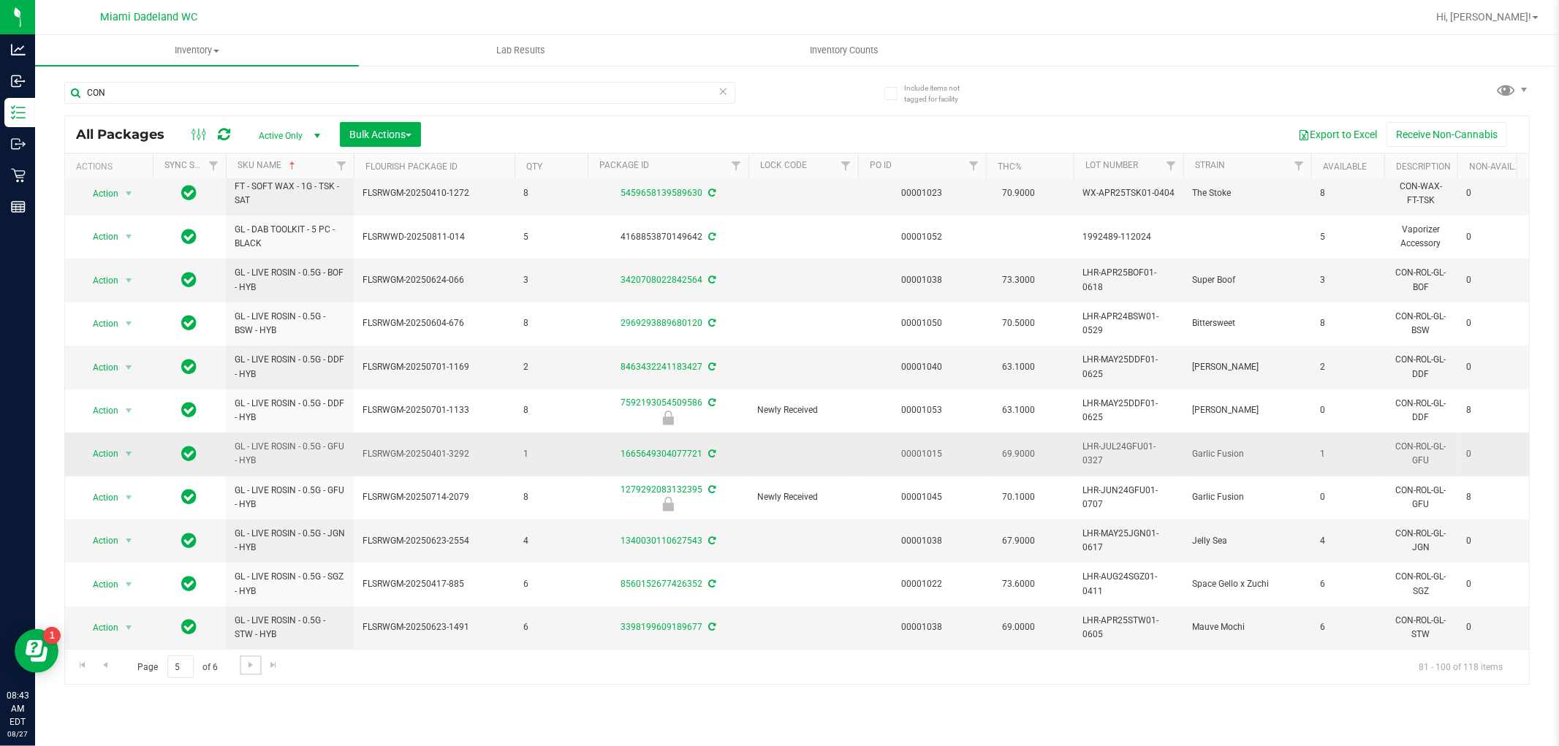
scroll to position [411, 0]
click at [250, 666] on span "Go to the next page" at bounding box center [251, 665] width 12 height 12
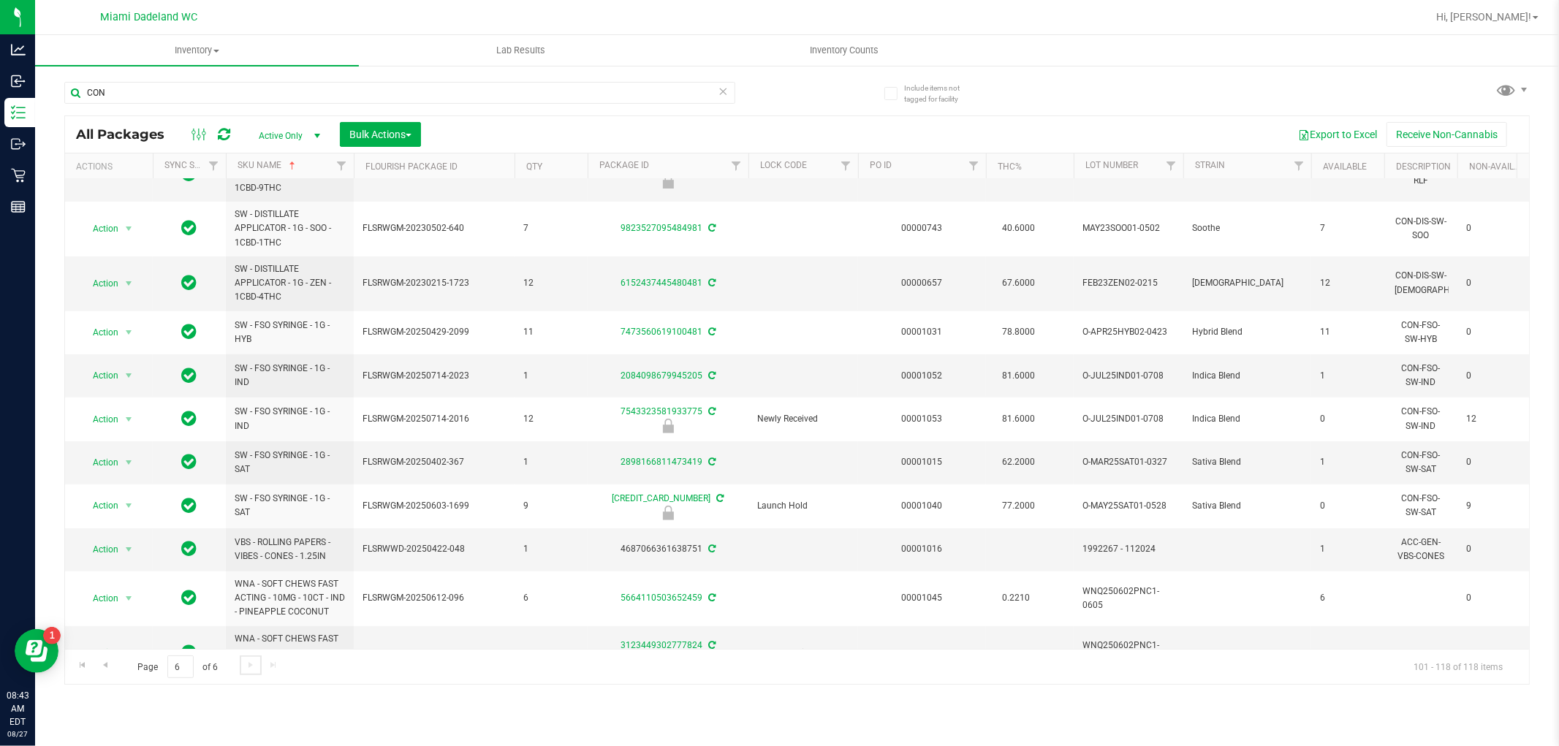
scroll to position [429, 0]
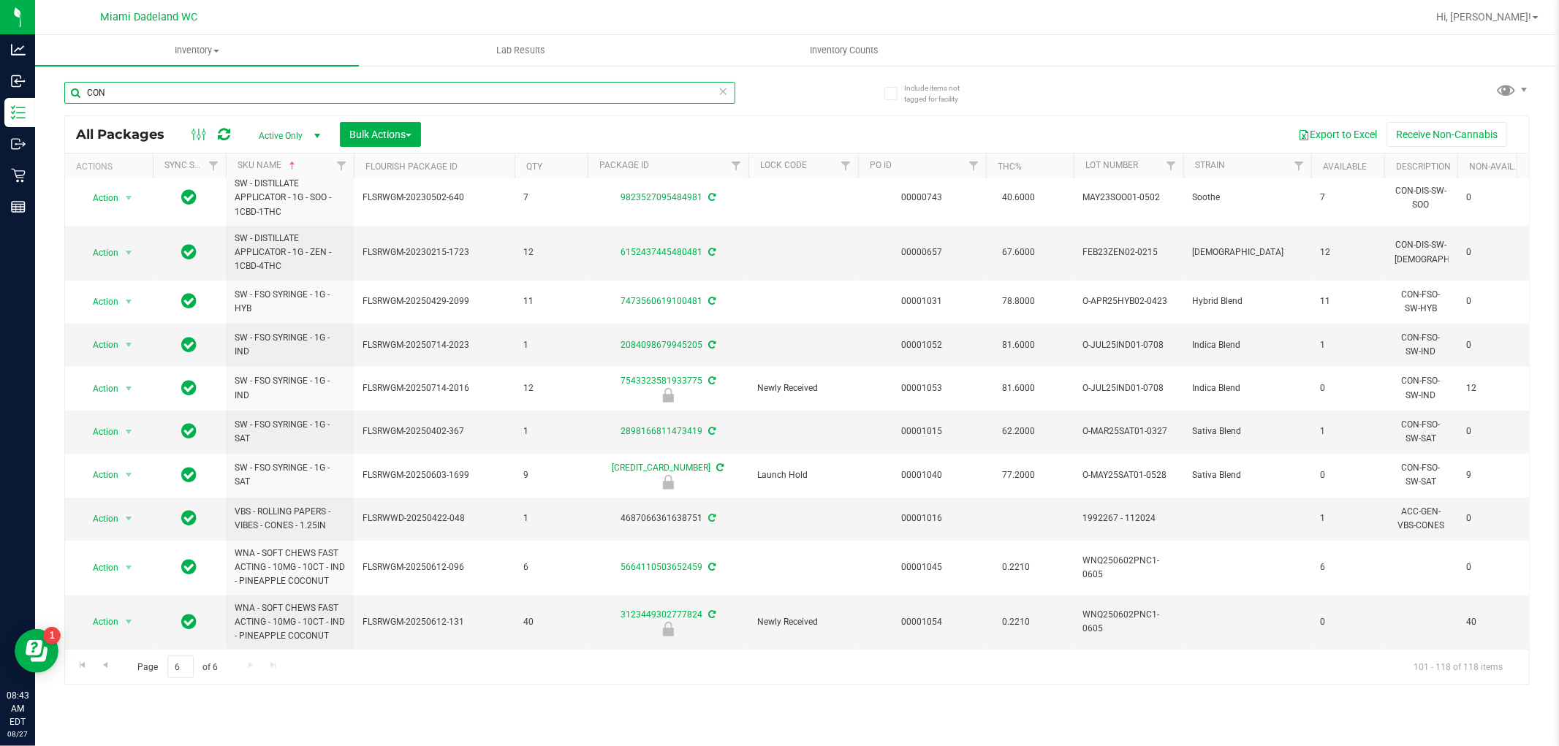
click at [324, 90] on input "CON" at bounding box center [399, 93] width 671 height 22
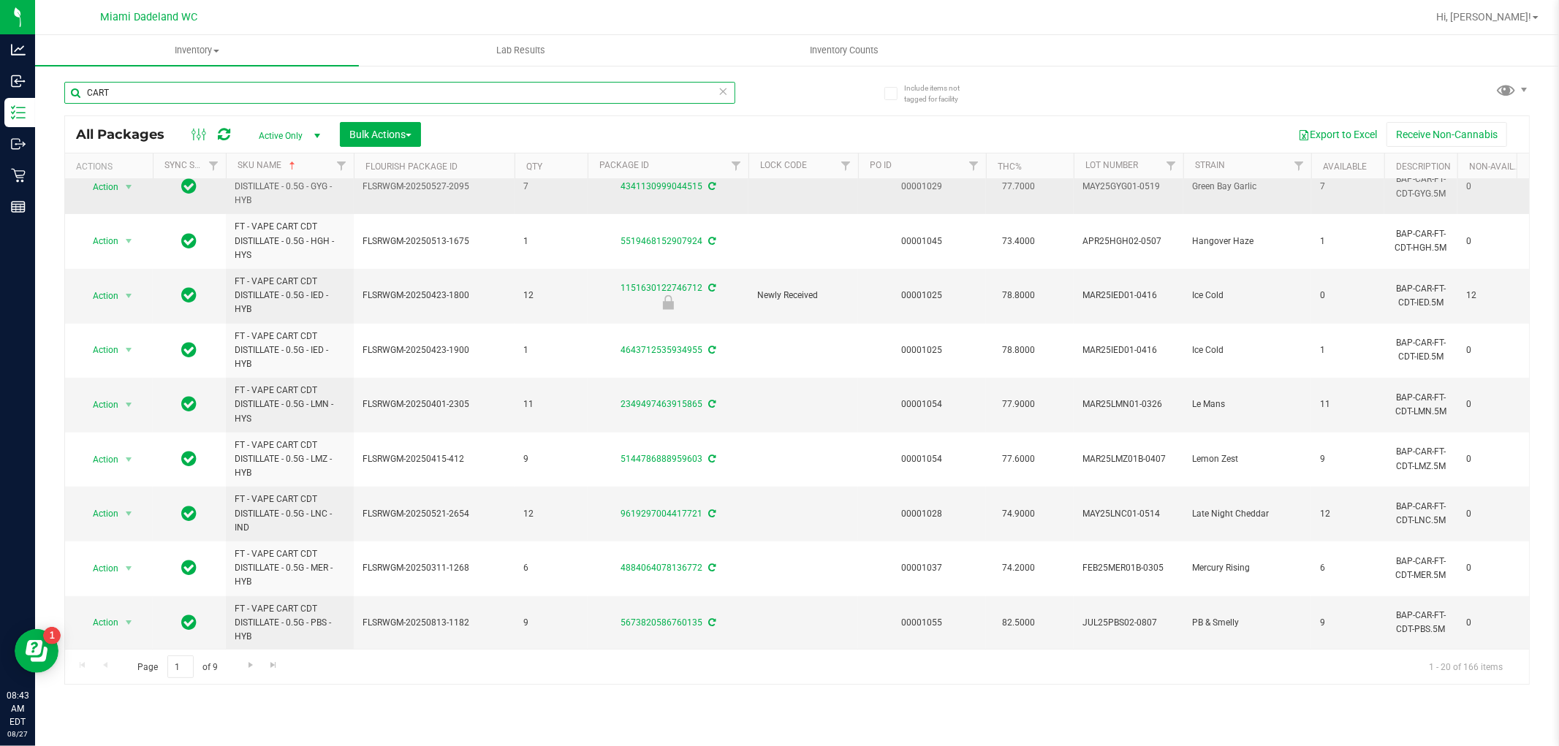
scroll to position [632, 0]
click at [254, 673] on link "Go to the next page" at bounding box center [250, 666] width 21 height 20
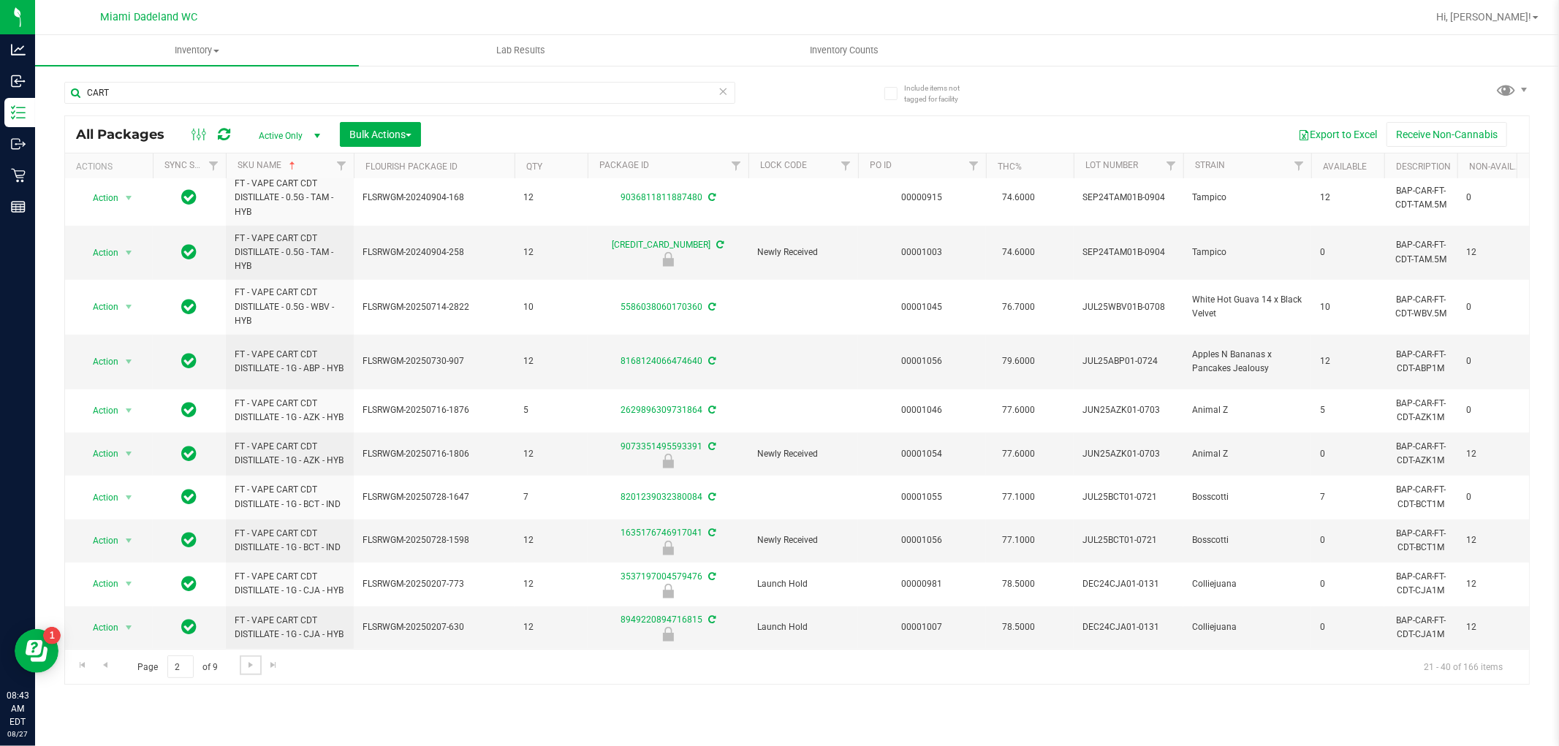
scroll to position [569, 0]
click at [253, 658] on link "Go to the next page" at bounding box center [250, 666] width 21 height 20
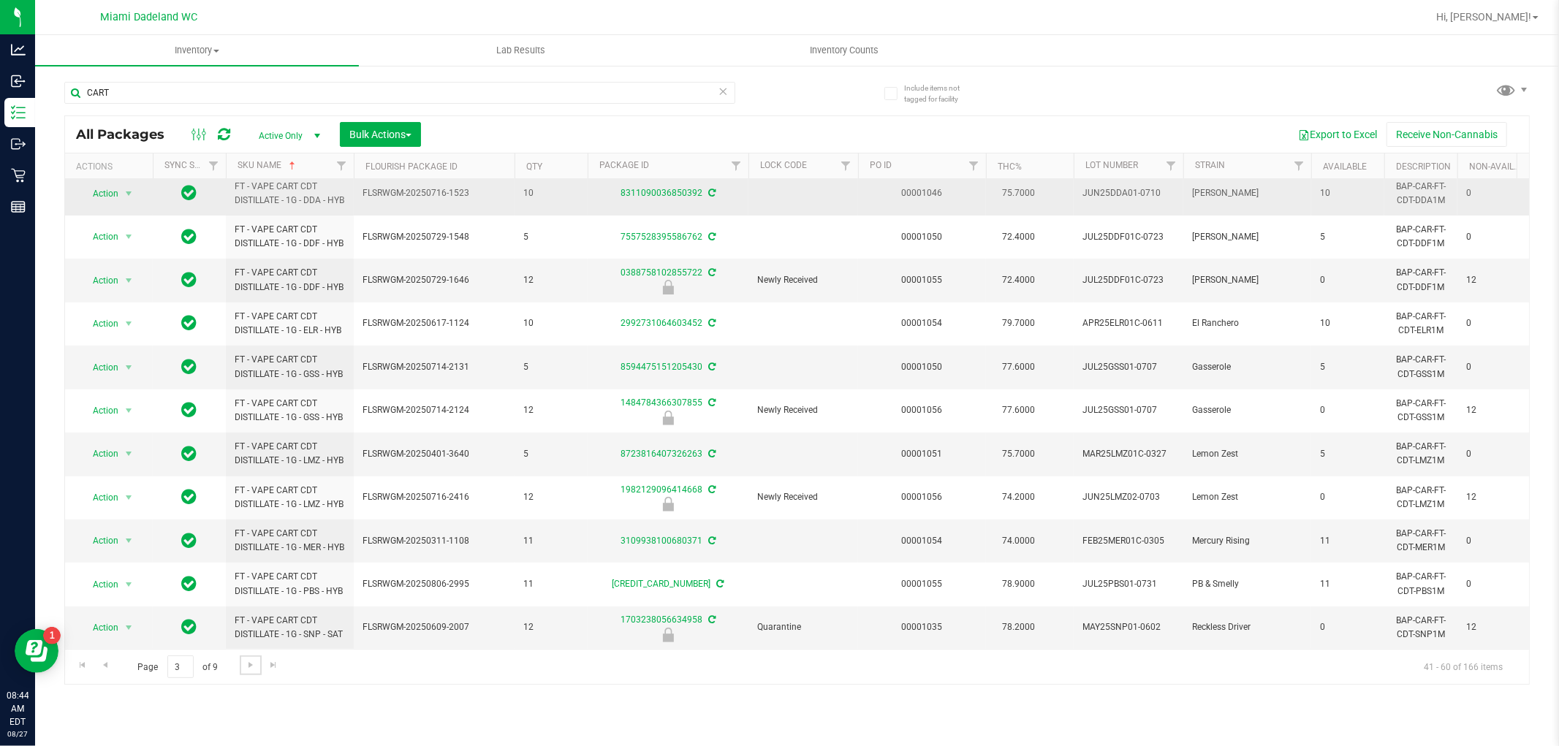
scroll to position [455, 0]
click at [247, 666] on span "Go to the next page" at bounding box center [251, 665] width 12 height 12
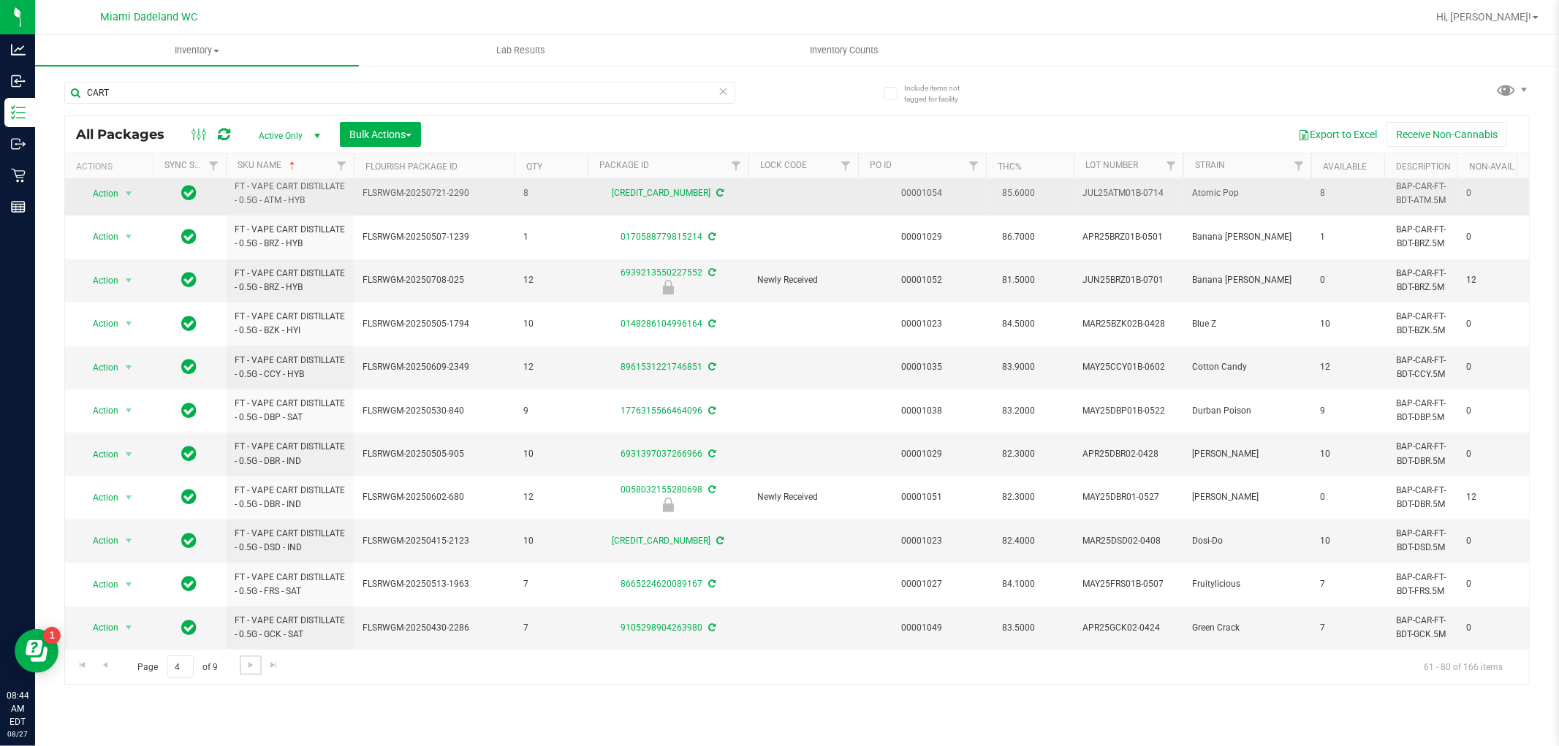
scroll to position [439, 0]
click at [241, 670] on link "Go to the next page" at bounding box center [250, 666] width 21 height 20
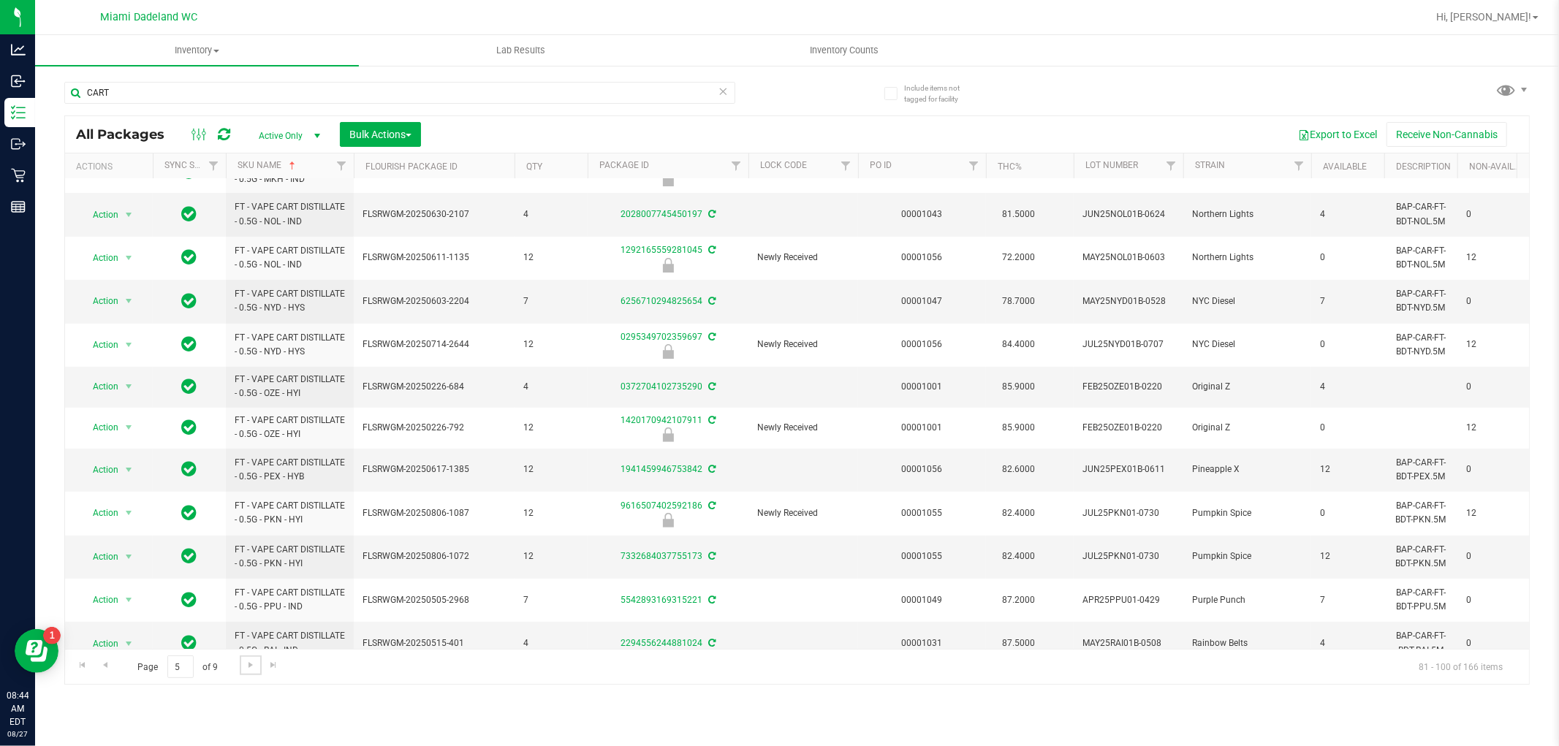
scroll to position [400, 0]
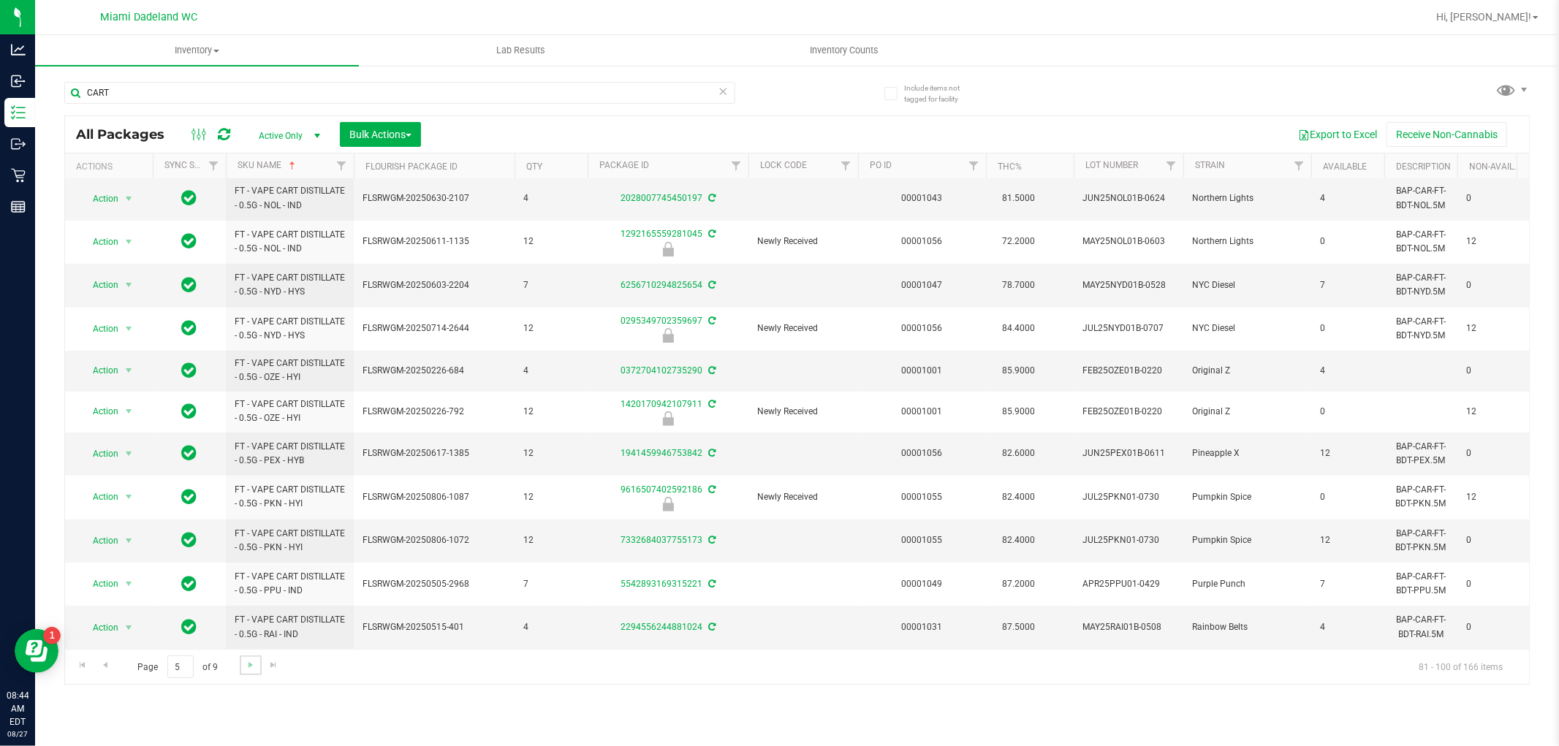
click at [240, 666] on link "Go to the next page" at bounding box center [250, 666] width 21 height 20
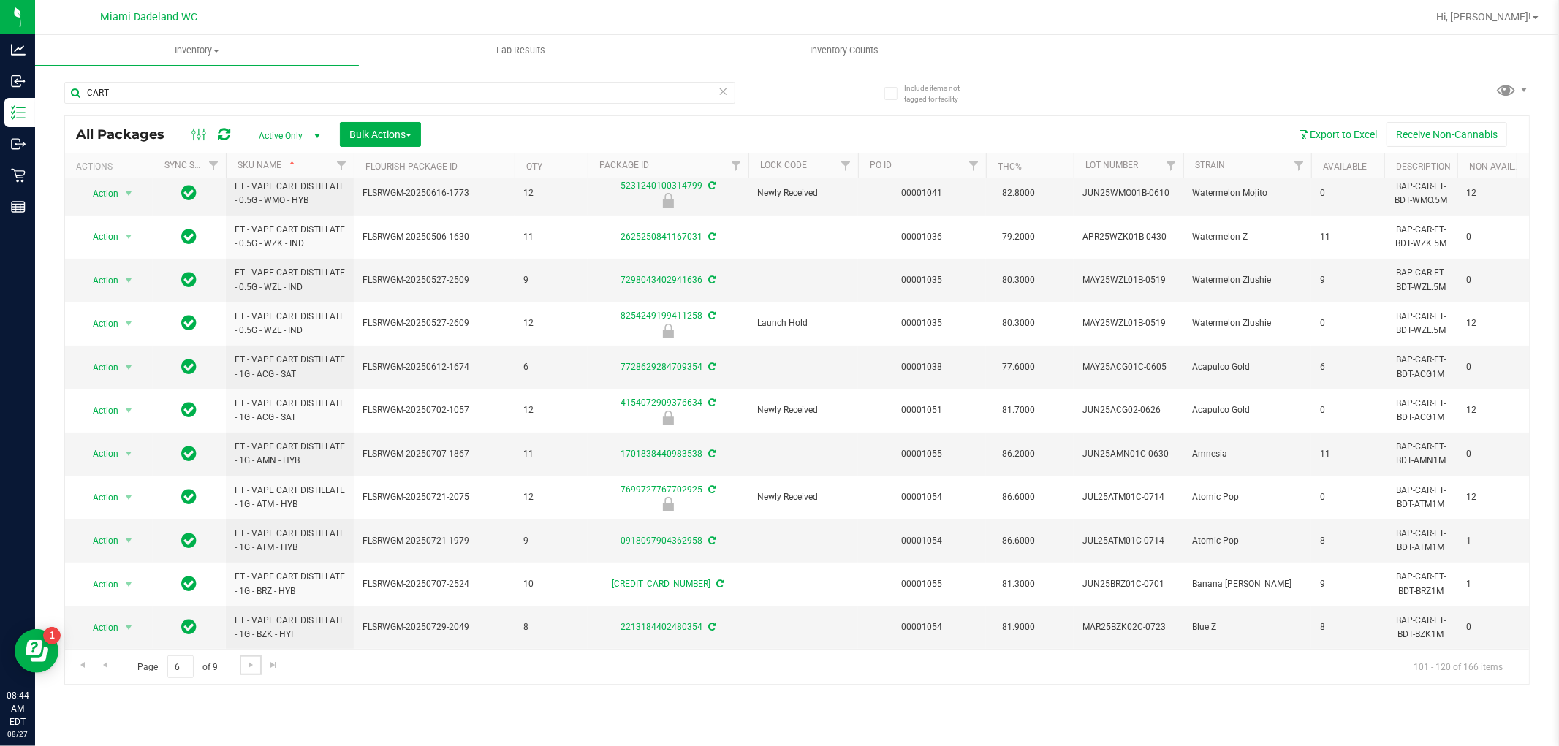
scroll to position [439, 0]
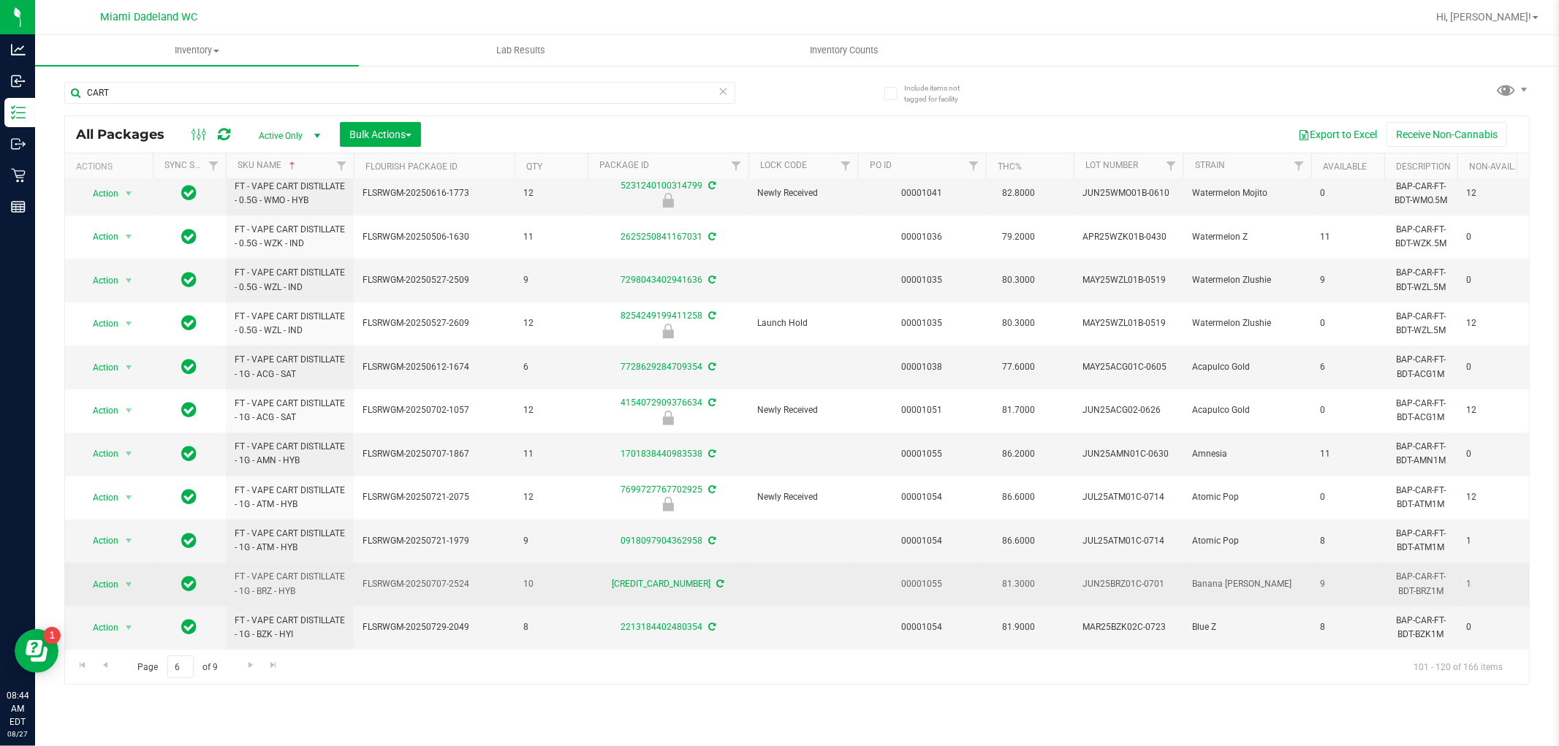
drag, startPoint x: 390, startPoint y: 545, endPoint x: 313, endPoint y: 591, distance: 89.8
click at [313, 591] on td "FT - VAPE CART DISTILLATE - 1G - BRZ - HYB" at bounding box center [290, 584] width 128 height 43
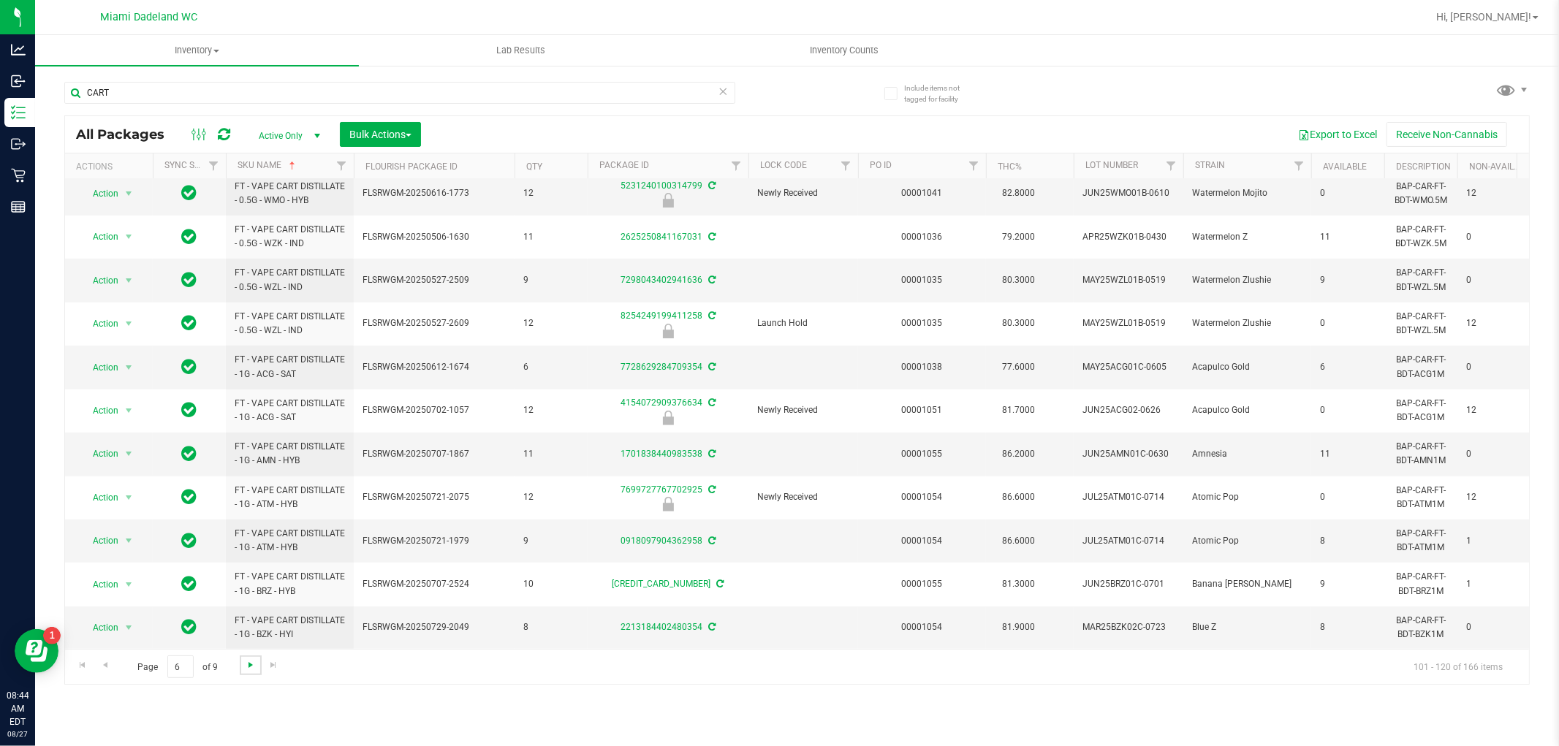
click at [245, 667] on span "Go to the next page" at bounding box center [251, 665] width 12 height 12
click at [246, 662] on span "Go to the next page" at bounding box center [251, 665] width 12 height 12
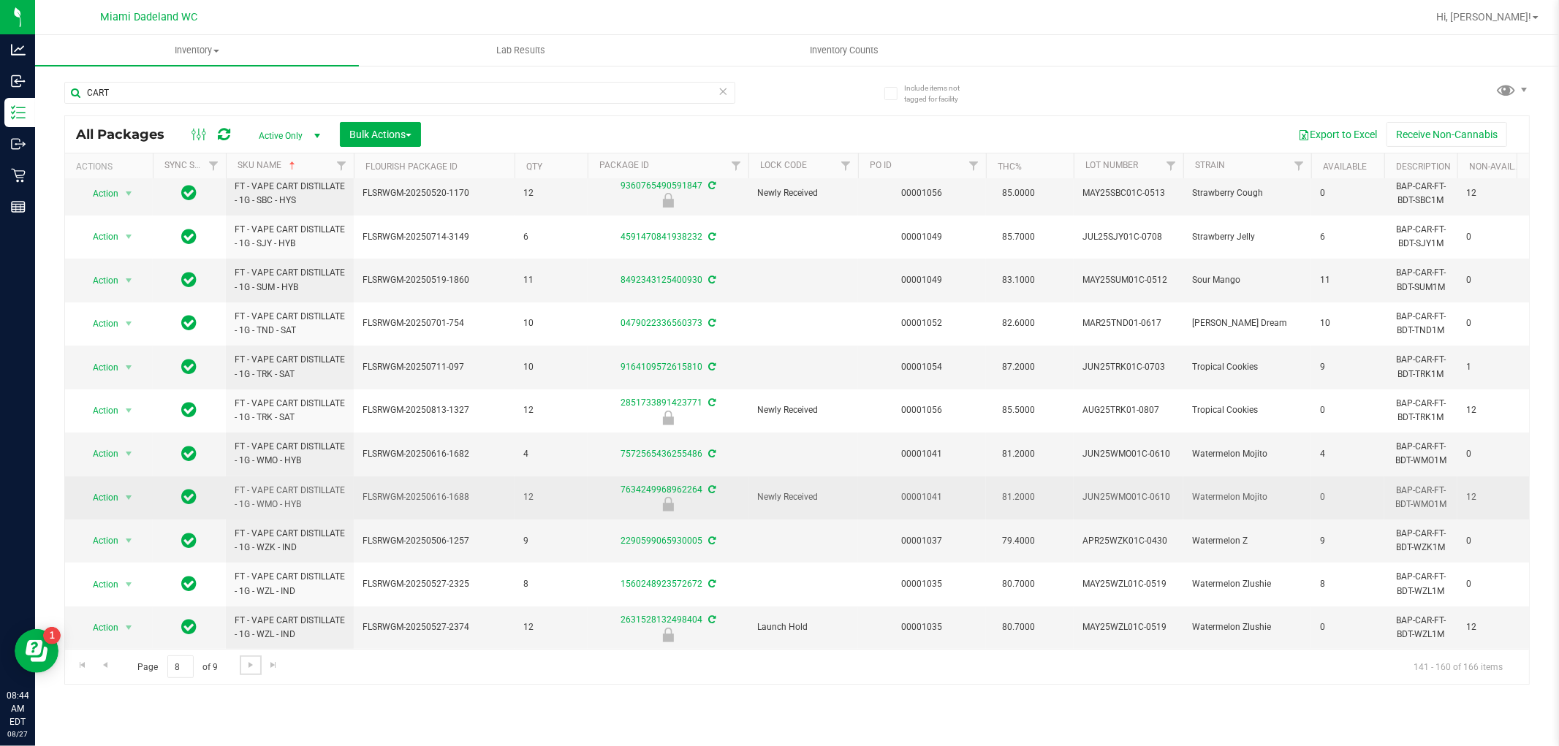
scroll to position [407, 0]
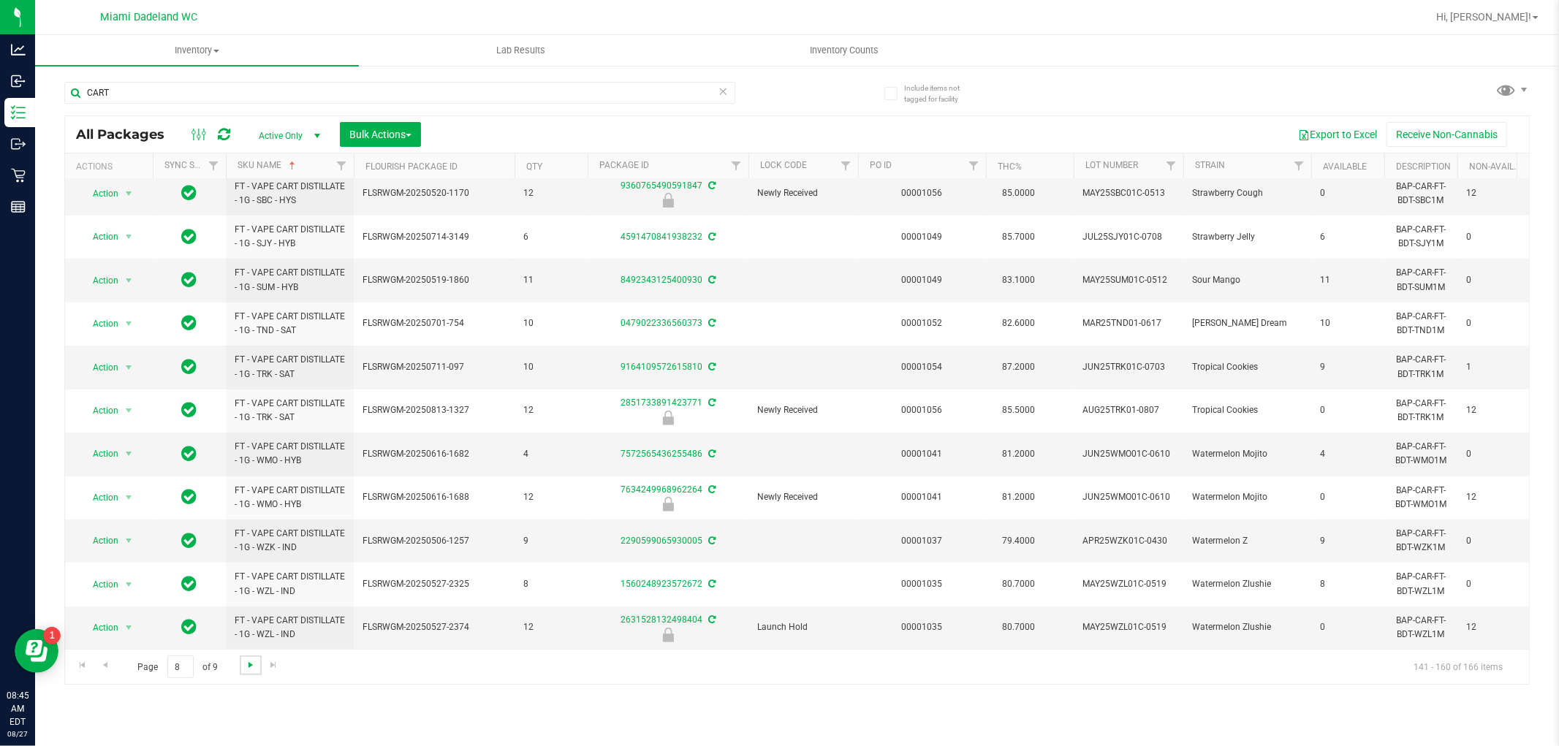
click at [250, 665] on span "Go to the next page" at bounding box center [251, 665] width 12 height 12
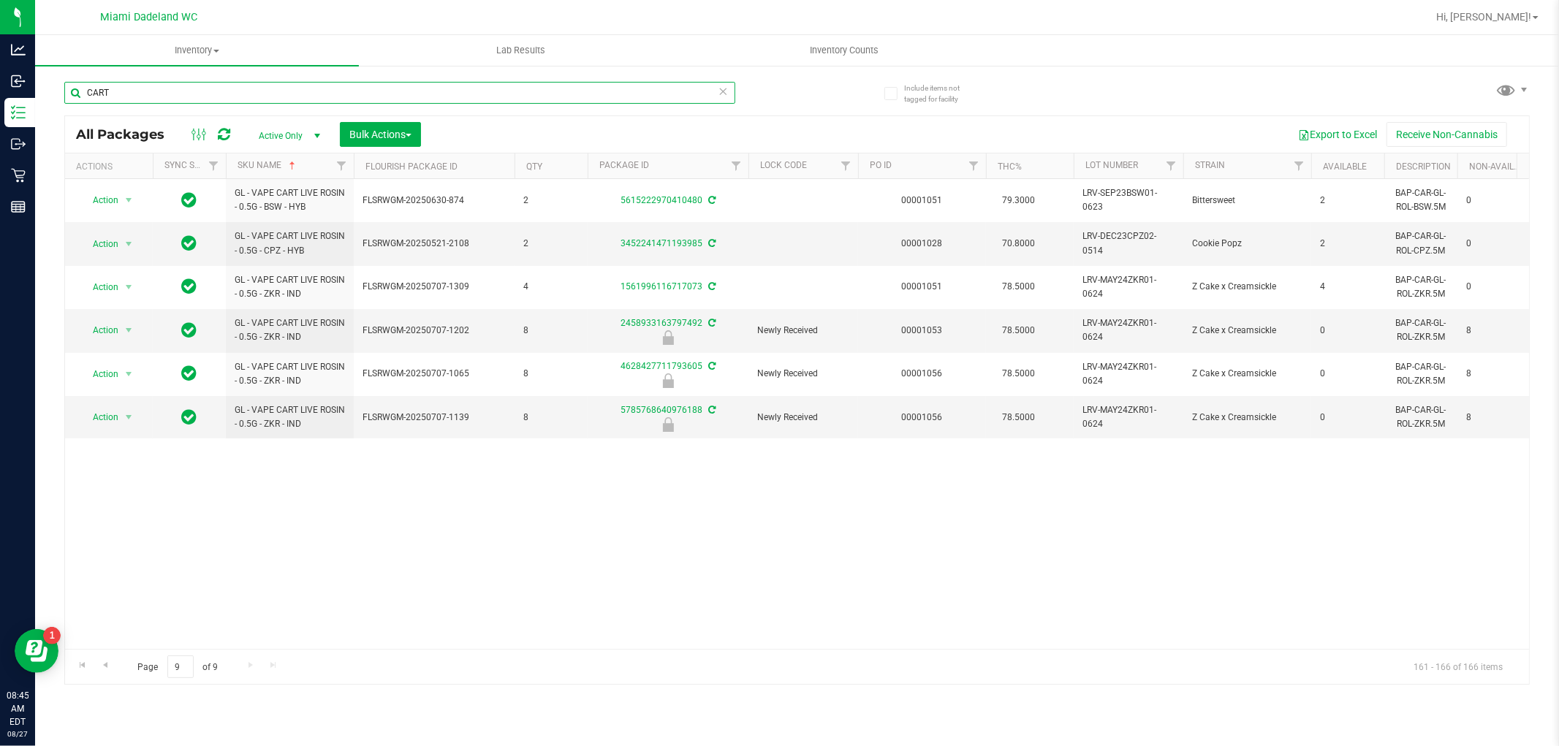
click at [341, 93] on input "CART" at bounding box center [399, 93] width 671 height 22
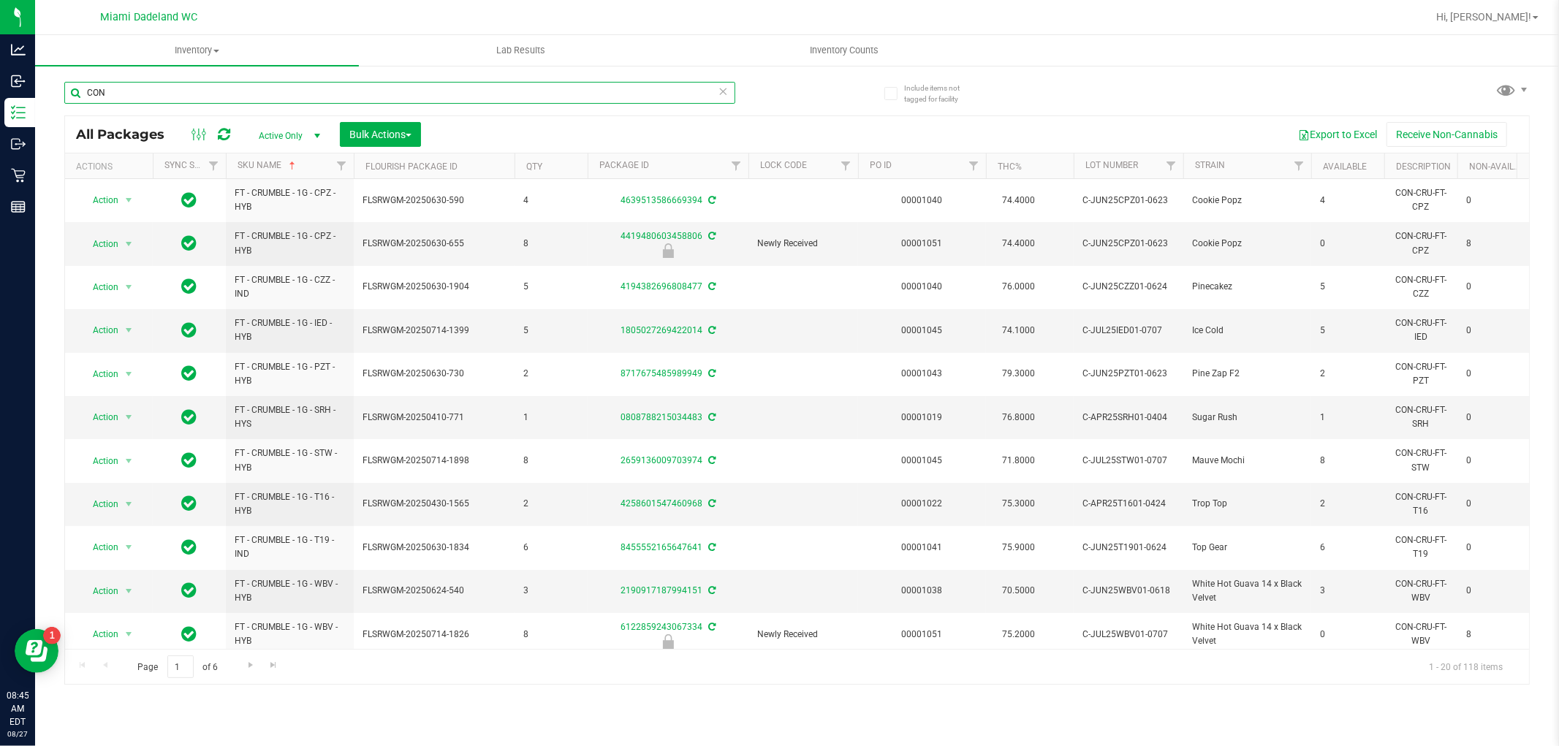
click at [428, 98] on input "CON" at bounding box center [399, 93] width 671 height 22
type input ".3G"
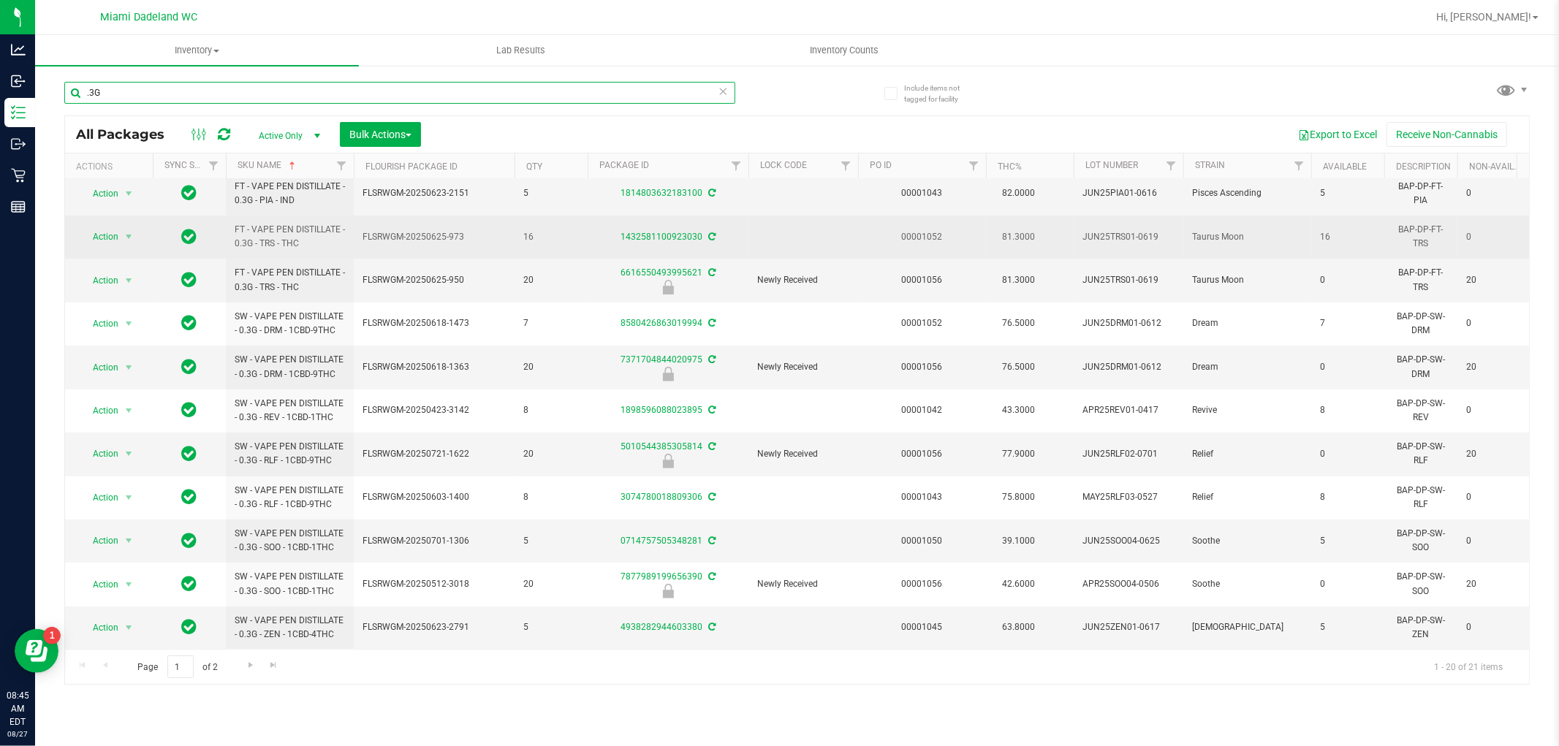
scroll to position [411, 0]
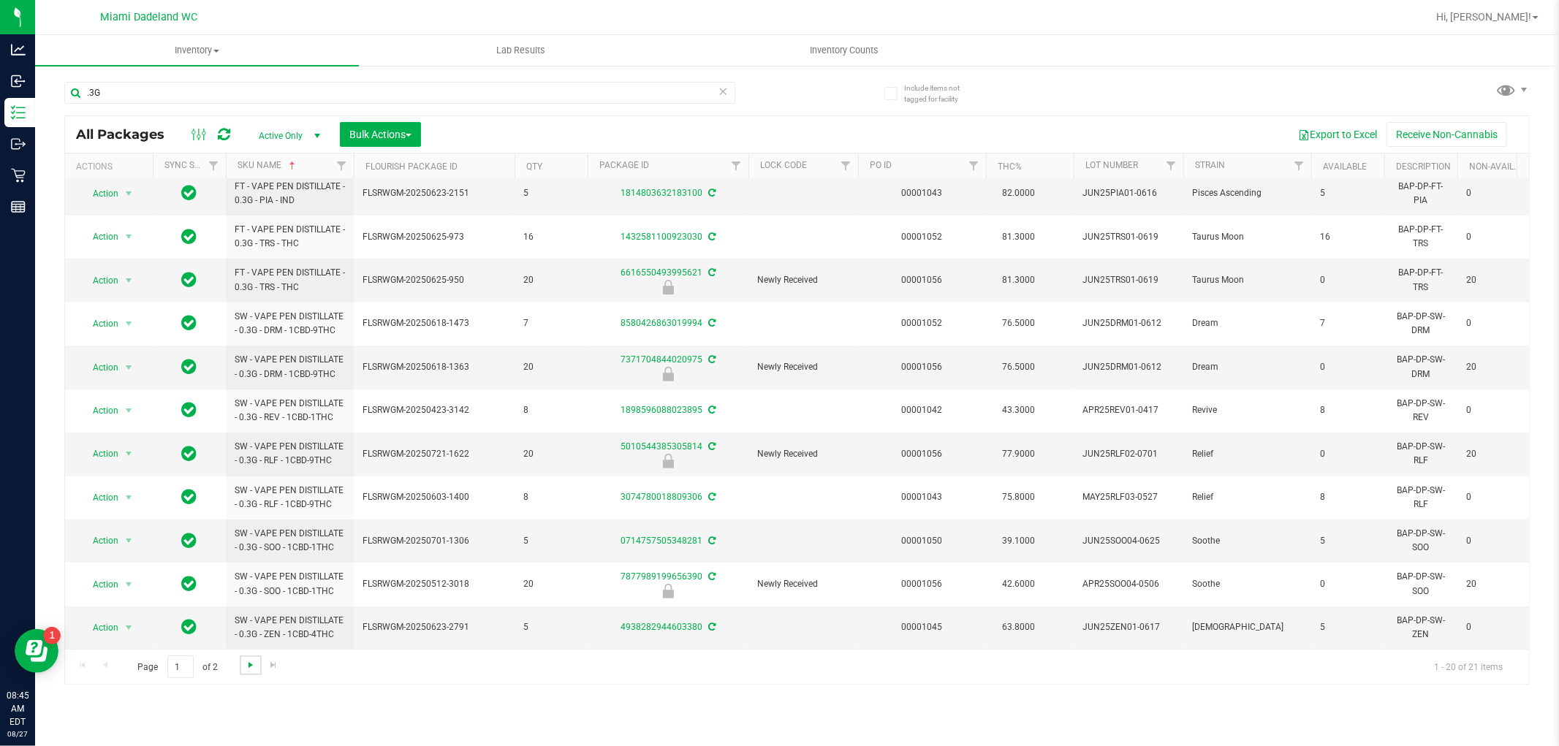
click at [251, 667] on span "Go to the next page" at bounding box center [251, 665] width 12 height 12
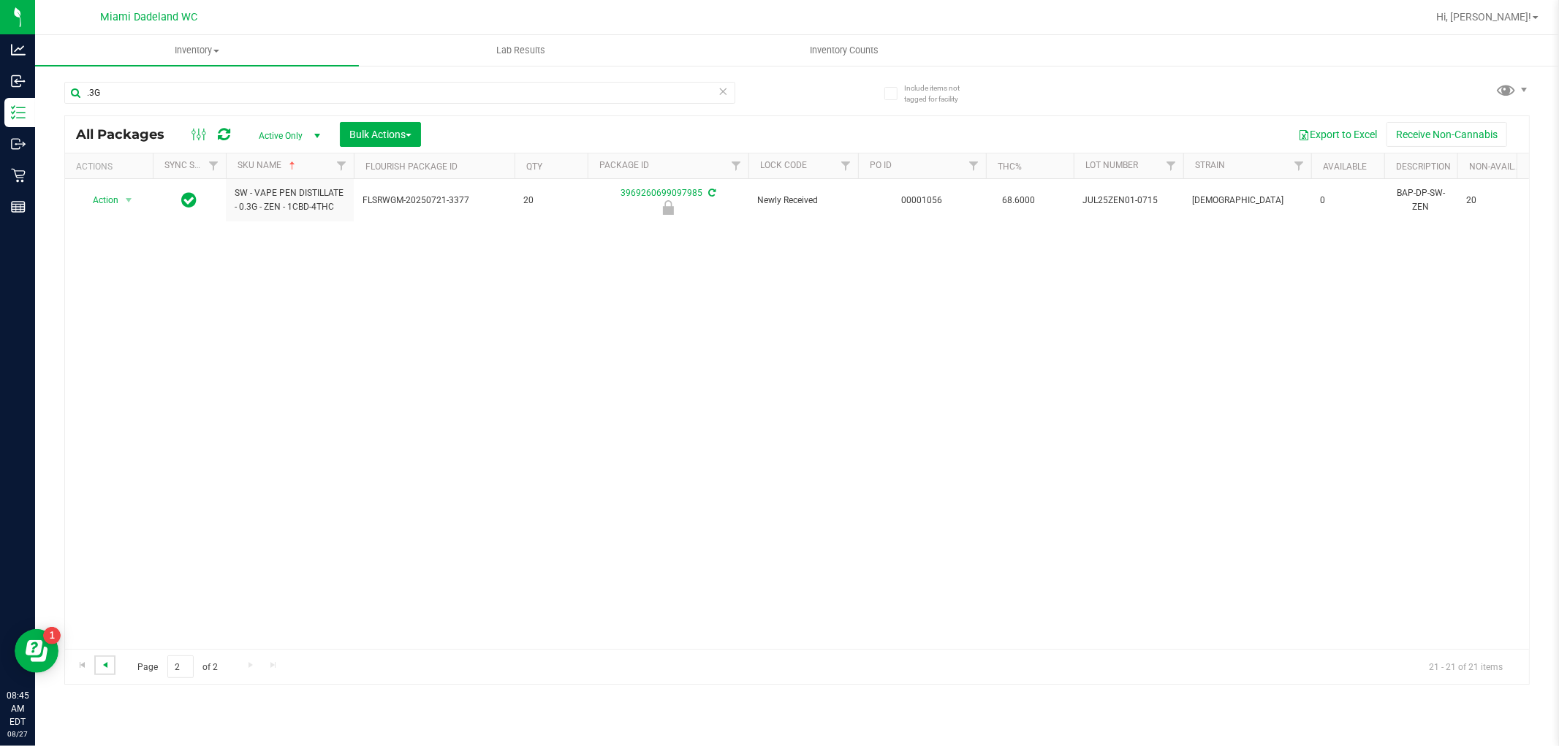
click at [105, 666] on span "Go to the previous page" at bounding box center [105, 665] width 12 height 12
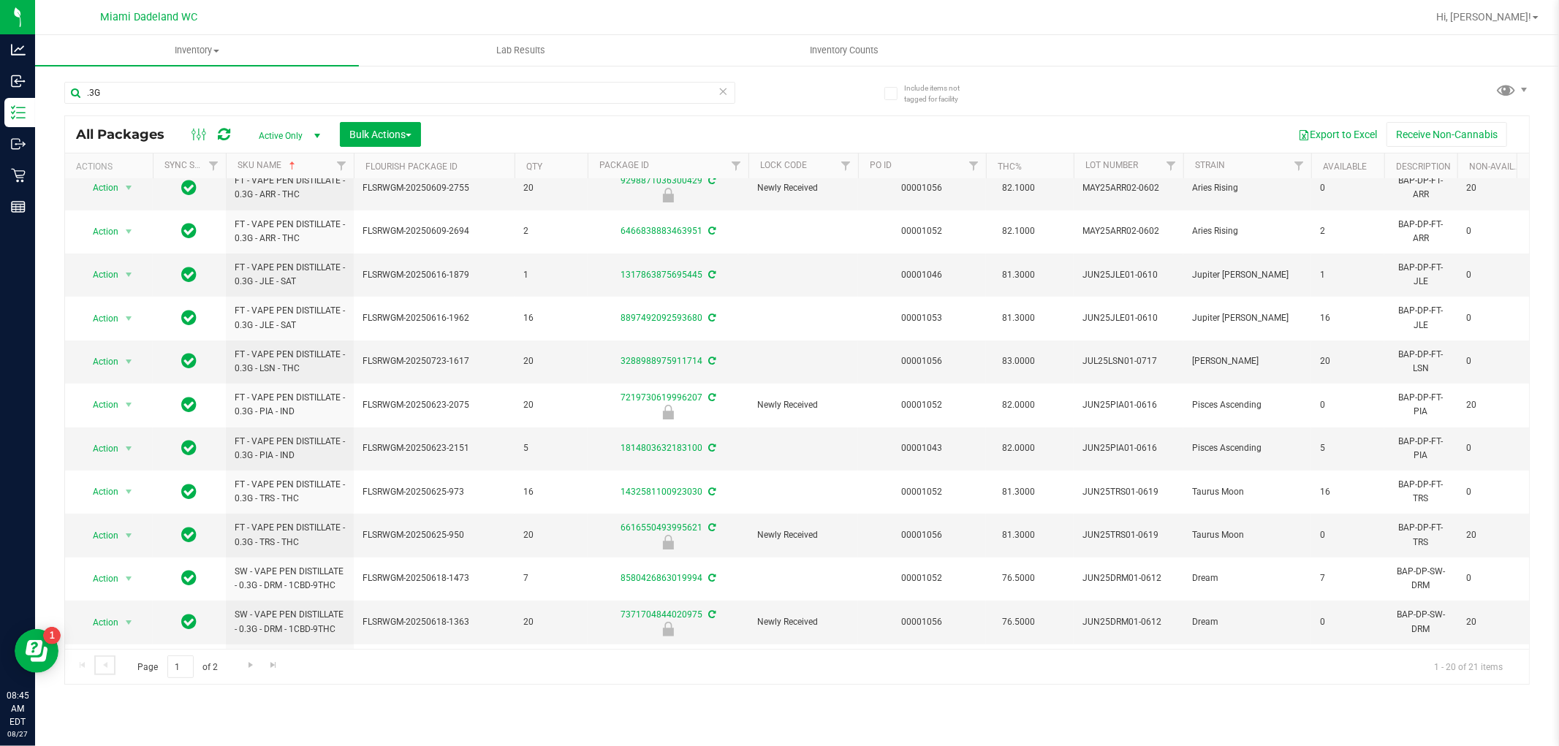
scroll to position [411, 0]
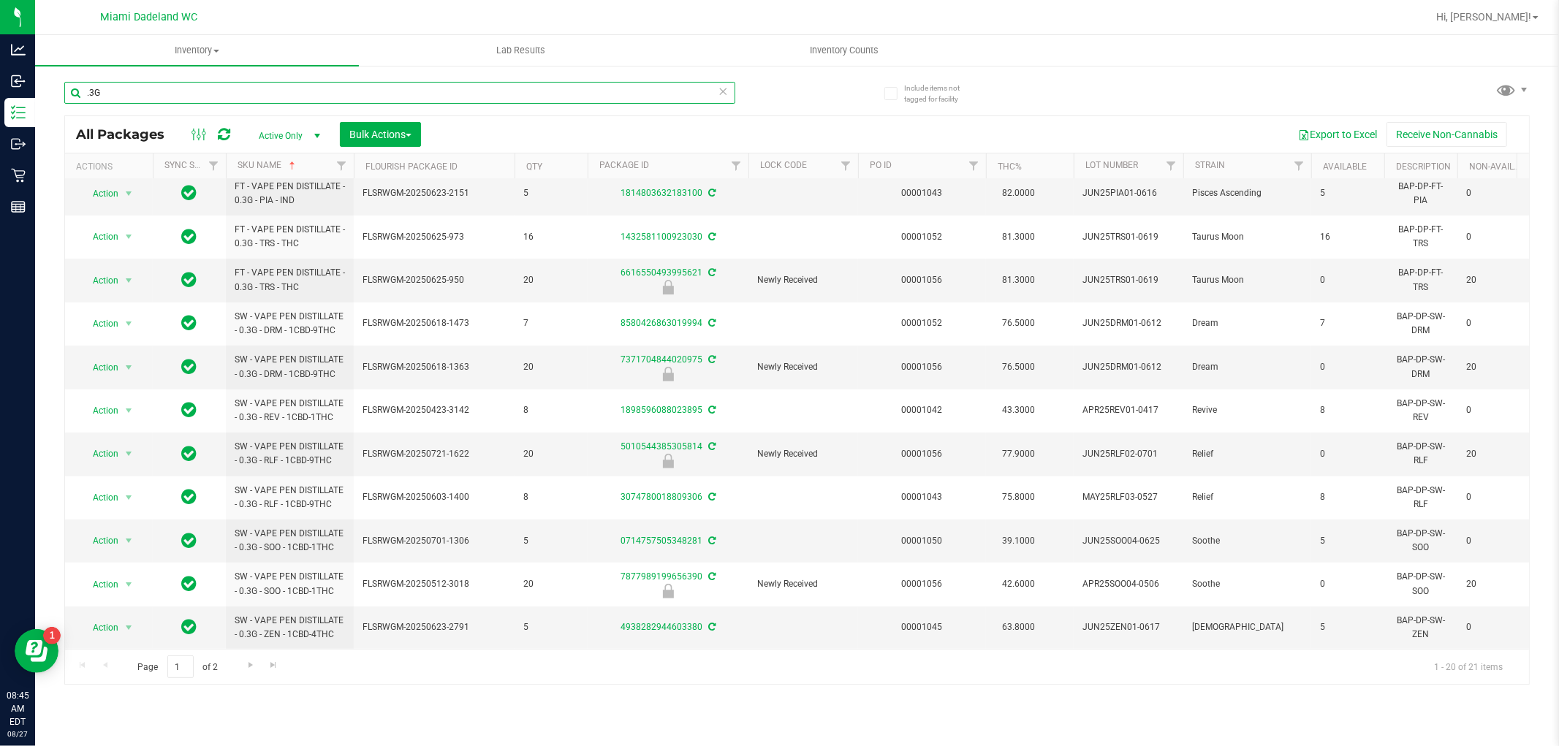
click at [433, 99] on input ".3G" at bounding box center [399, 93] width 671 height 22
type input "TOP"
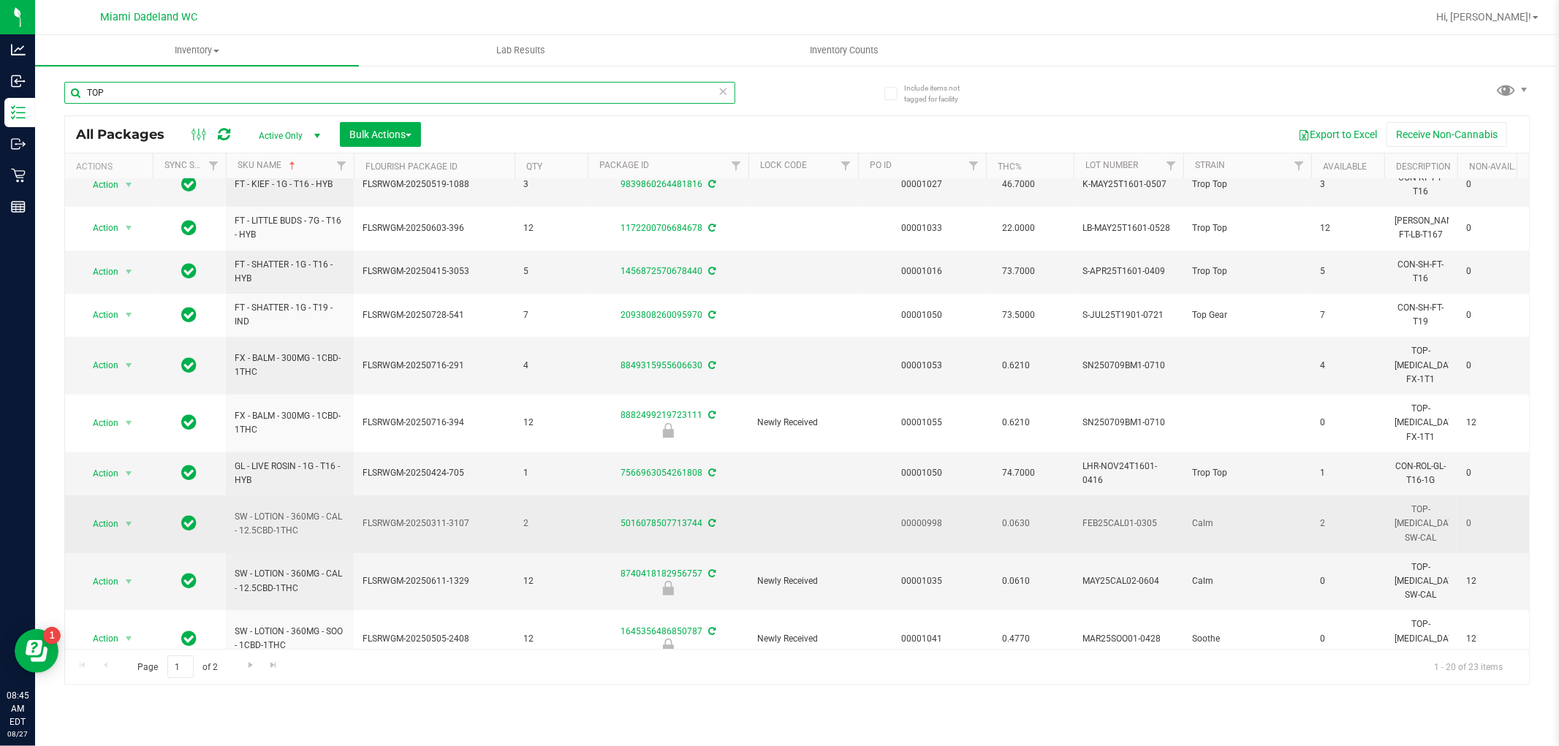
scroll to position [411, 0]
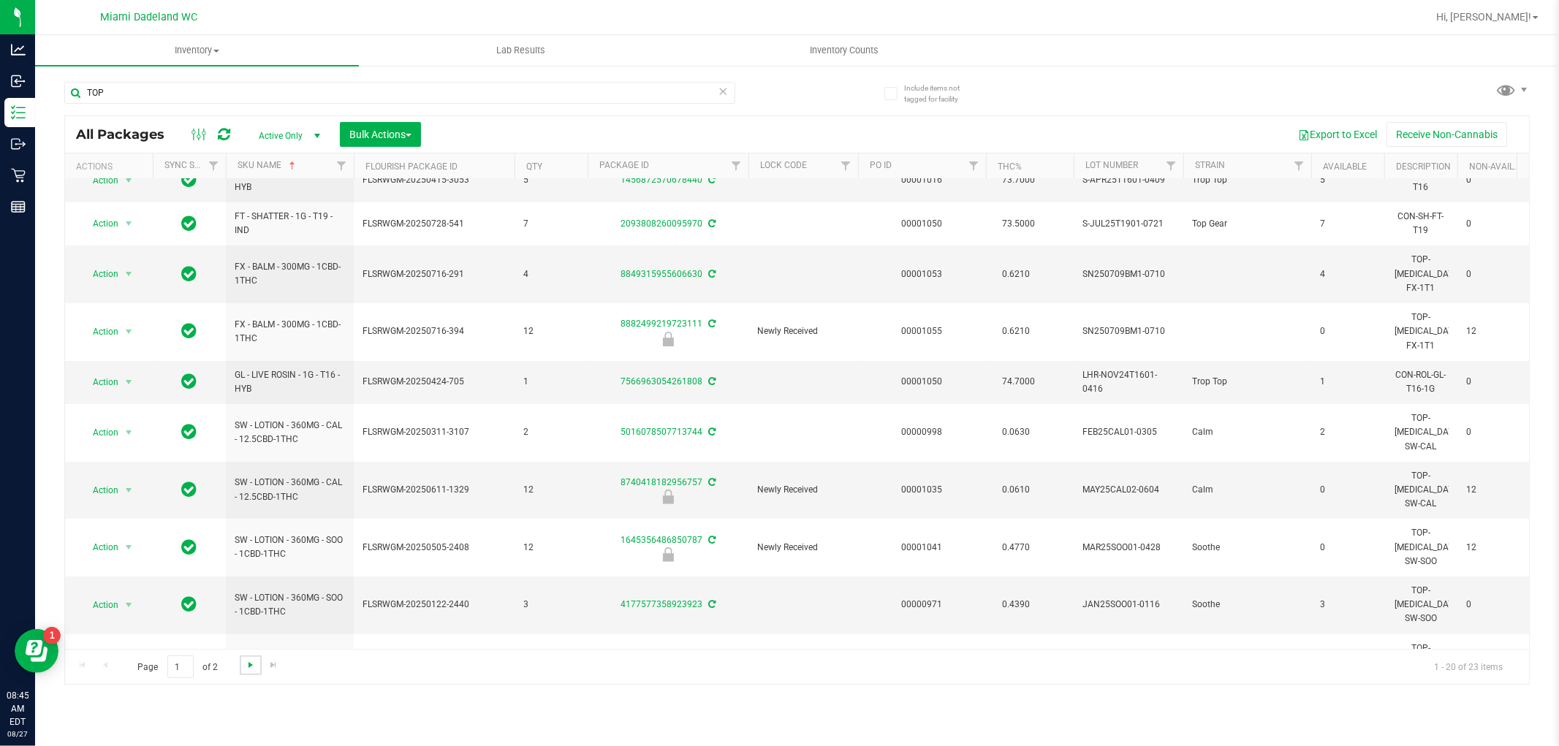
click at [245, 663] on span "Go to the next page" at bounding box center [251, 665] width 12 height 12
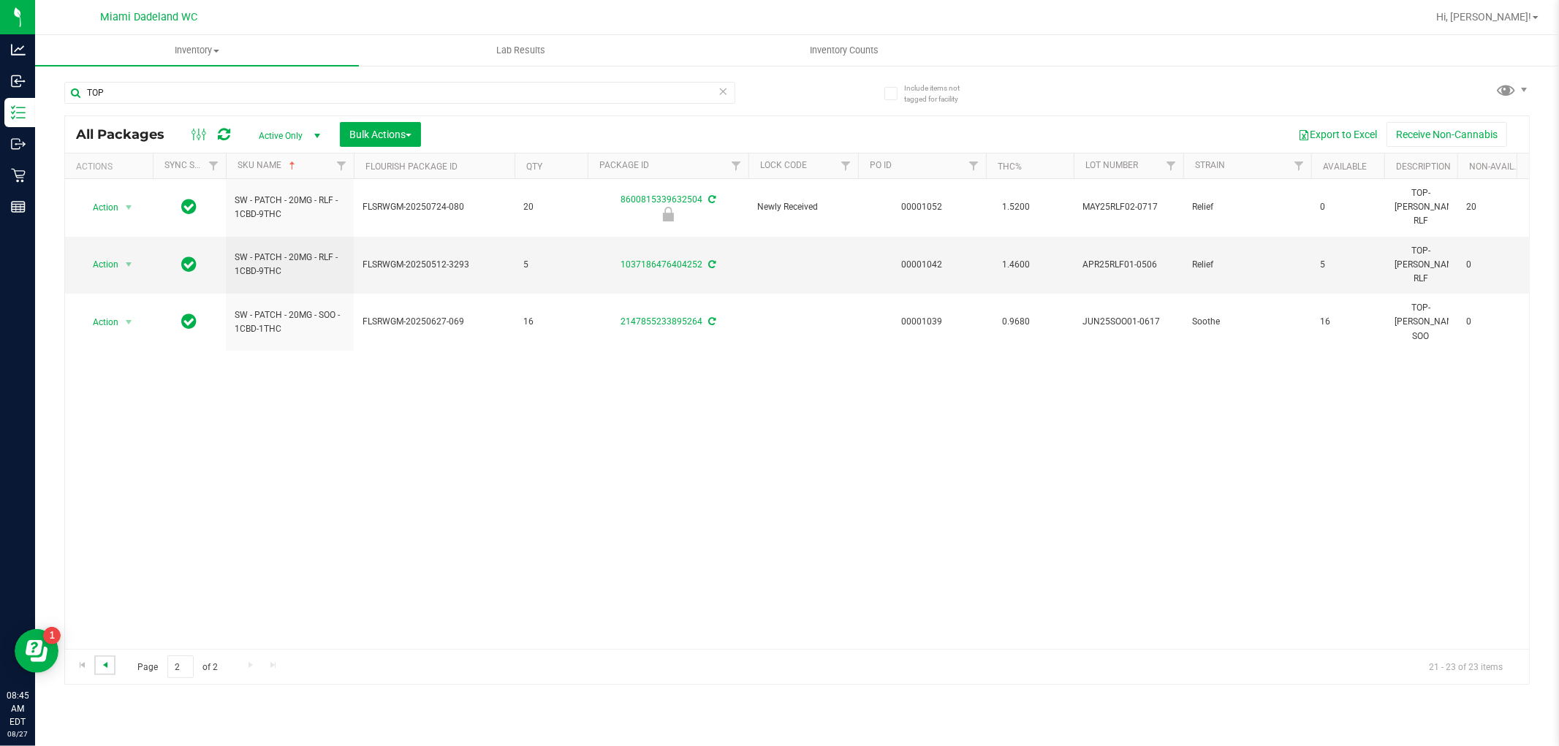
click at [99, 660] on span "Go to the previous page" at bounding box center [105, 665] width 12 height 12
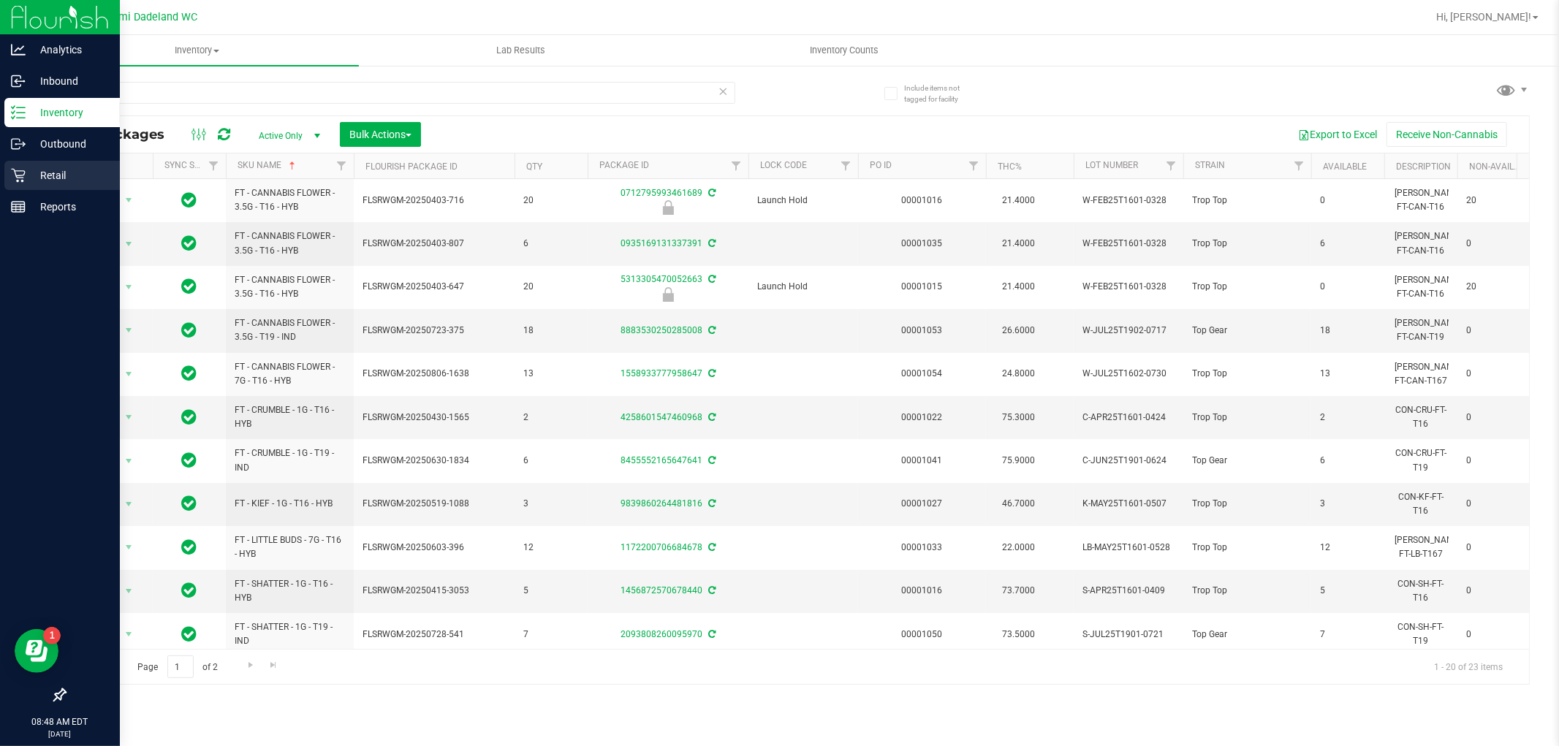
click at [47, 169] on p "Retail" at bounding box center [70, 176] width 88 height 18
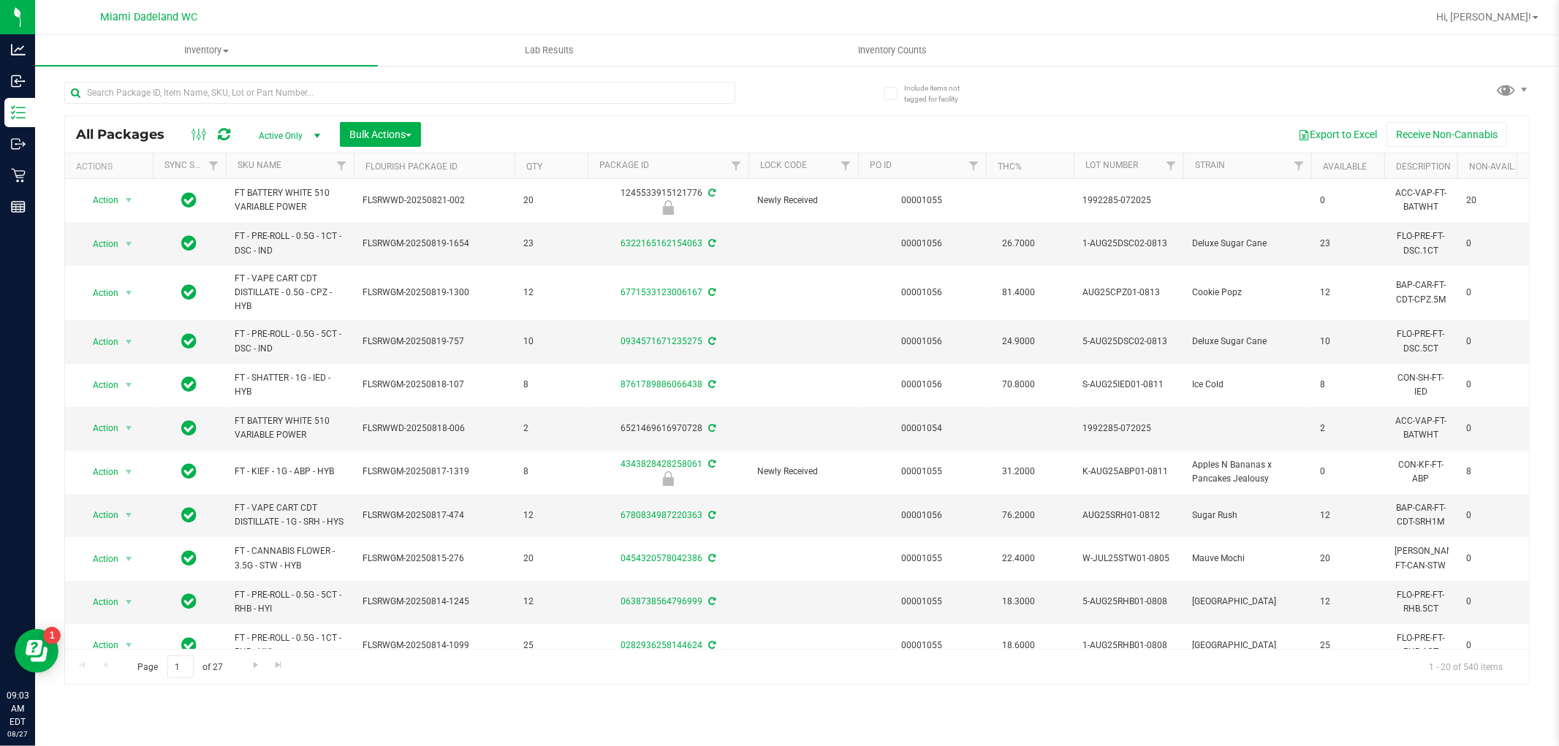
click at [1357, 58] on ul "Inventory All packages All inventory Waste log Create inventory Lab Results Inv…" at bounding box center [814, 50] width 1559 height 31
